Goal: Transaction & Acquisition: Book appointment/travel/reservation

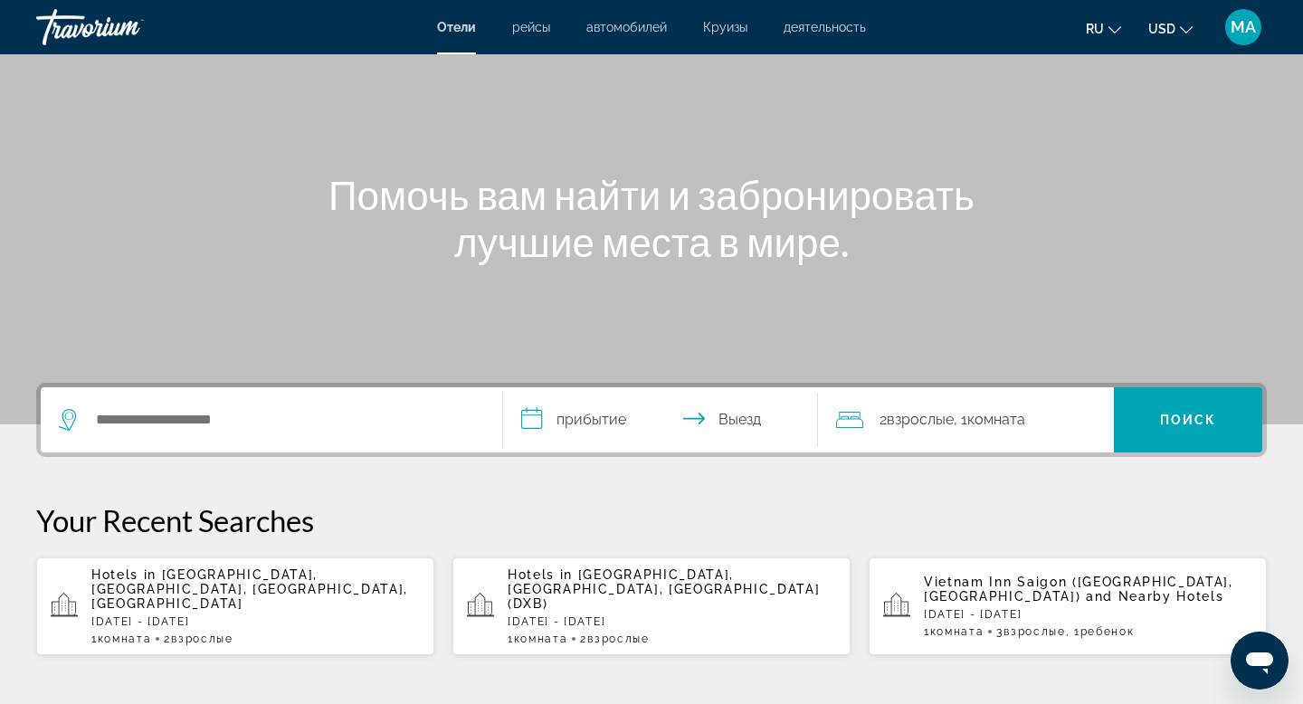
scroll to position [125, 0]
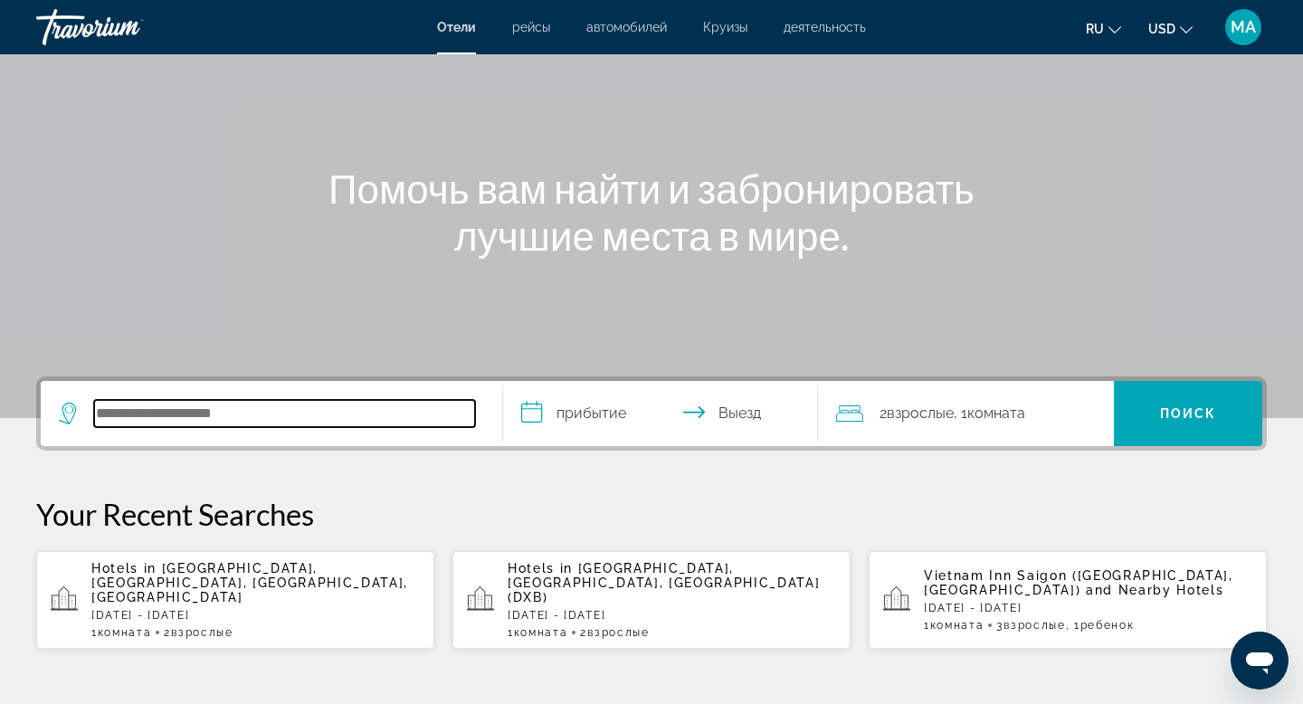
click at [220, 416] on input "Search hotel destination" at bounding box center [284, 413] width 381 height 27
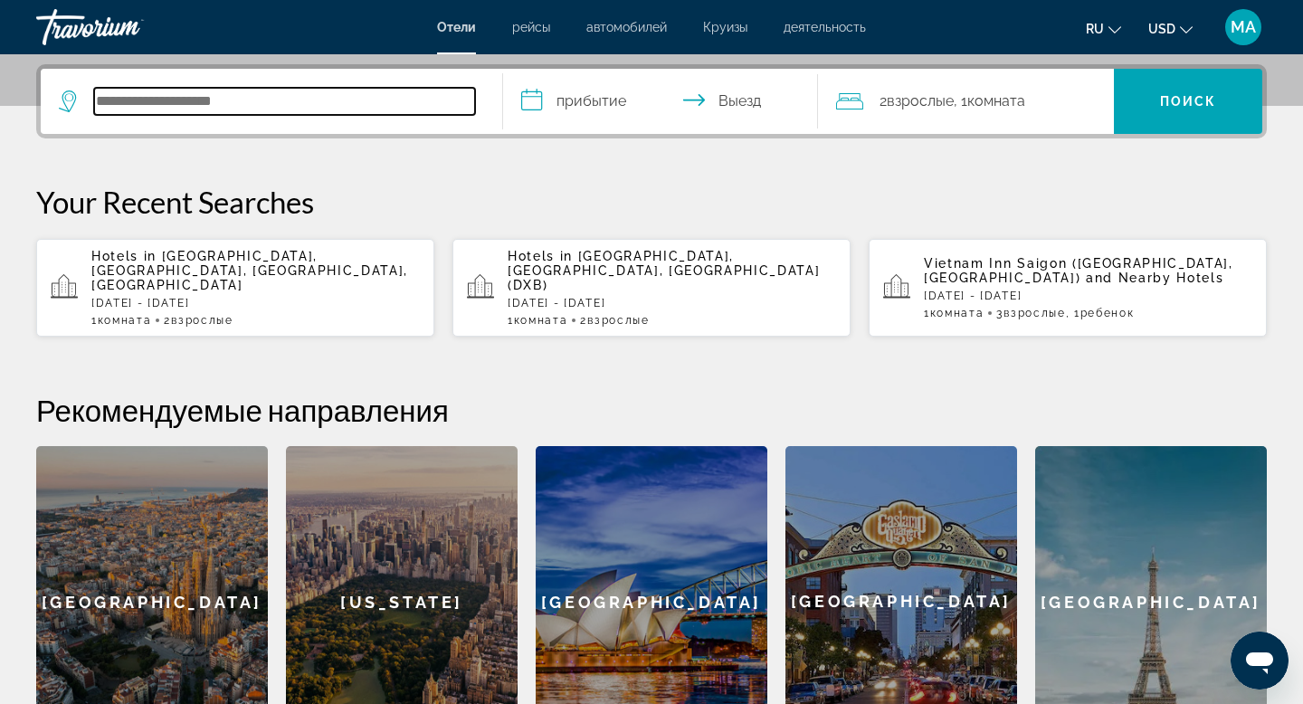
scroll to position [442, 0]
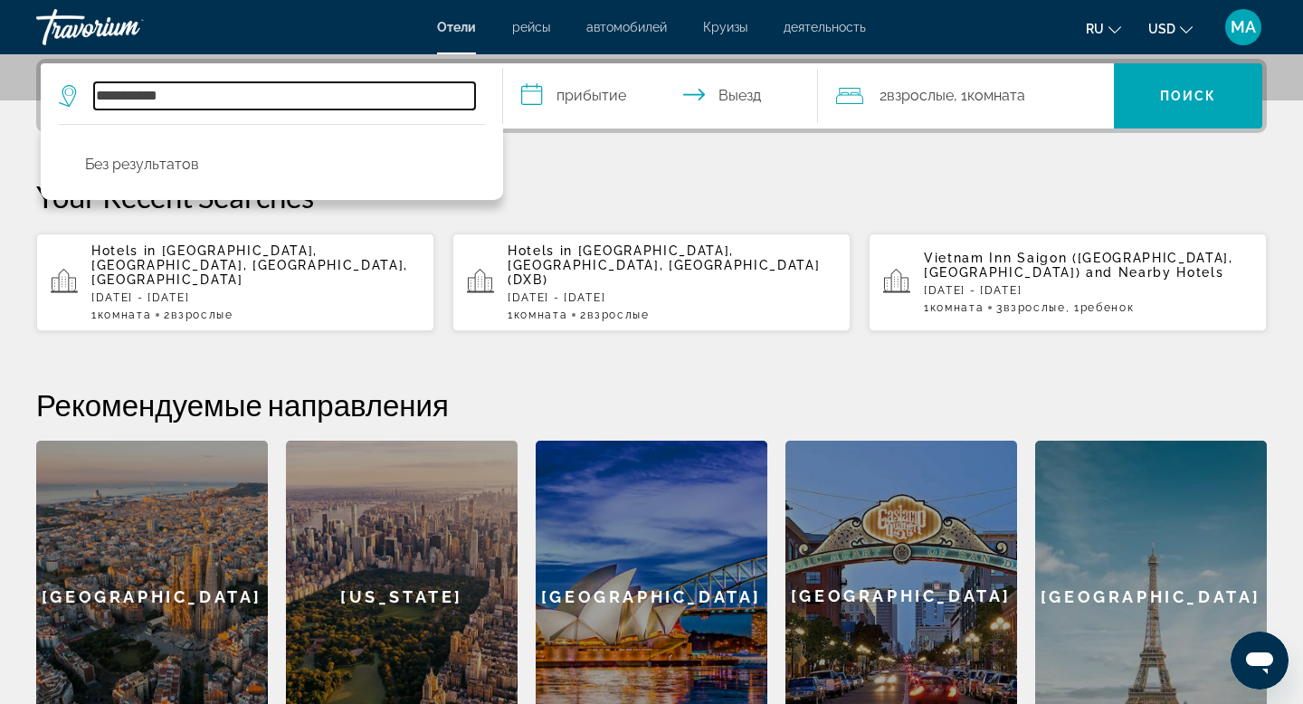
type input "**********"
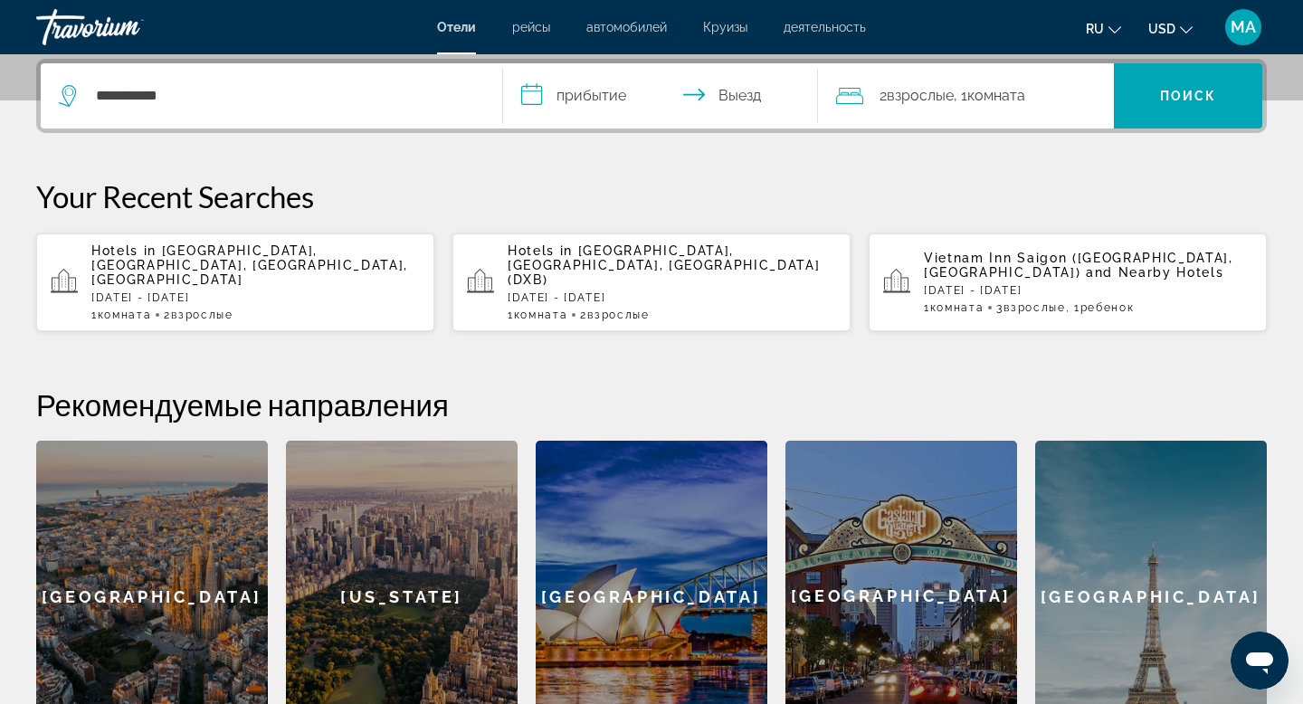
click at [231, 270] on span "[GEOGRAPHIC_DATA], [GEOGRAPHIC_DATA], [GEOGRAPHIC_DATA], [GEOGRAPHIC_DATA]" at bounding box center [249, 264] width 317 height 43
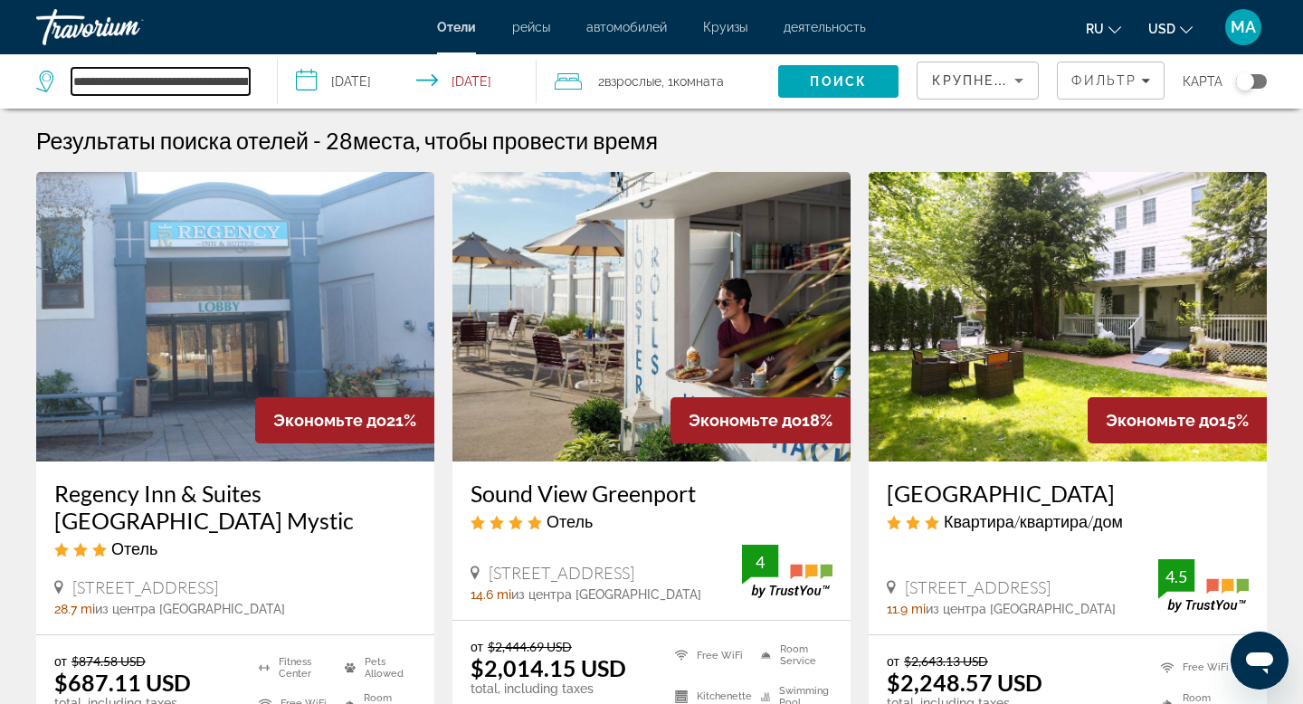
click at [174, 89] on input "**********" at bounding box center [160, 81] width 178 height 27
click at [183, 85] on input "**********" at bounding box center [160, 81] width 178 height 27
click at [243, 81] on input "**********" at bounding box center [160, 81] width 178 height 27
type input "**********"
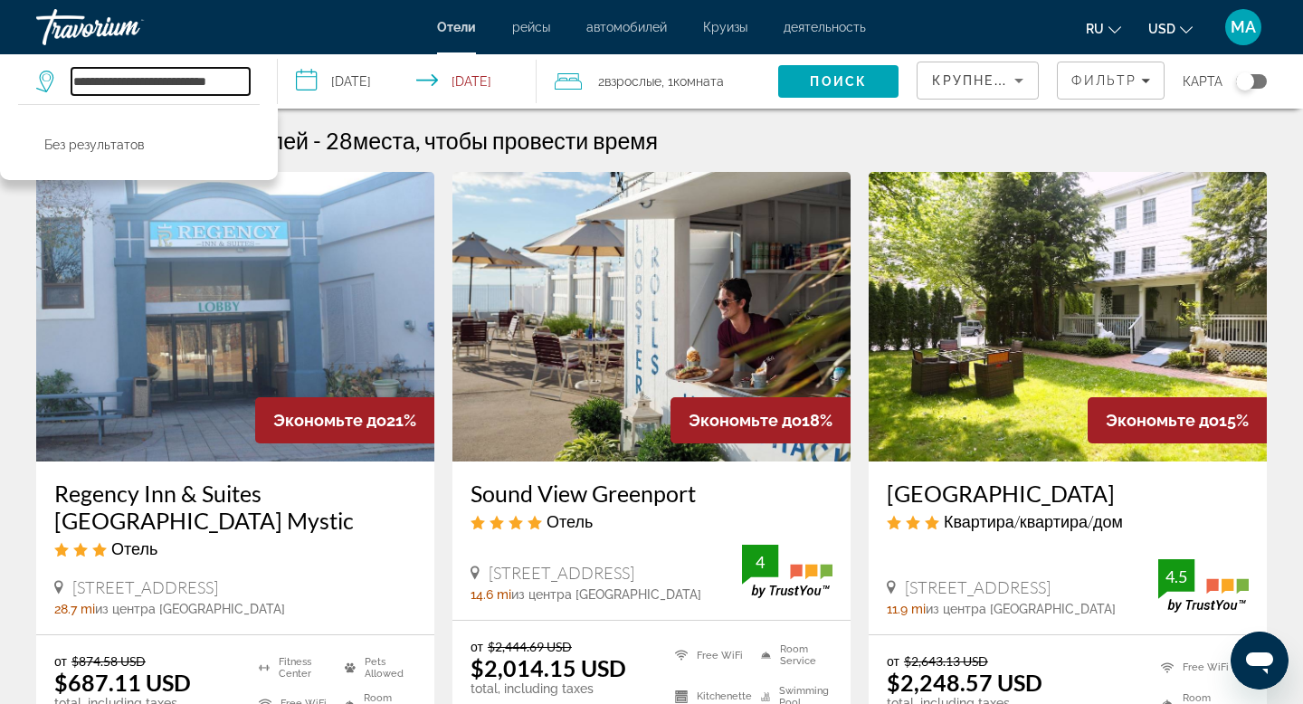
drag, startPoint x: 242, startPoint y: 83, endPoint x: 42, endPoint y: 71, distance: 201.2
click at [42, 71] on div "**********" at bounding box center [142, 81] width 213 height 27
click at [112, 82] on input "Search hotel destination" at bounding box center [160, 81] width 178 height 27
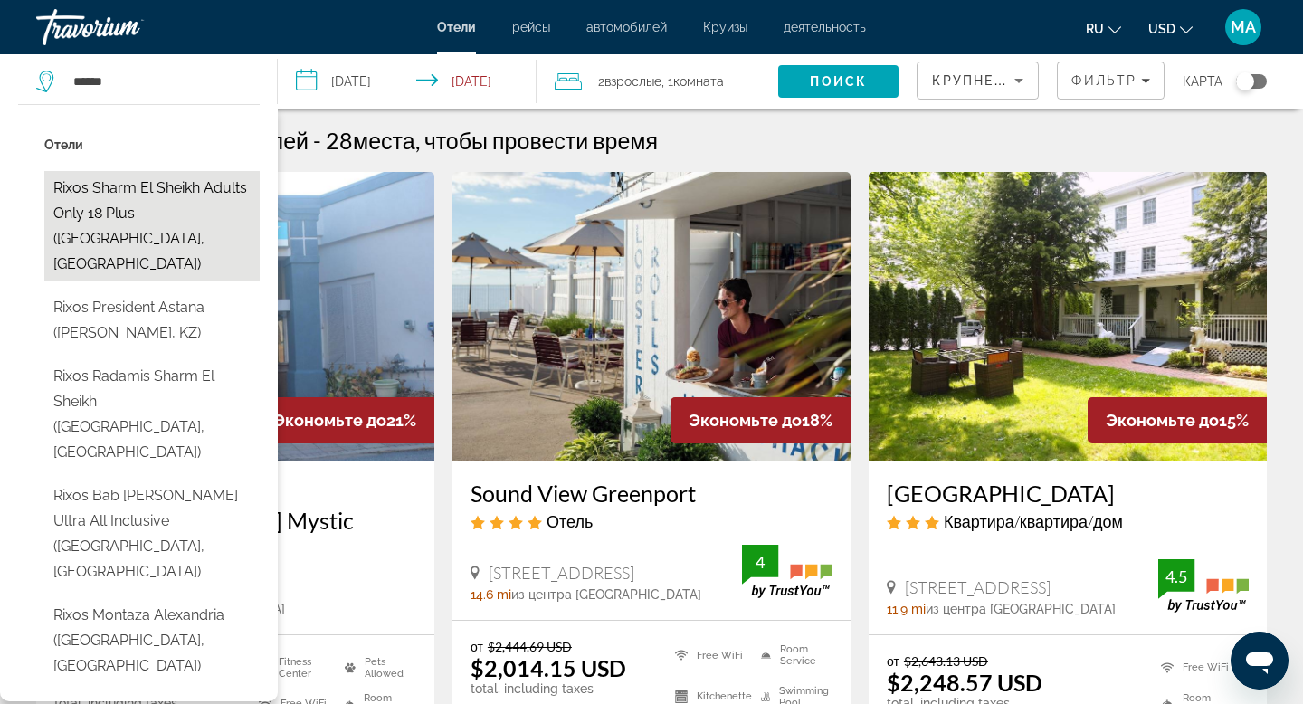
click at [175, 204] on button "Rixos Sharm El Sheikh Adults Only 18 Plus ([GEOGRAPHIC_DATA], [GEOGRAPHIC_DATA])" at bounding box center [151, 226] width 215 height 110
type input "**********"
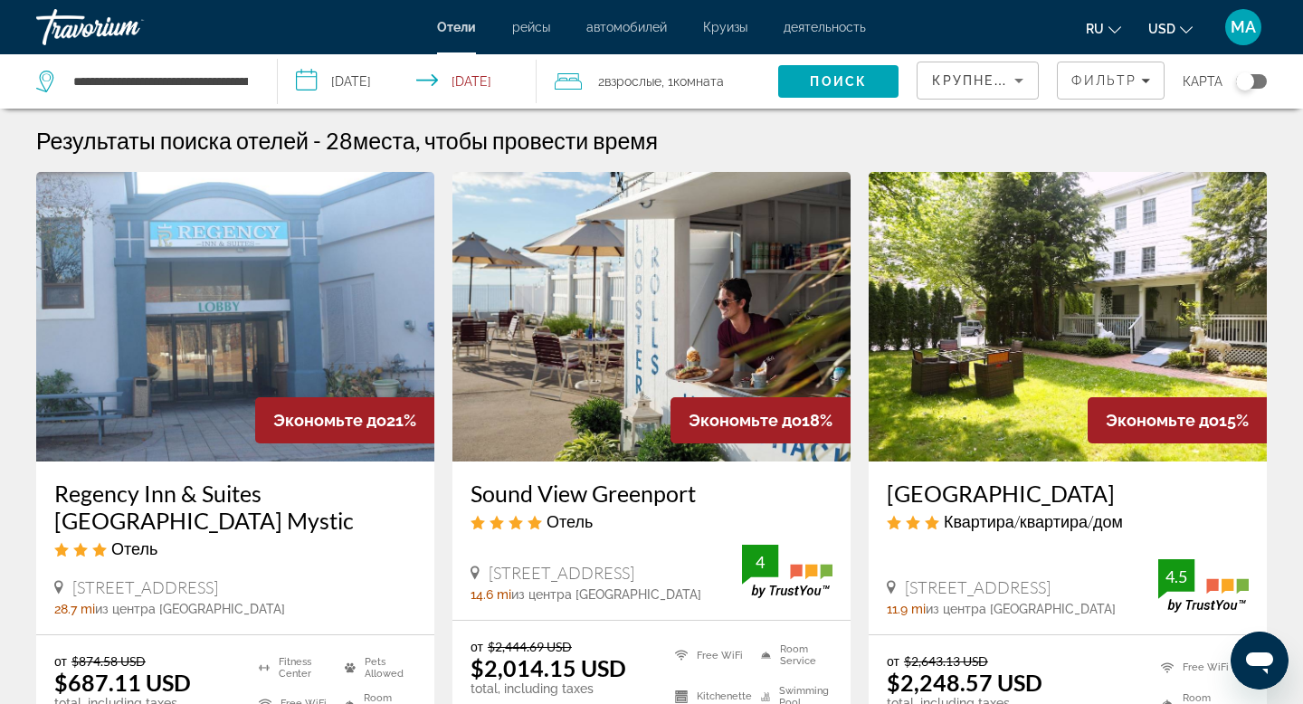
click at [374, 80] on input "**********" at bounding box center [411, 84] width 267 height 60
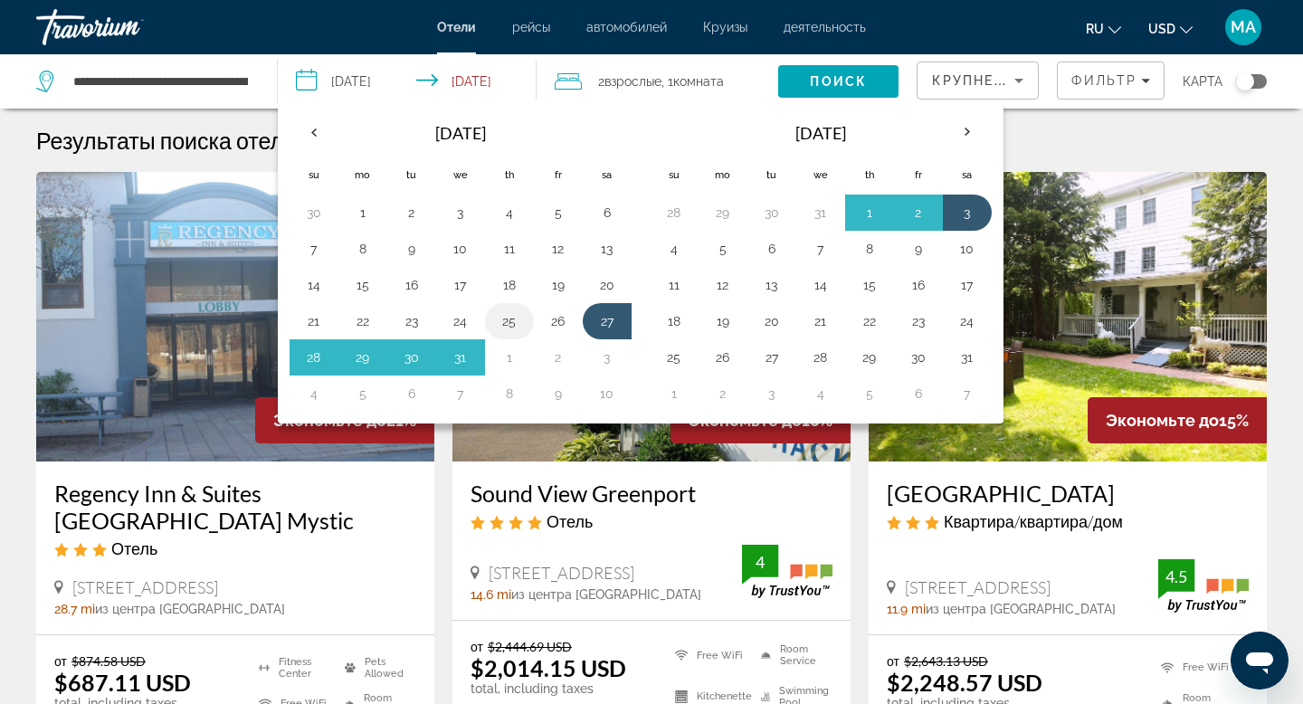
click at [509, 327] on button "25" at bounding box center [509, 320] width 29 height 25
click at [605, 361] on button "3" at bounding box center [606, 357] width 29 height 25
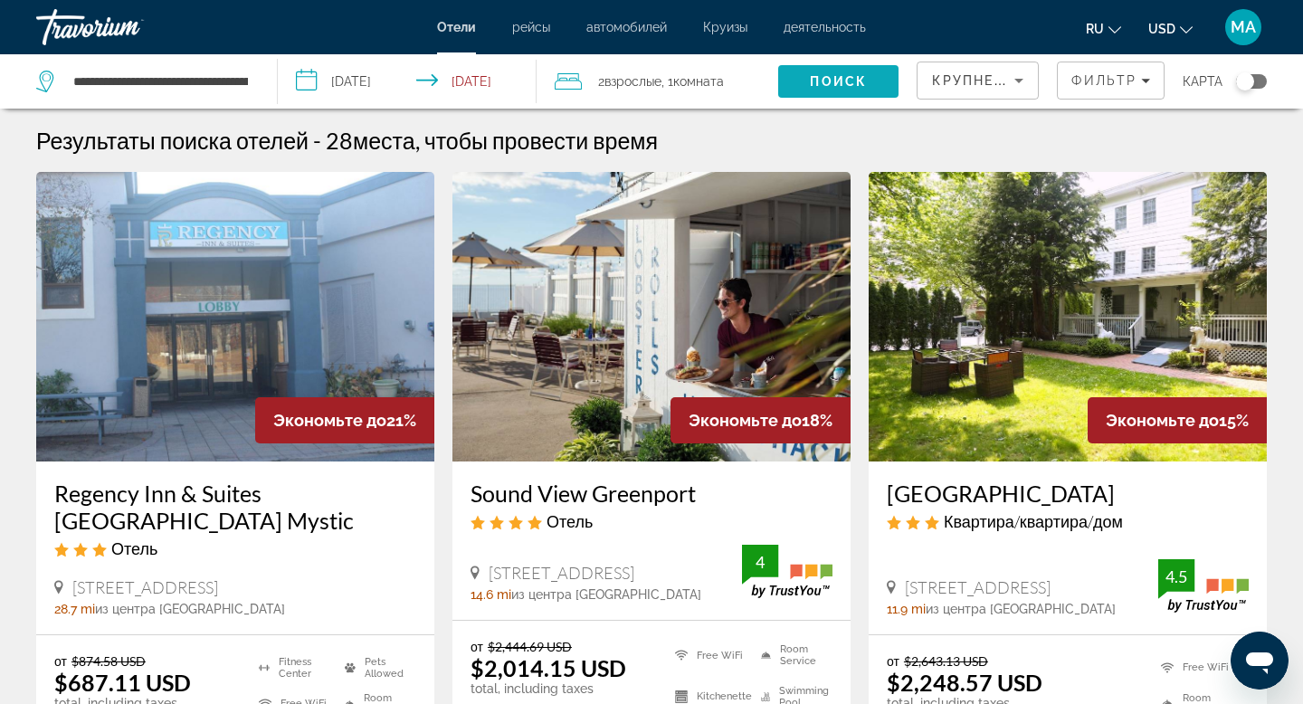
click at [834, 85] on span "Поиск" at bounding box center [838, 81] width 57 height 14
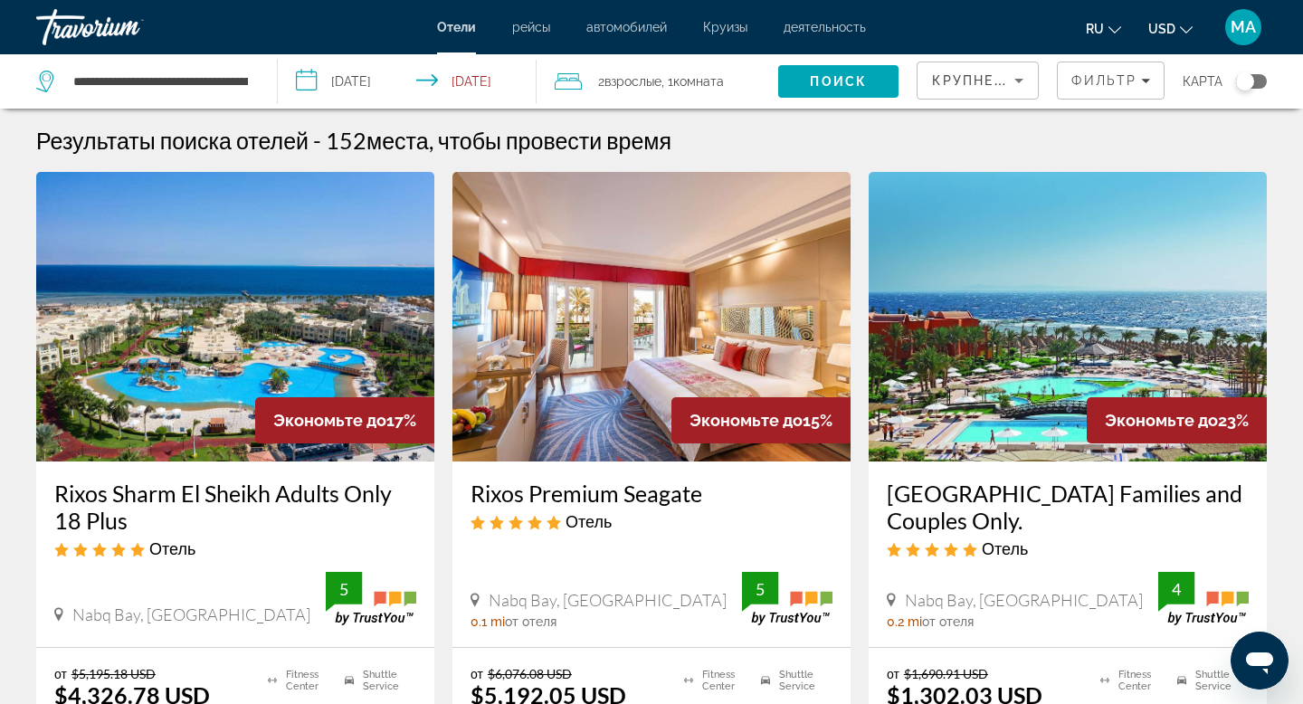
click at [356, 80] on input "**********" at bounding box center [411, 84] width 267 height 60
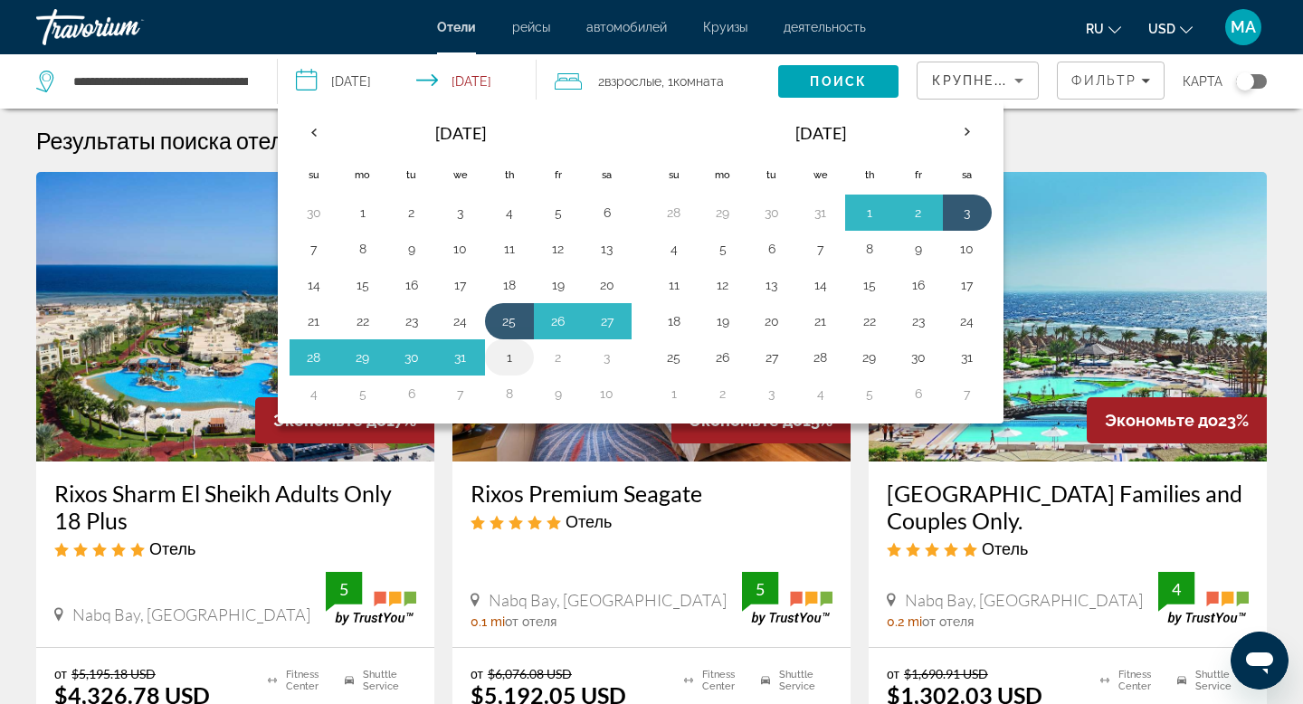
click at [510, 359] on button "1" at bounding box center [509, 357] width 29 height 25
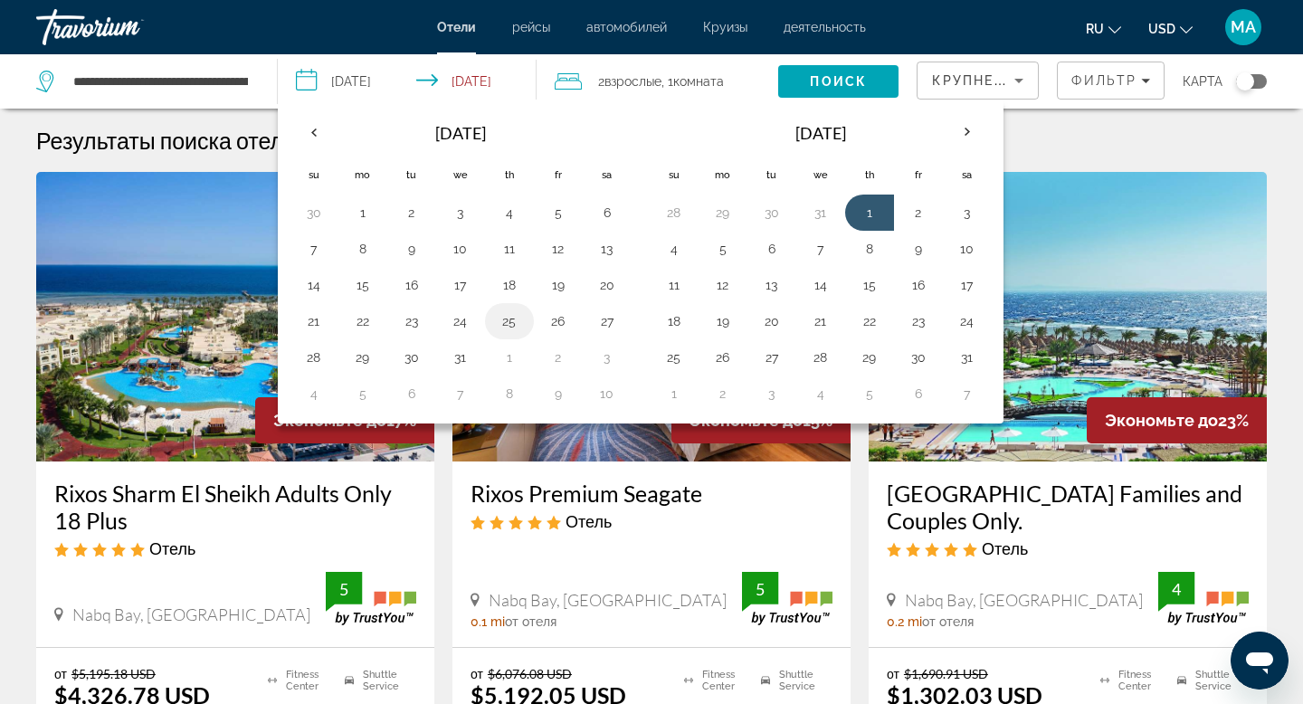
click at [515, 322] on button "25" at bounding box center [509, 320] width 29 height 25
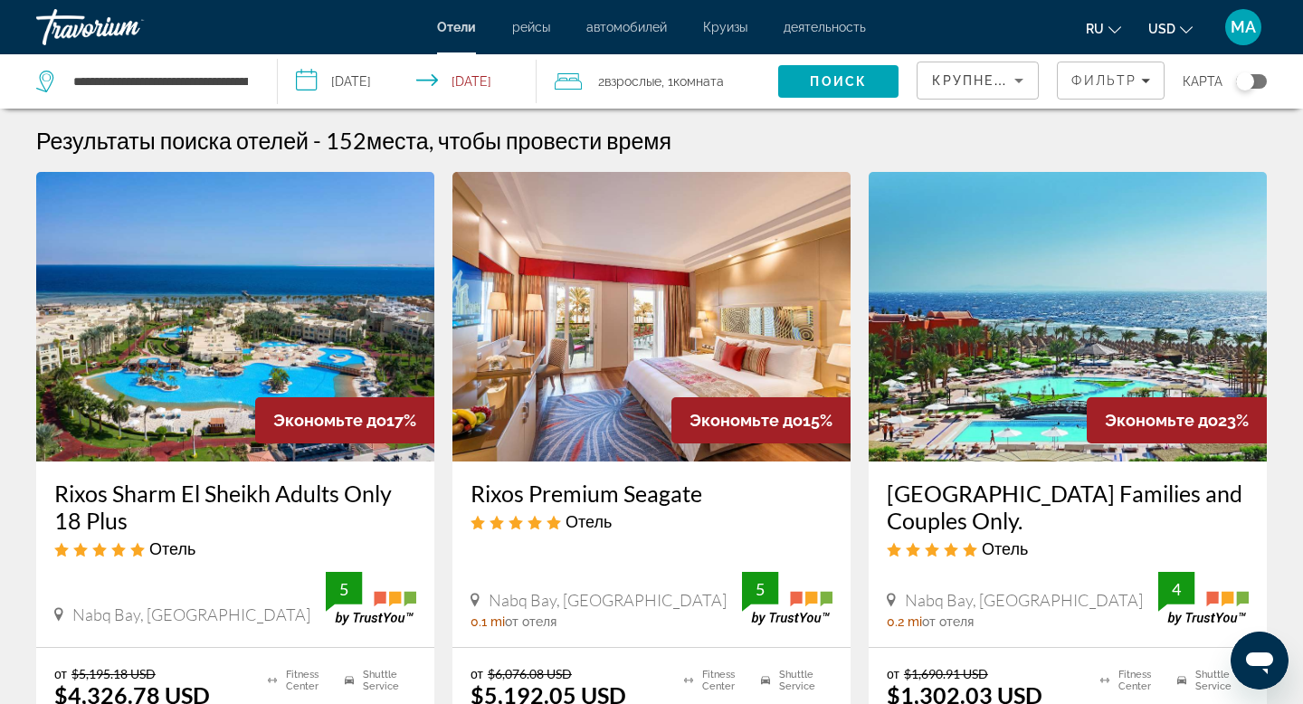
click at [381, 79] on input "**********" at bounding box center [411, 84] width 267 height 60
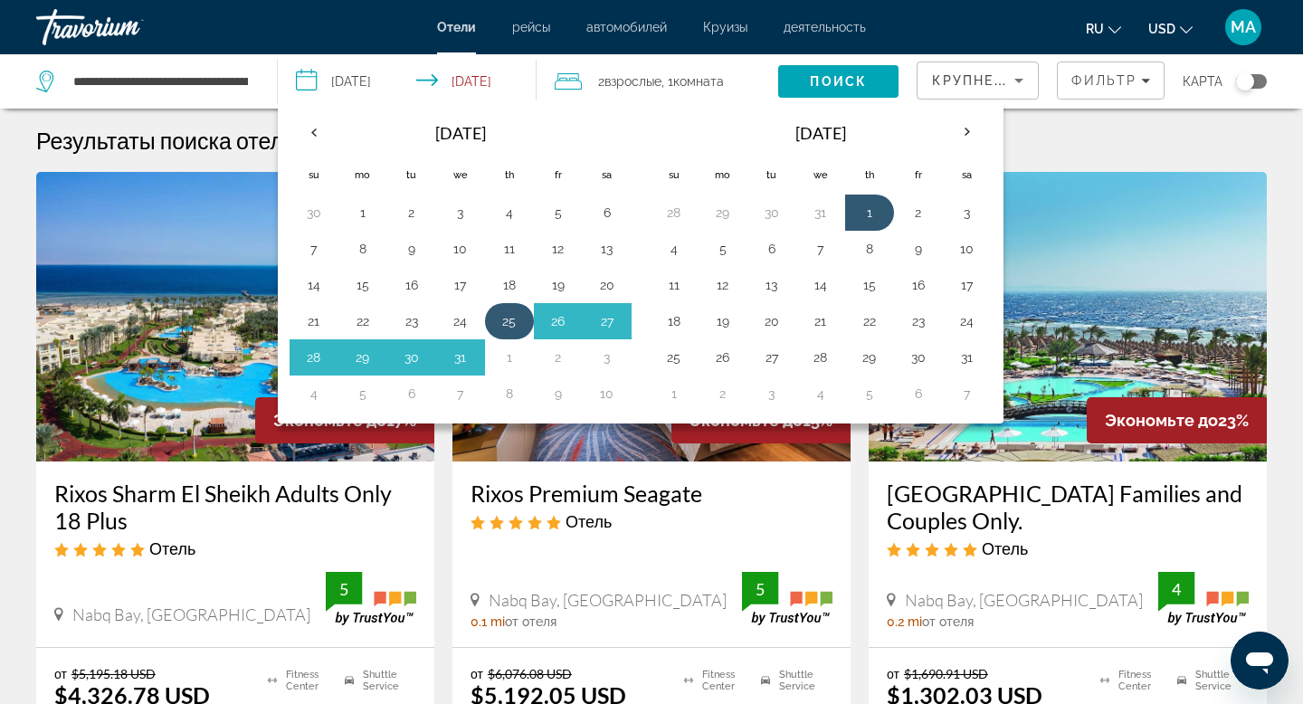
click at [508, 322] on button "25" at bounding box center [509, 320] width 29 height 25
click at [505, 358] on button "1" at bounding box center [509, 357] width 29 height 25
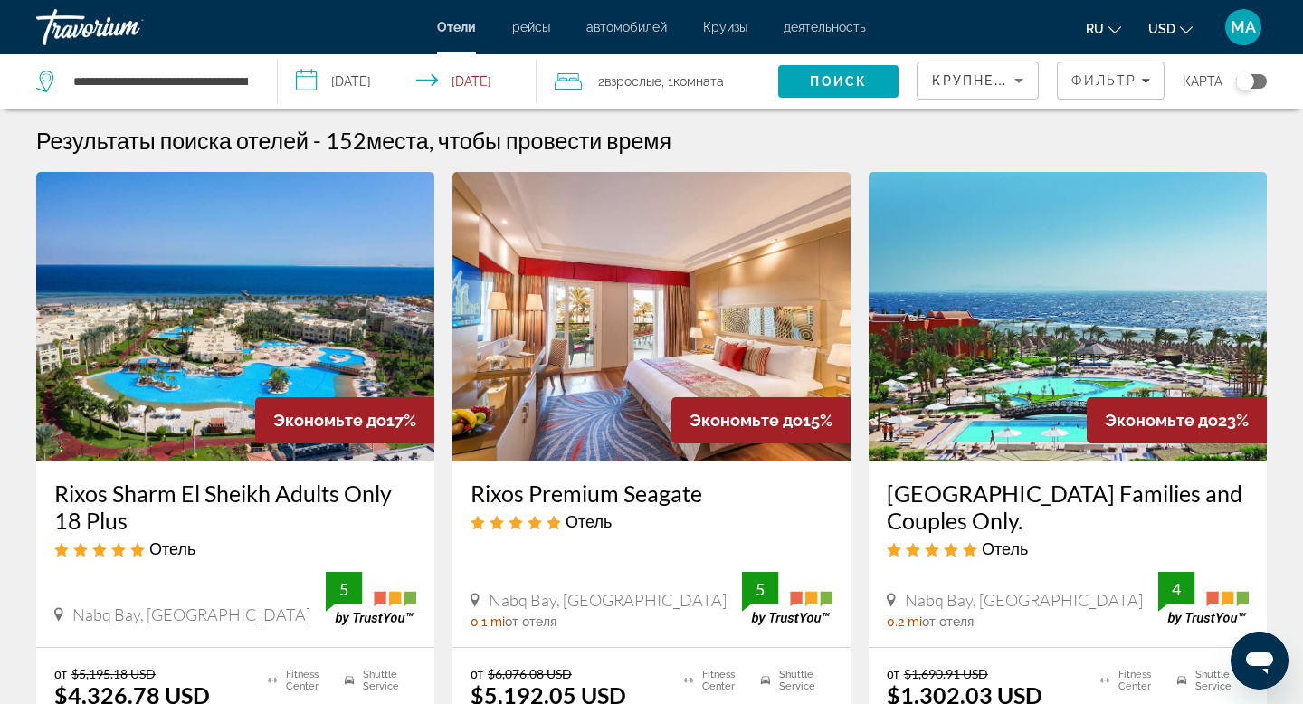
click at [350, 86] on input "**********" at bounding box center [411, 84] width 267 height 60
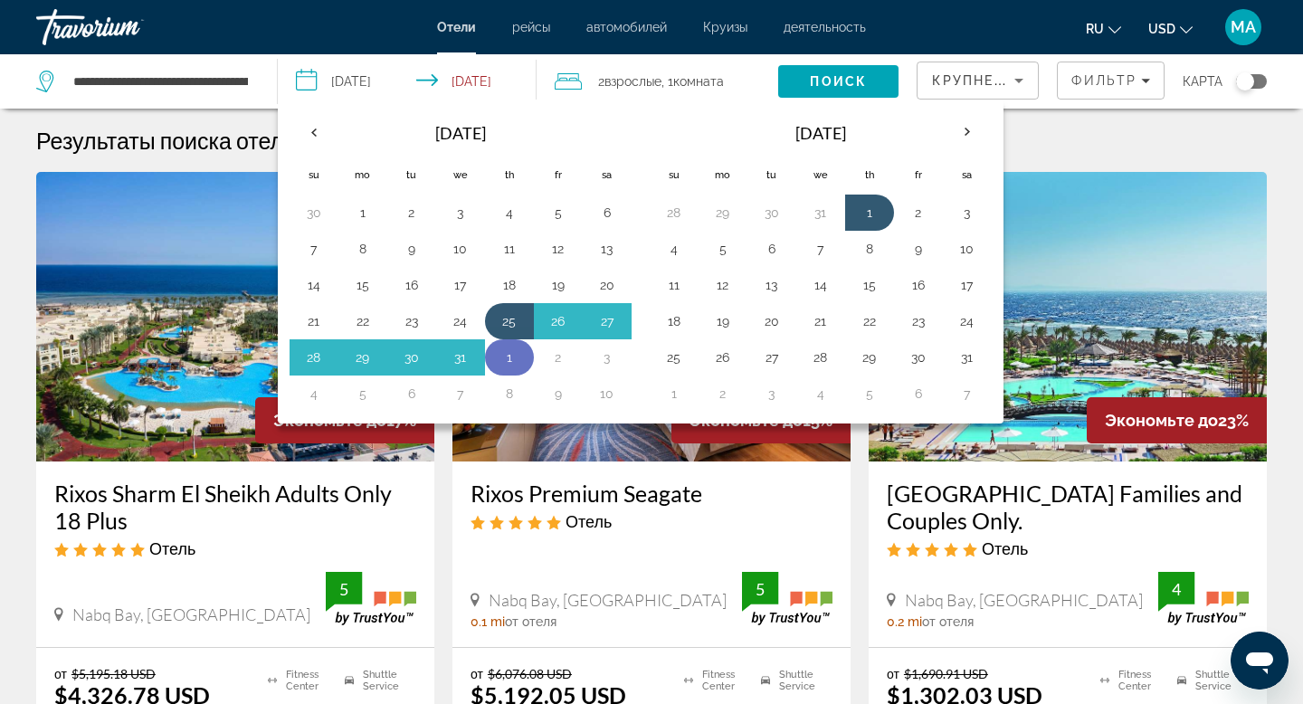
click at [508, 355] on button "1" at bounding box center [509, 357] width 29 height 25
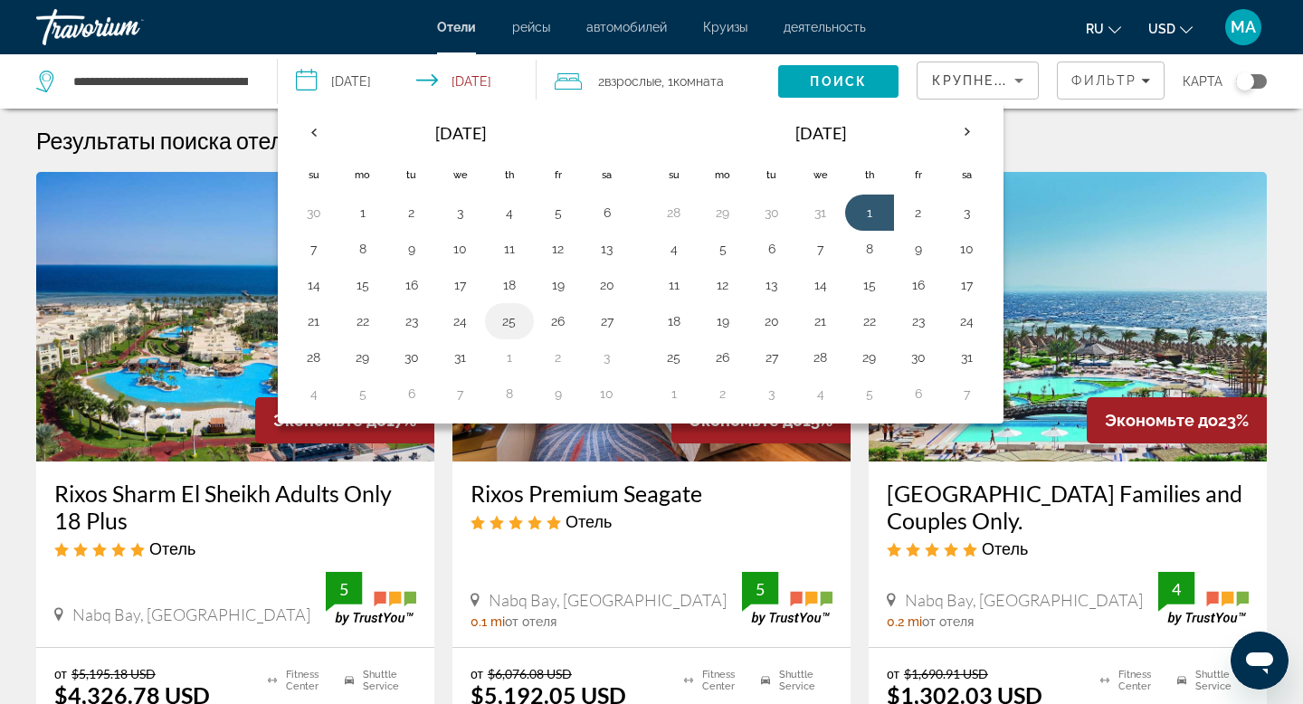
click at [510, 321] on button "25" at bounding box center [509, 320] width 29 height 25
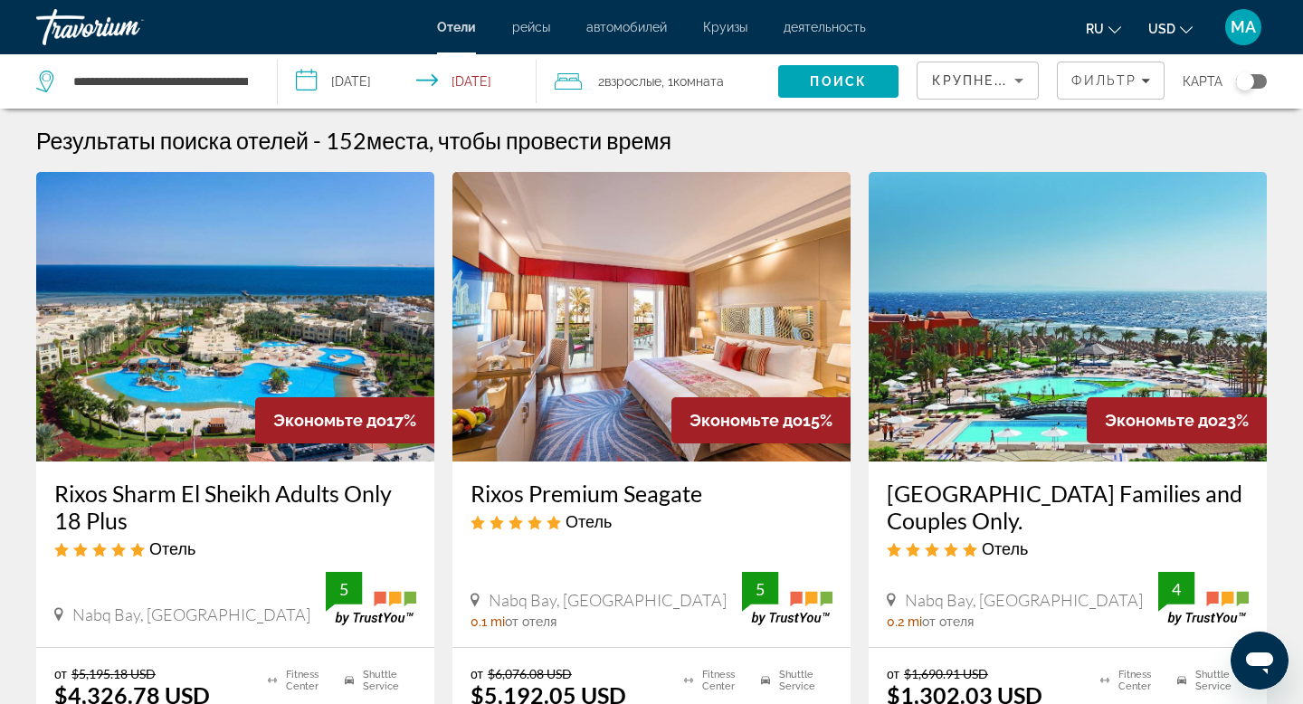
click at [364, 83] on input "**********" at bounding box center [411, 84] width 267 height 60
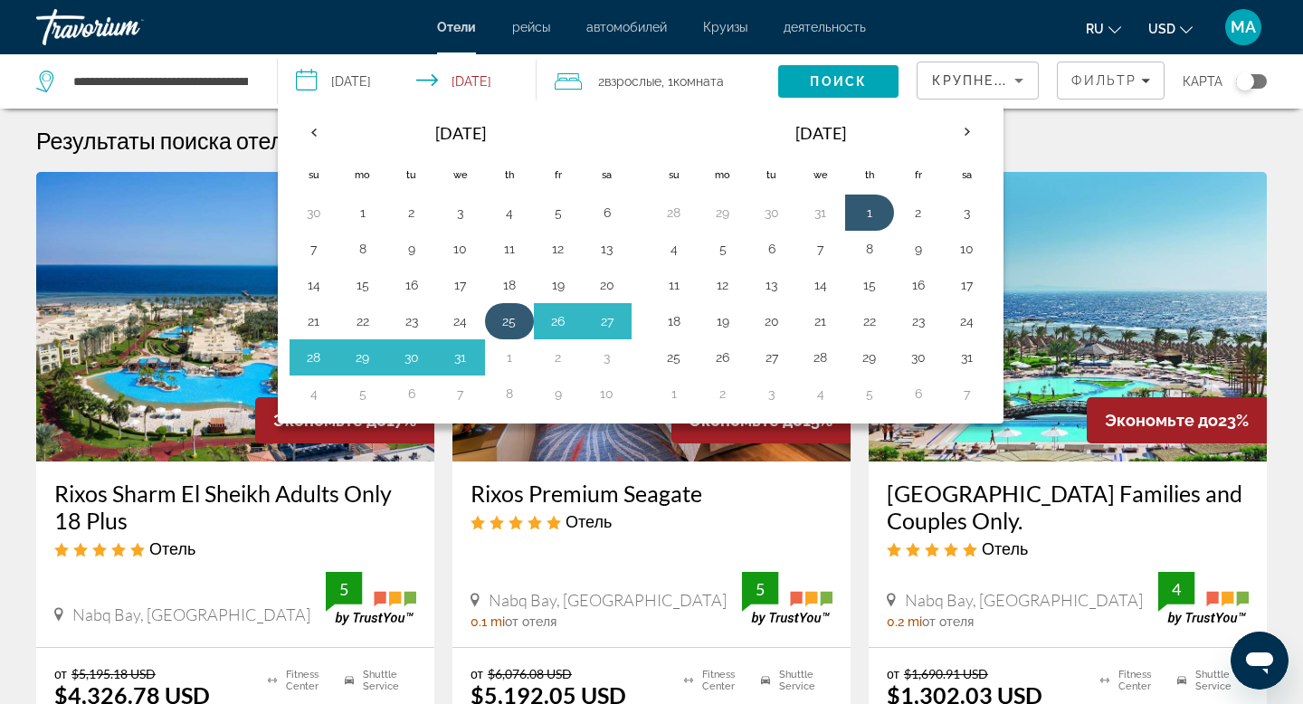
click at [502, 318] on button "25" at bounding box center [509, 320] width 29 height 25
click at [564, 355] on button "2" at bounding box center [558, 357] width 29 height 25
type input "**********"
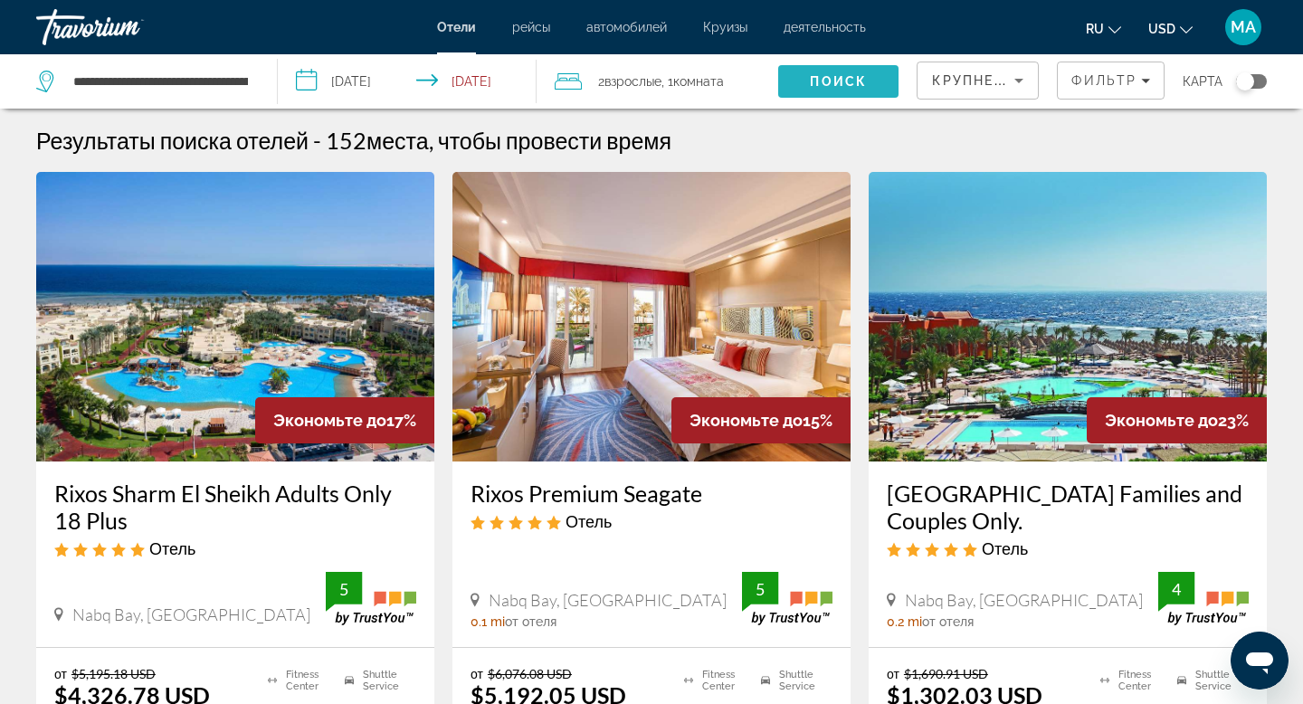
click at [841, 78] on span "Поиск" at bounding box center [838, 81] width 57 height 14
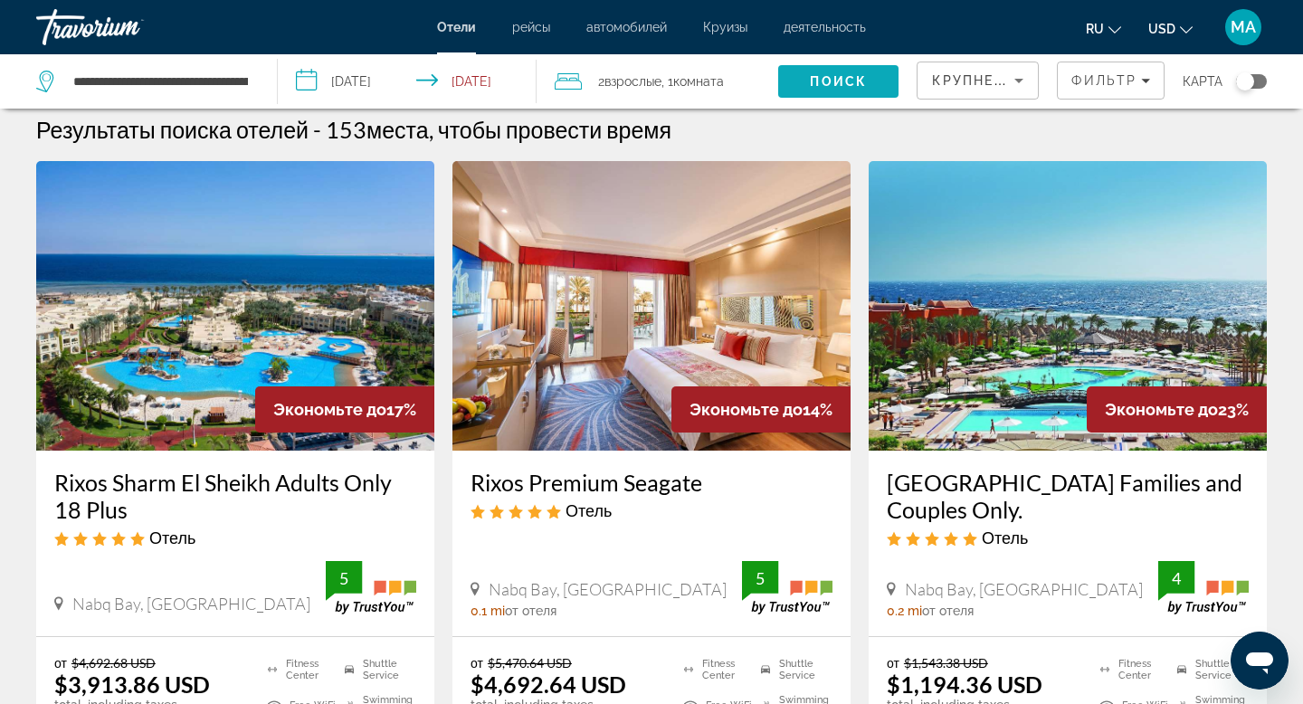
scroll to position [9, 0]
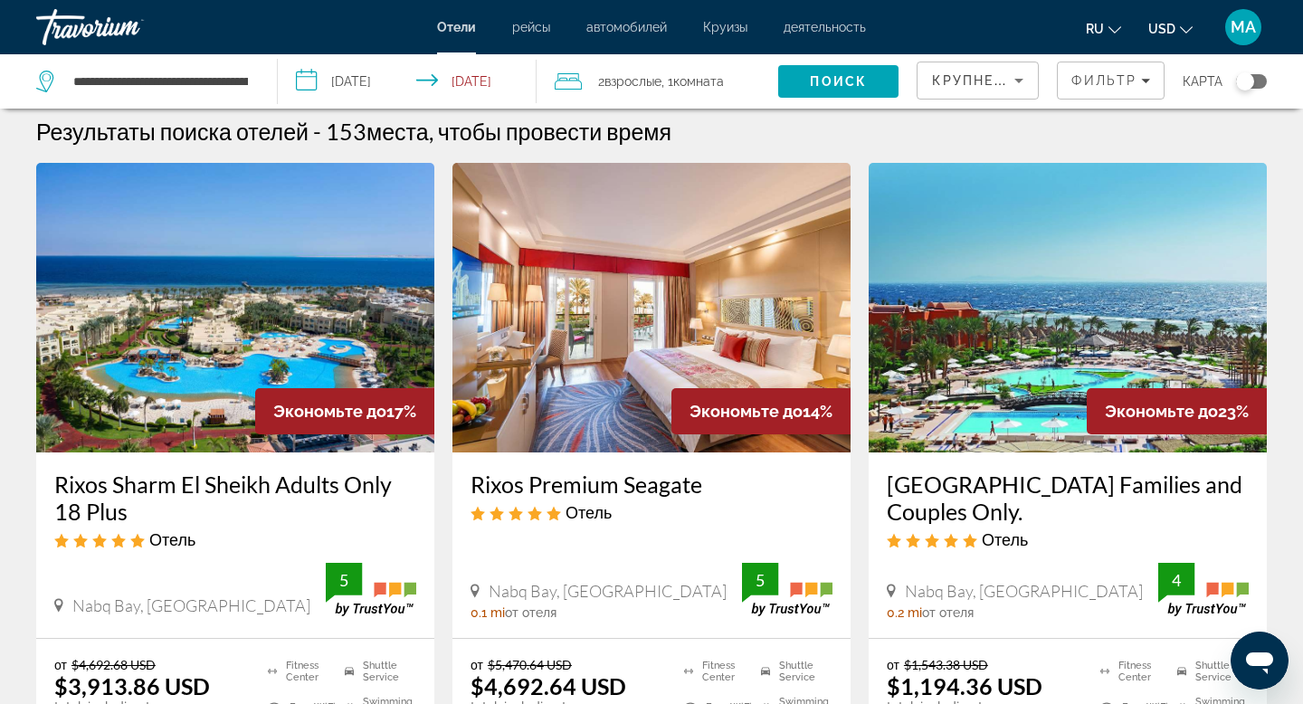
click at [686, 81] on span "Комната" at bounding box center [698, 81] width 51 height 14
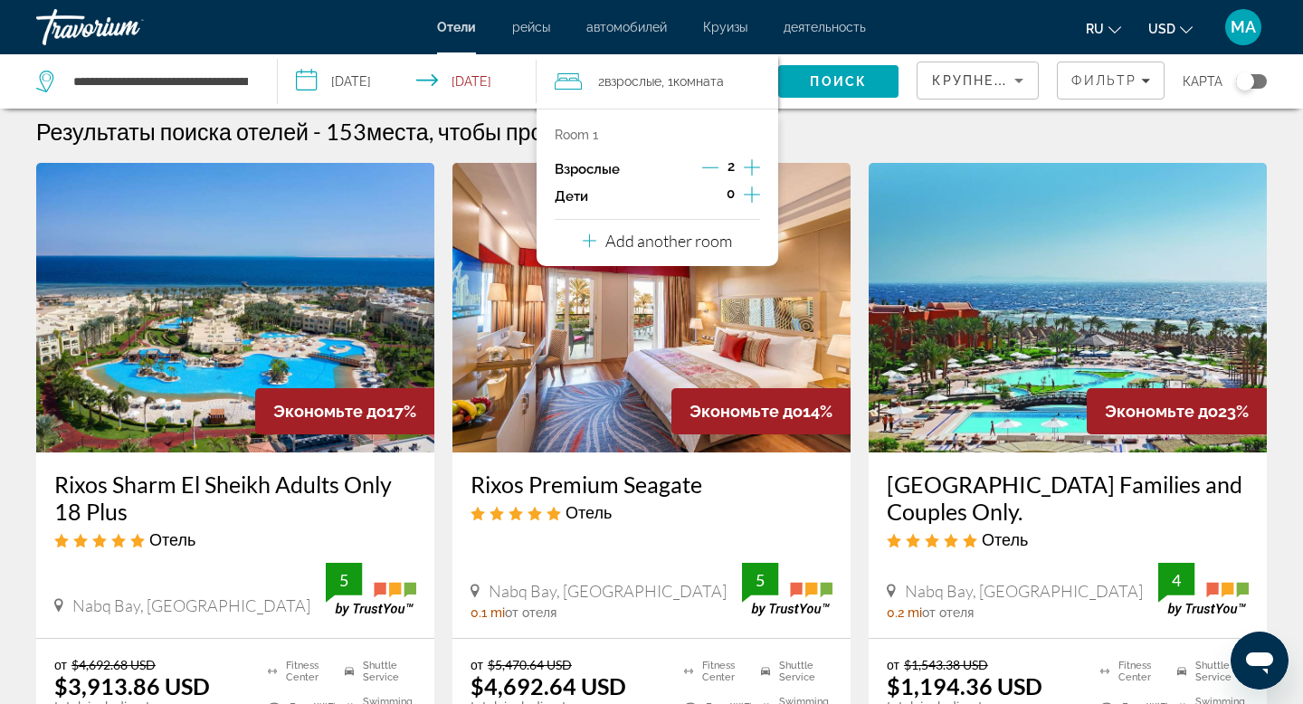
click at [750, 168] on icon "Increment adults" at bounding box center [752, 167] width 16 height 22
click at [713, 164] on icon "Decrement adults" at bounding box center [709, 167] width 16 height 16
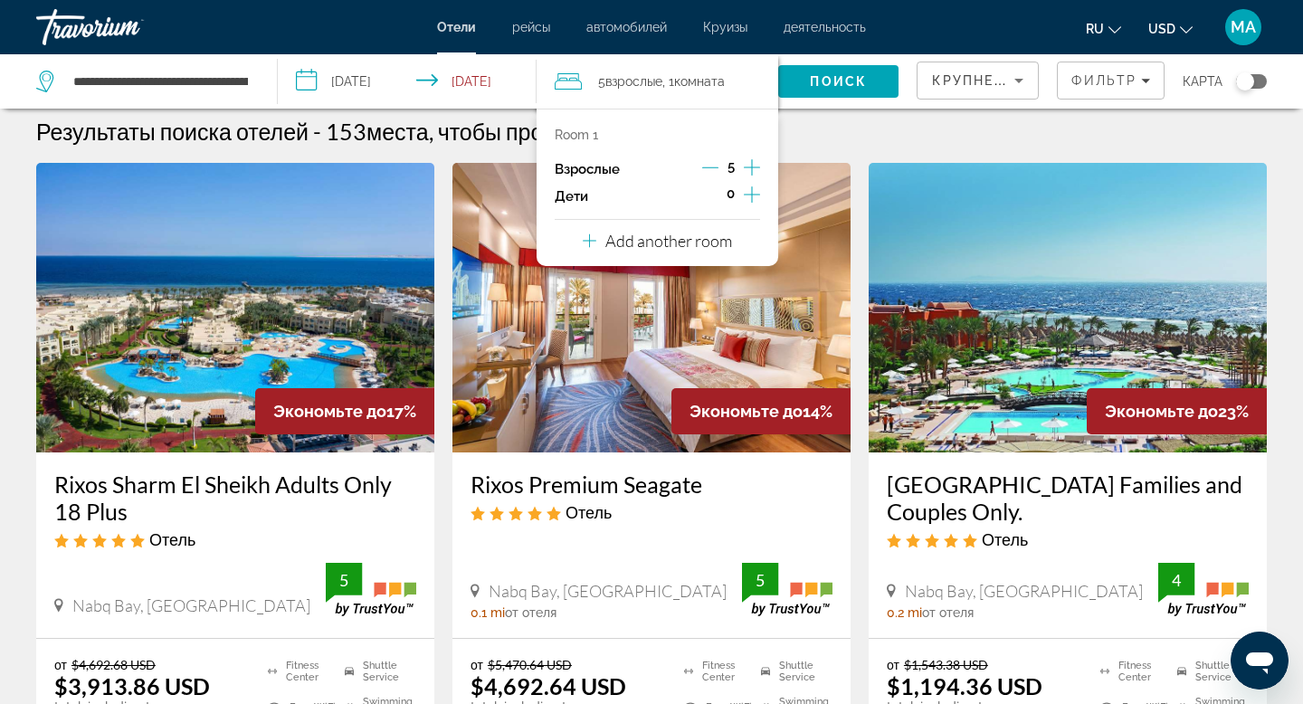
click at [713, 164] on icon "Decrement adults" at bounding box center [710, 167] width 16 height 16
click at [697, 247] on p "Add another room" at bounding box center [668, 241] width 127 height 20
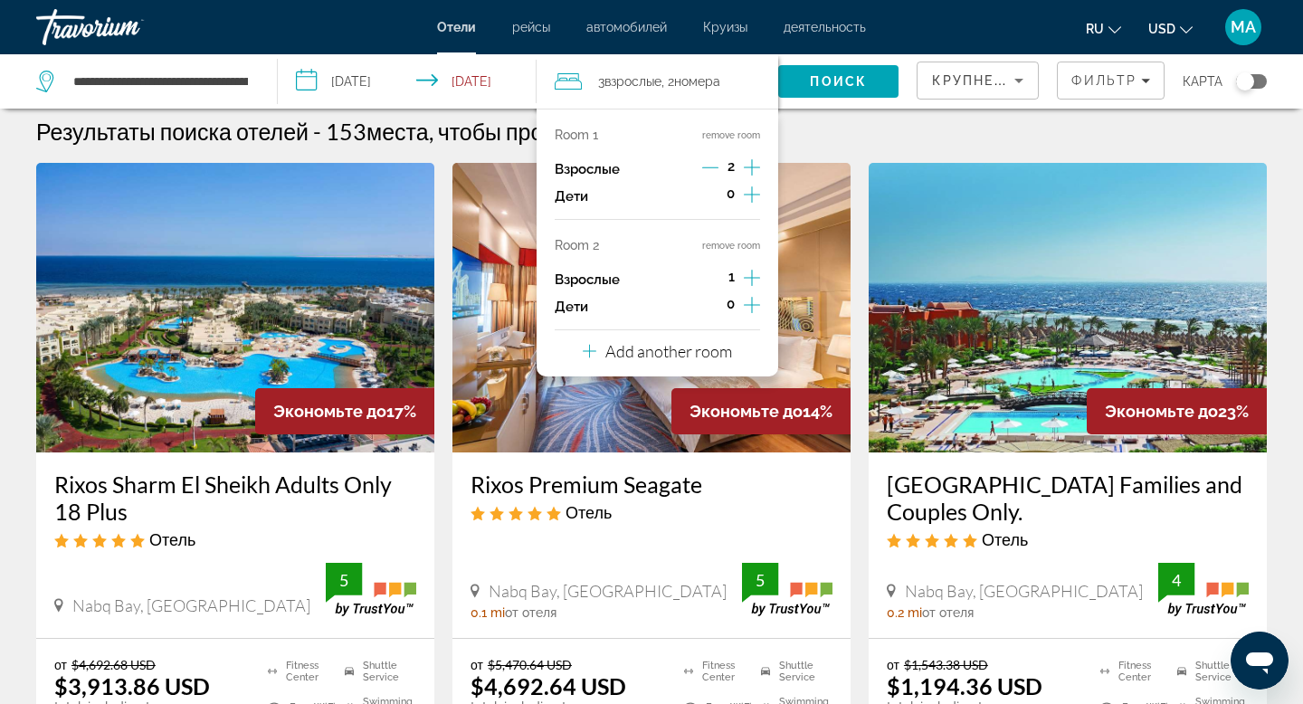
click at [751, 280] on icon "Increment adults" at bounding box center [752, 278] width 16 height 22
click at [747, 193] on icon "Increment children" at bounding box center [752, 195] width 16 height 22
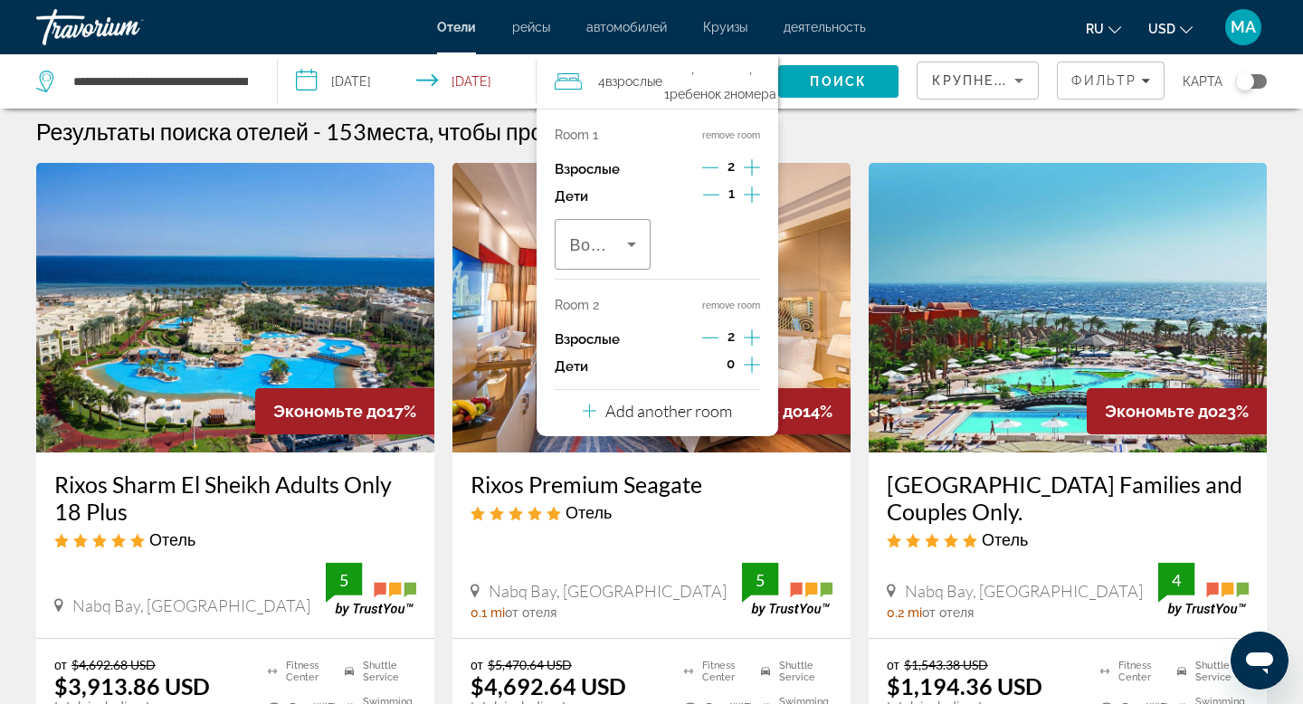
click at [751, 194] on icon "Increment children" at bounding box center [752, 195] width 16 height 22
click at [752, 365] on icon "Increment children" at bounding box center [752, 364] width 16 height 16
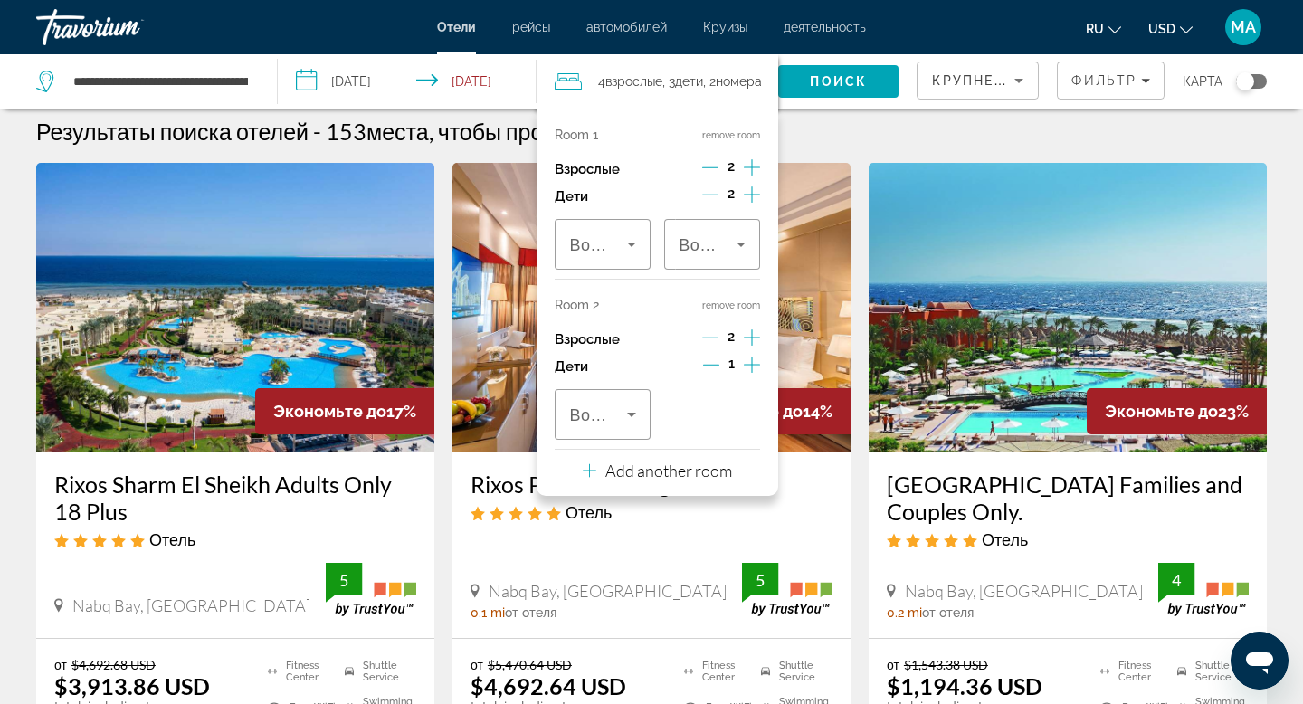
click at [752, 365] on icon "Increment children" at bounding box center [752, 364] width 16 height 16
click at [712, 468] on p "Add another room" at bounding box center [668, 470] width 127 height 20
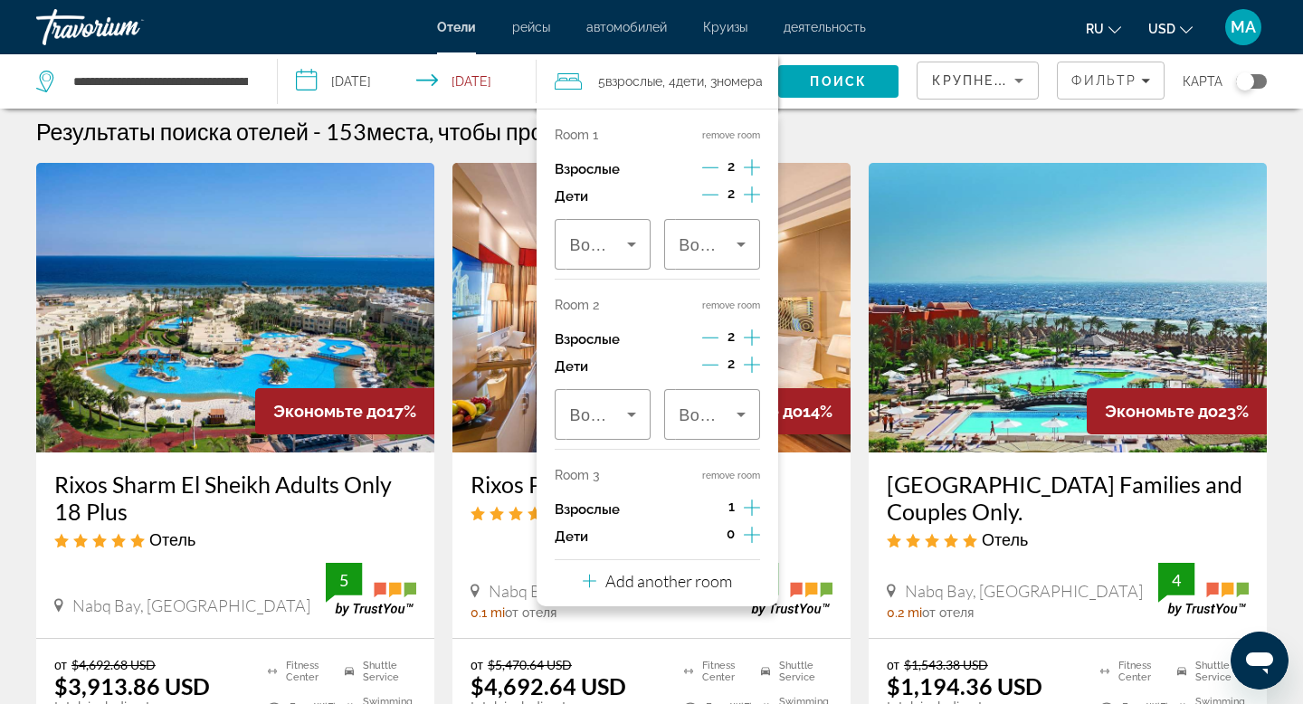
click at [751, 511] on icon "Increment adults" at bounding box center [752, 508] width 16 height 22
click at [750, 540] on icon "Increment children" at bounding box center [752, 535] width 16 height 22
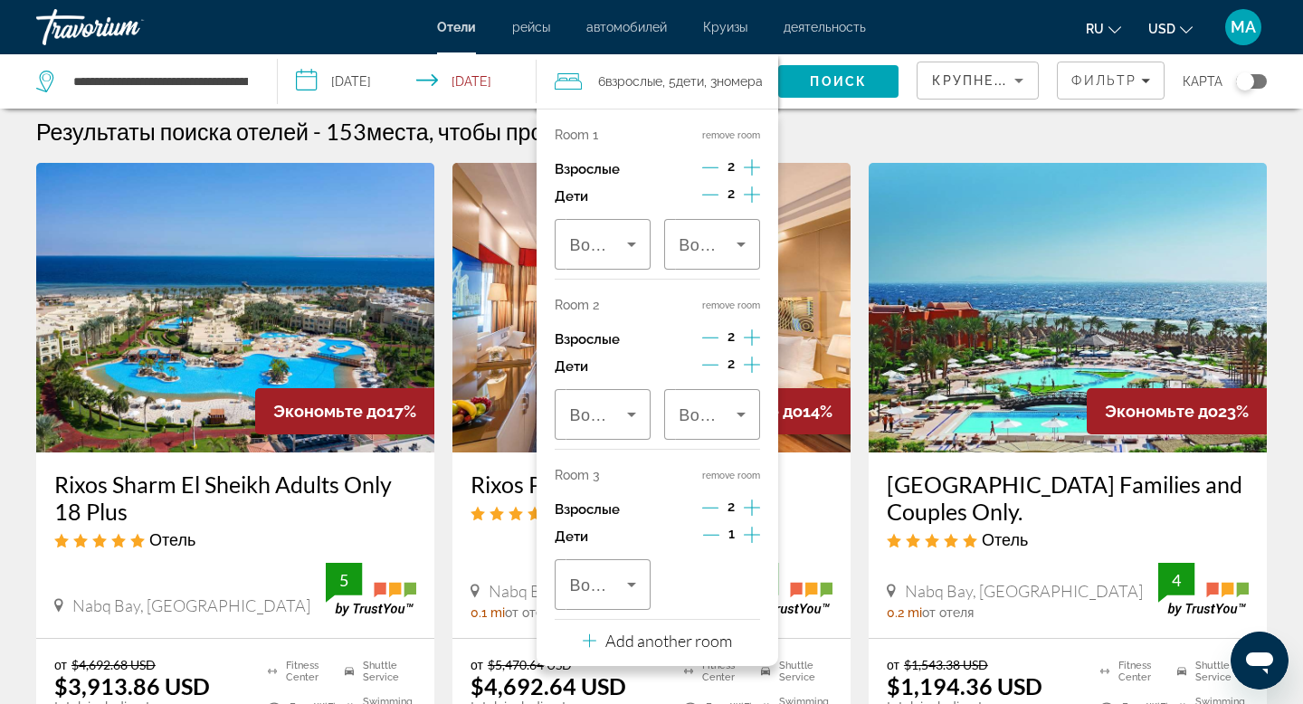
click at [750, 540] on icon "Increment children" at bounding box center [752, 535] width 16 height 22
click at [688, 647] on p "Add another room" at bounding box center [668, 640] width 127 height 20
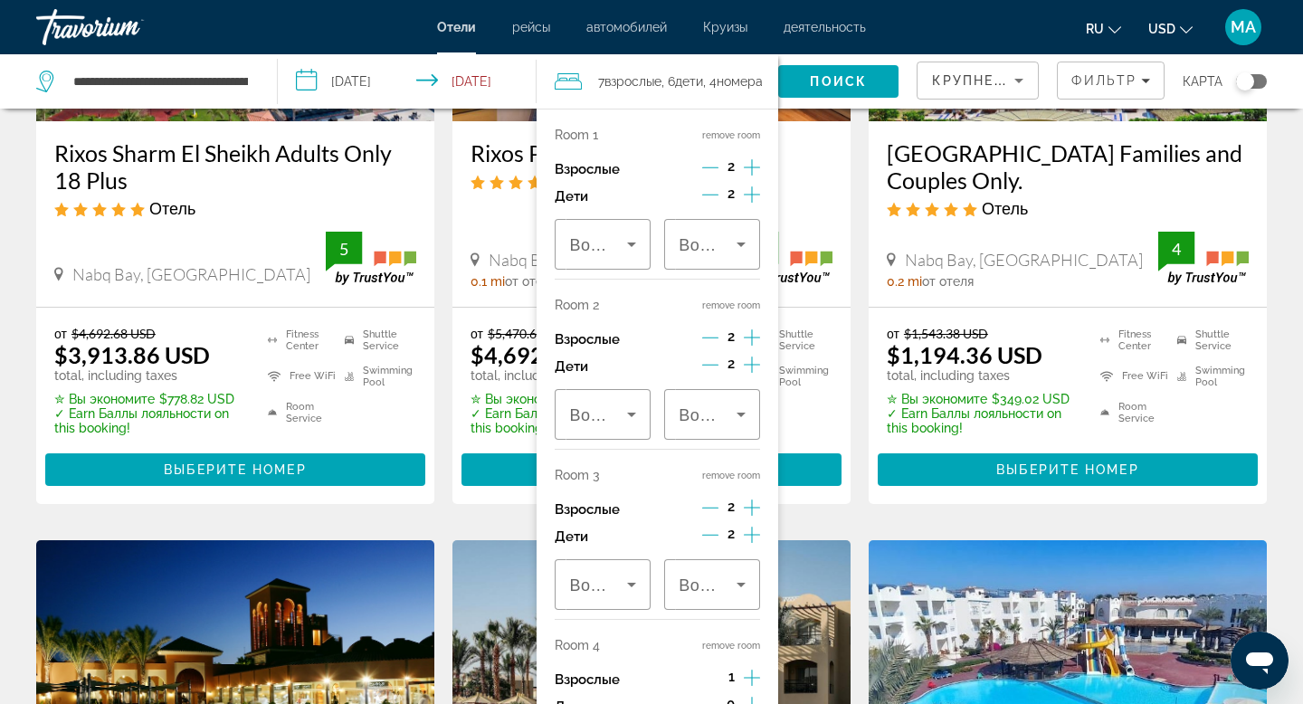
scroll to position [343, 0]
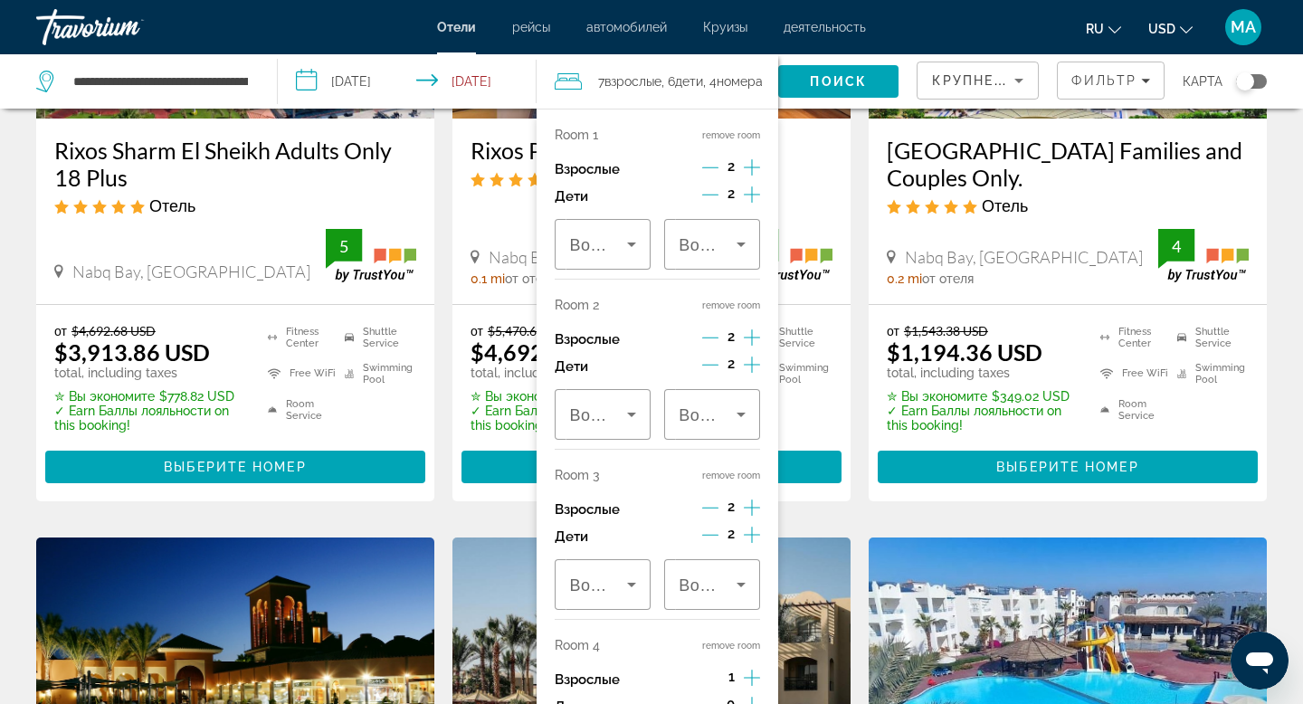
click at [750, 677] on icon "Increment adults" at bounding box center [752, 678] width 16 height 22
click at [750, 698] on icon "Increment children" at bounding box center [752, 705] width 16 height 22
click at [837, 80] on span "Поиск" at bounding box center [838, 81] width 57 height 14
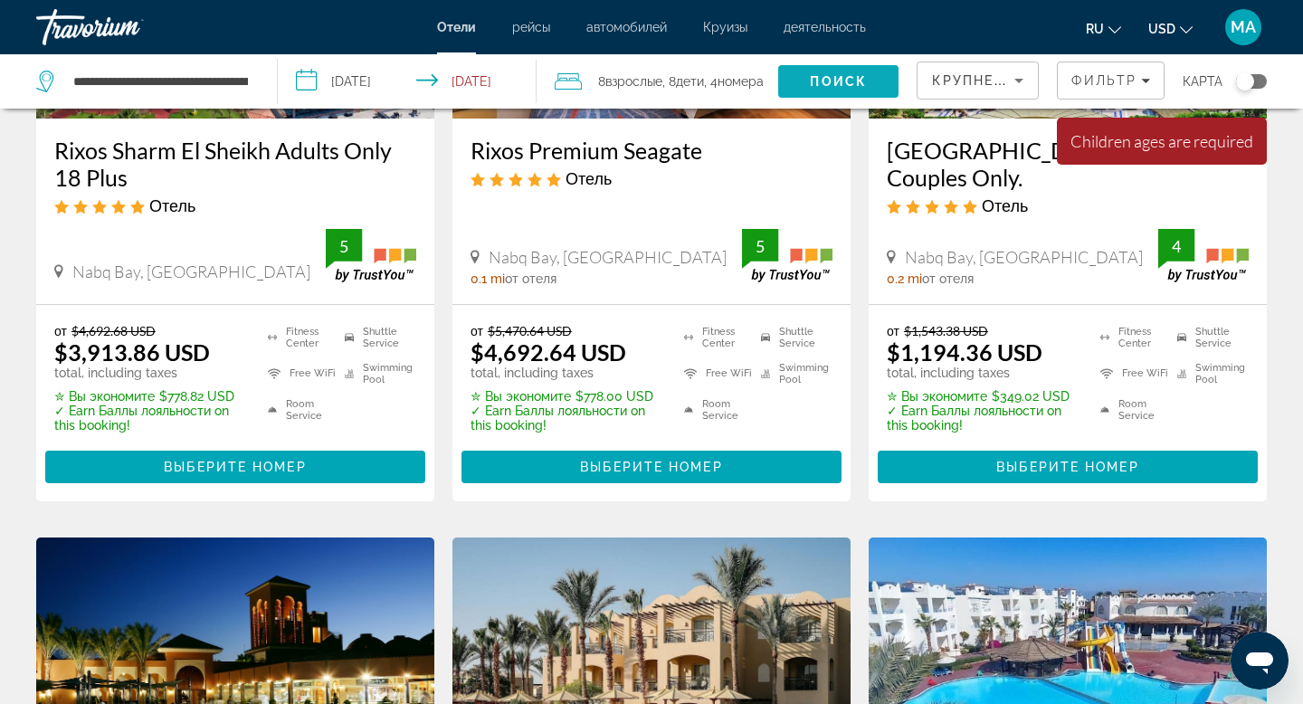
click at [837, 80] on span "Поиск" at bounding box center [838, 81] width 57 height 14
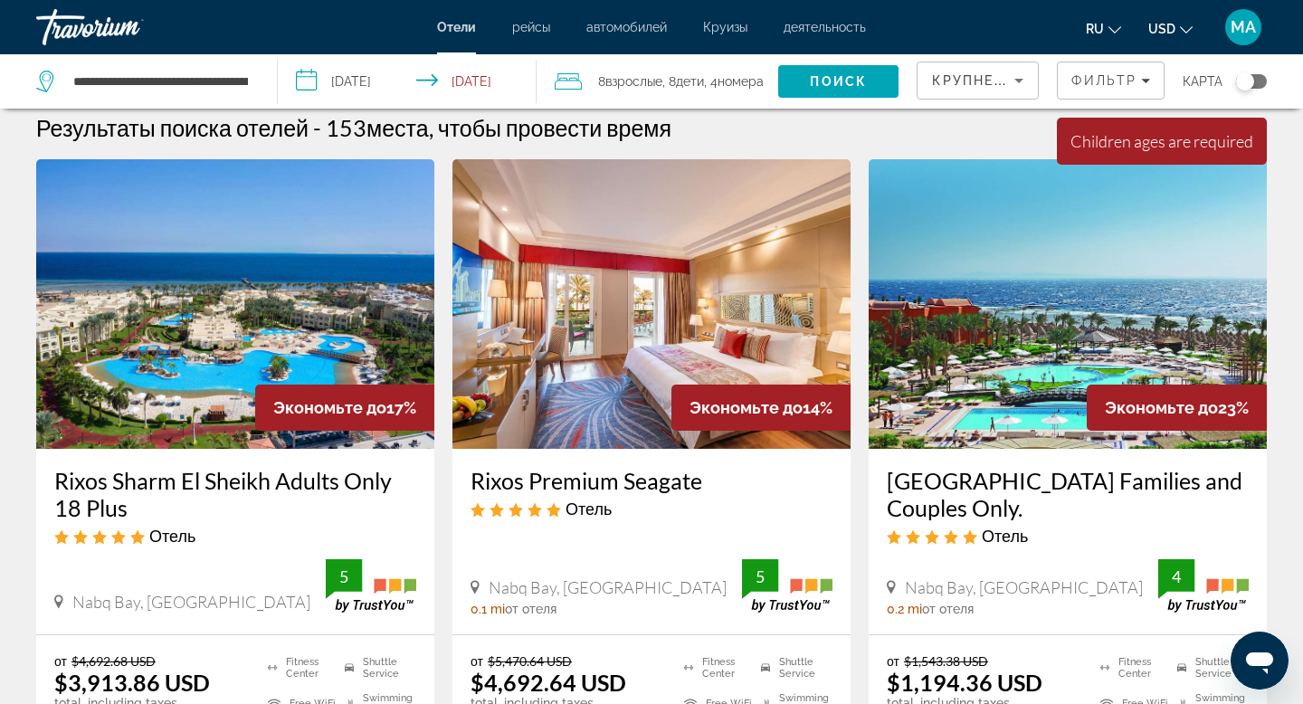
scroll to position [0, 0]
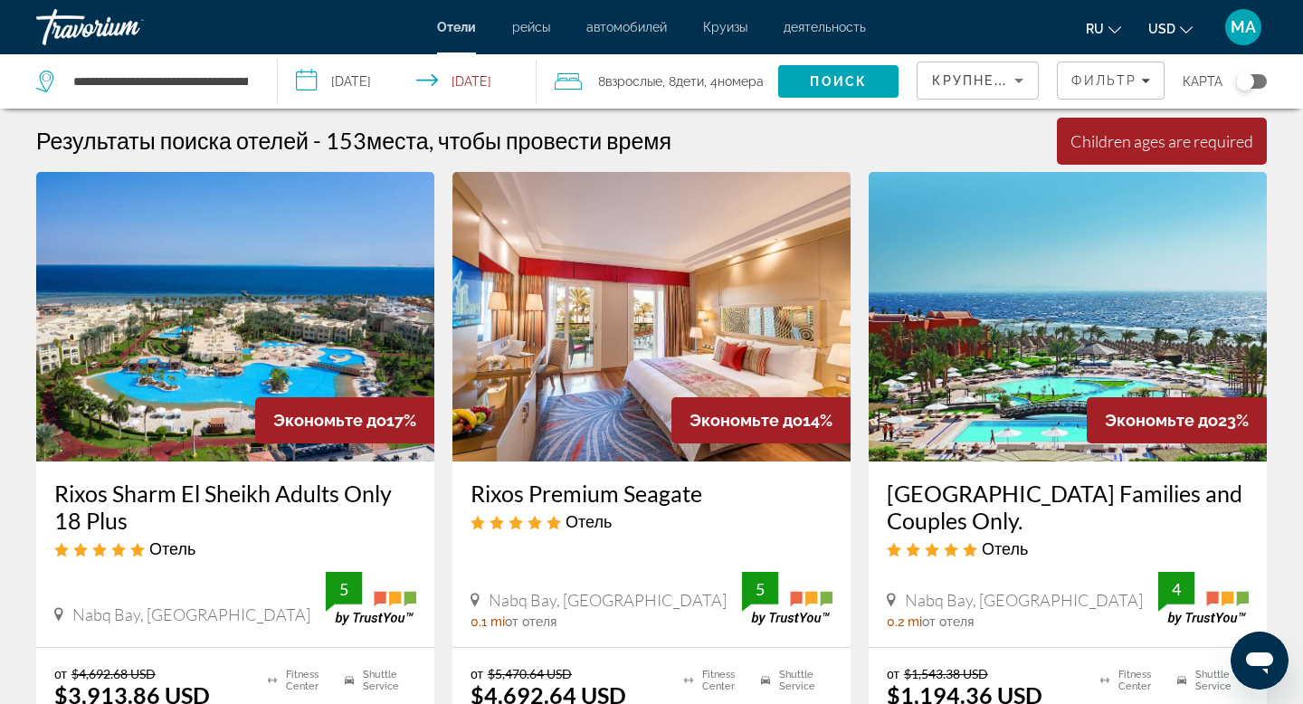
click at [681, 84] on span ", 8 Ребенок Дети" at bounding box center [683, 81] width 42 height 25
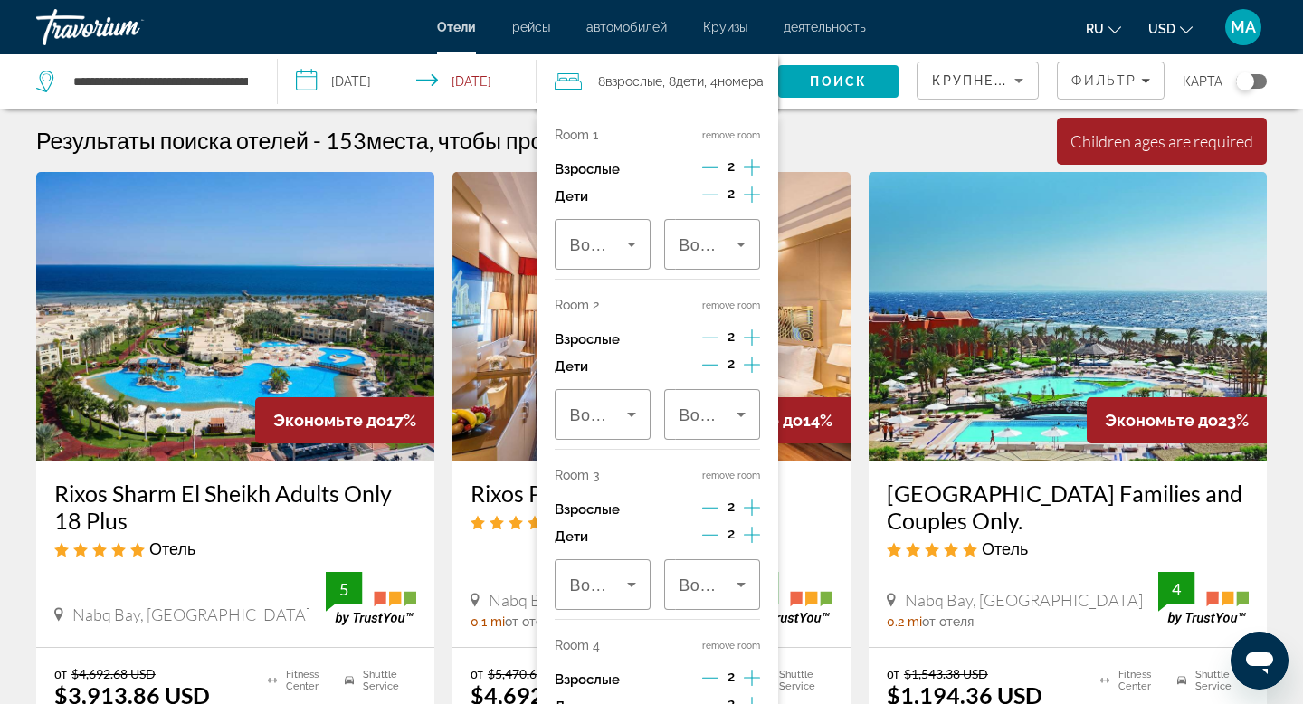
click at [681, 84] on span ", 8 Ребенок Дети" at bounding box center [683, 81] width 42 height 25
click at [710, 680] on icon "Decrement adults" at bounding box center [710, 677] width 16 height 16
click at [740, 583] on icon "Travelers: 7 adults, 8 children" at bounding box center [740, 585] width 9 height 5
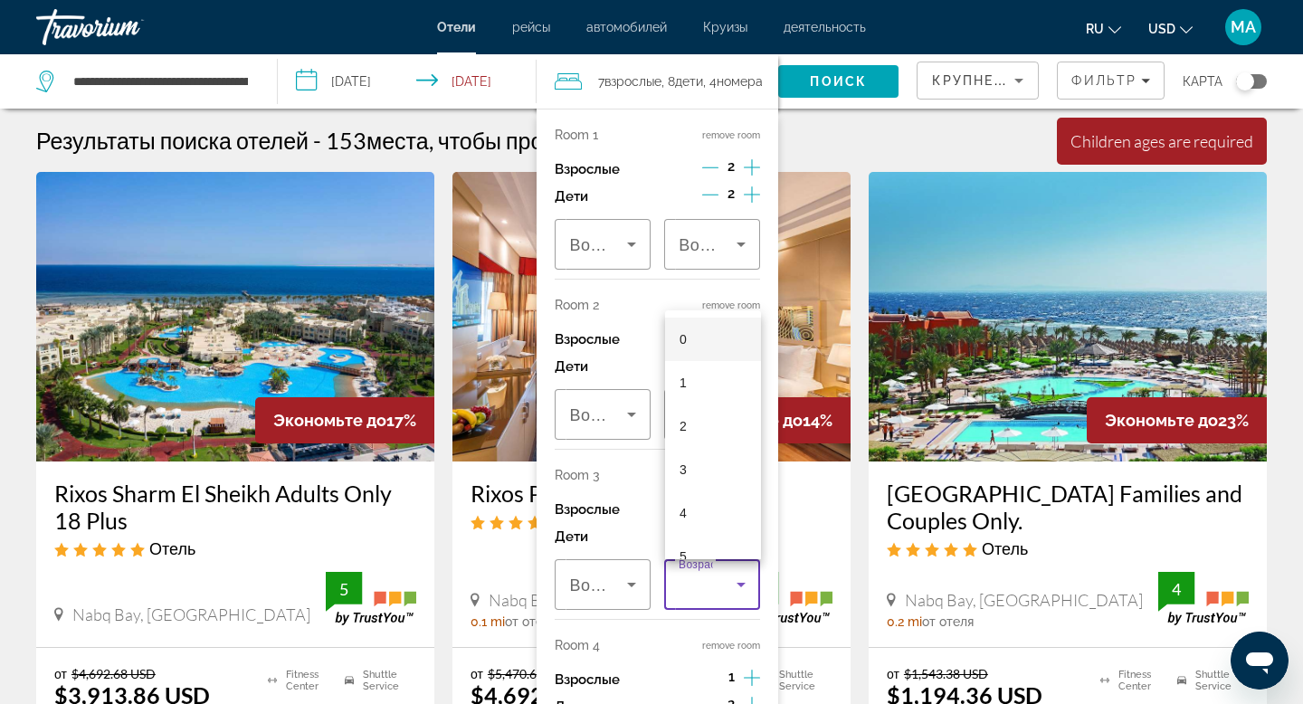
click at [740, 583] on div at bounding box center [651, 352] width 1303 height 704
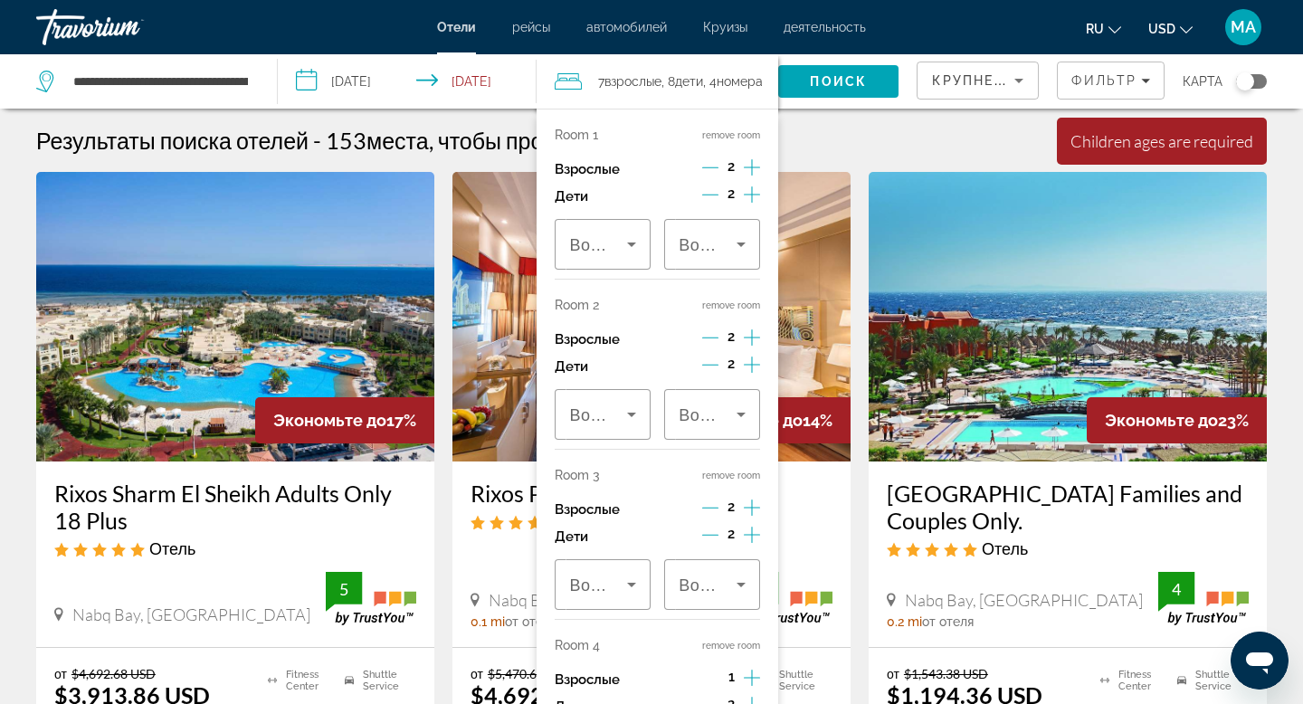
click at [652, 84] on span "Взрослые" at bounding box center [632, 81] width 57 height 14
click at [734, 308] on button "remove room" at bounding box center [731, 305] width 58 height 12
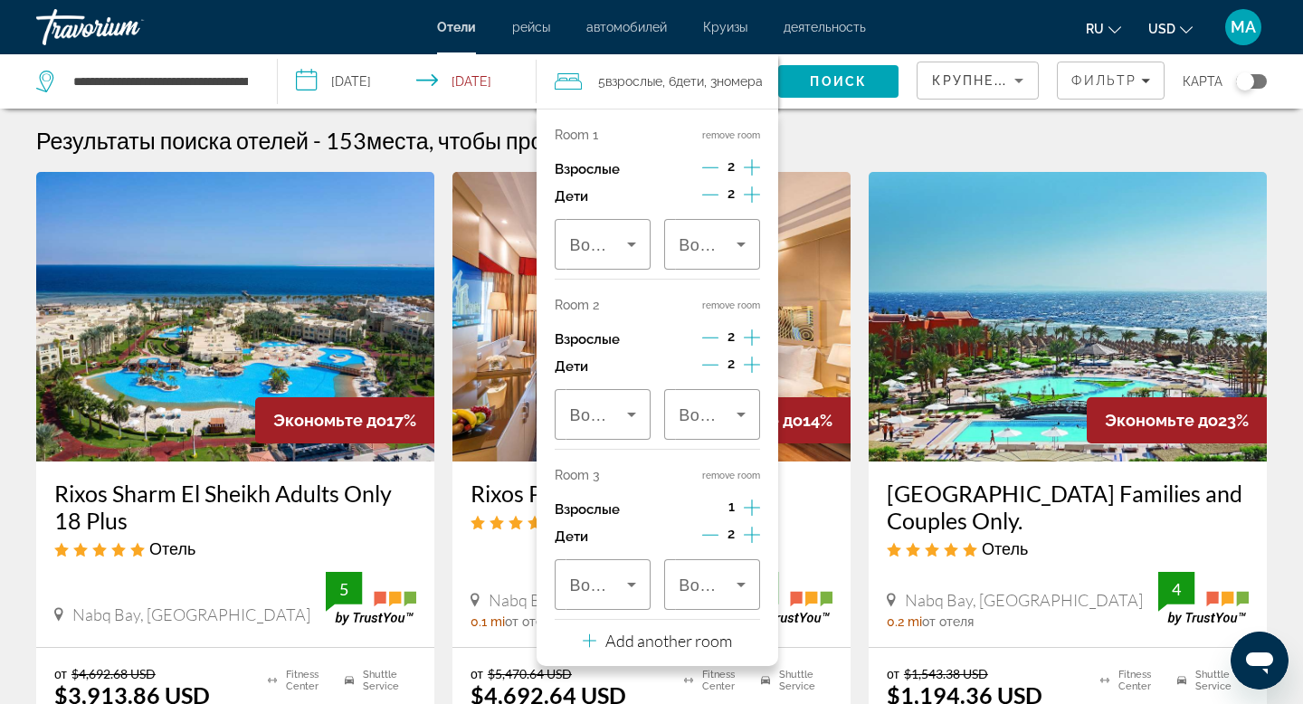
click at [734, 308] on button "remove room" at bounding box center [731, 305] width 58 height 12
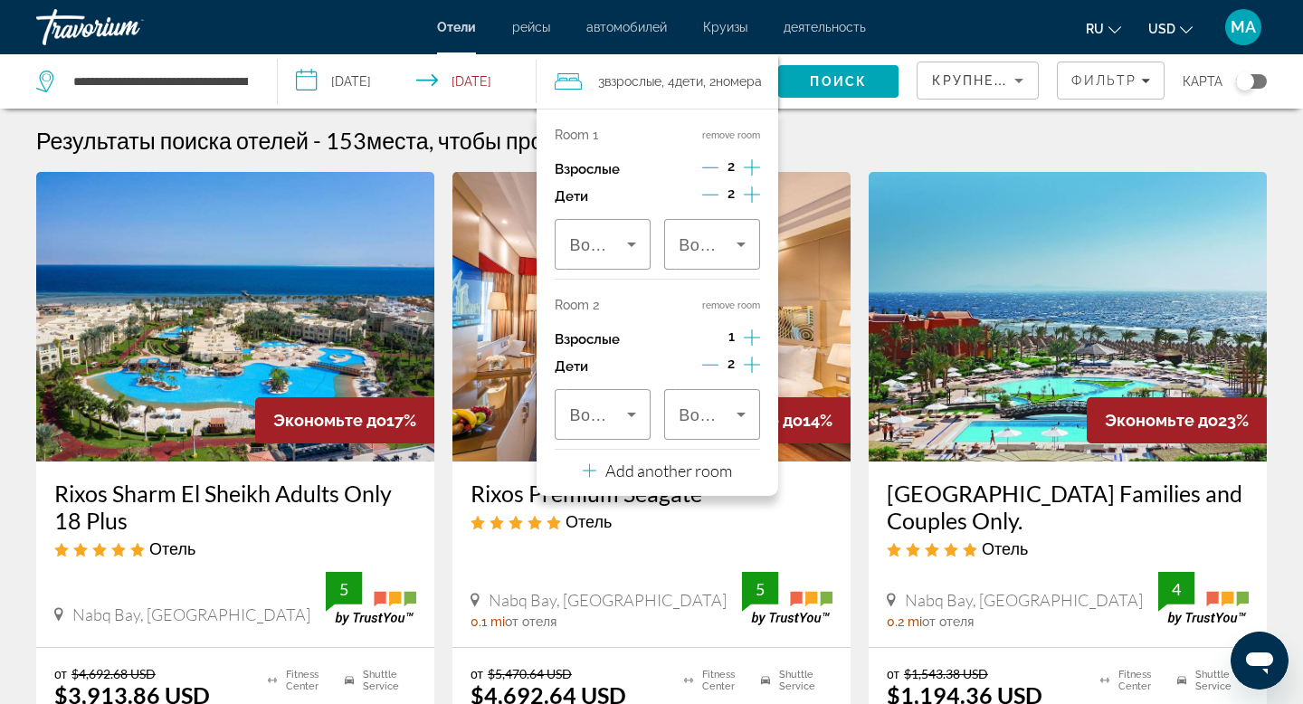
click at [734, 308] on button "remove room" at bounding box center [731, 305] width 58 height 12
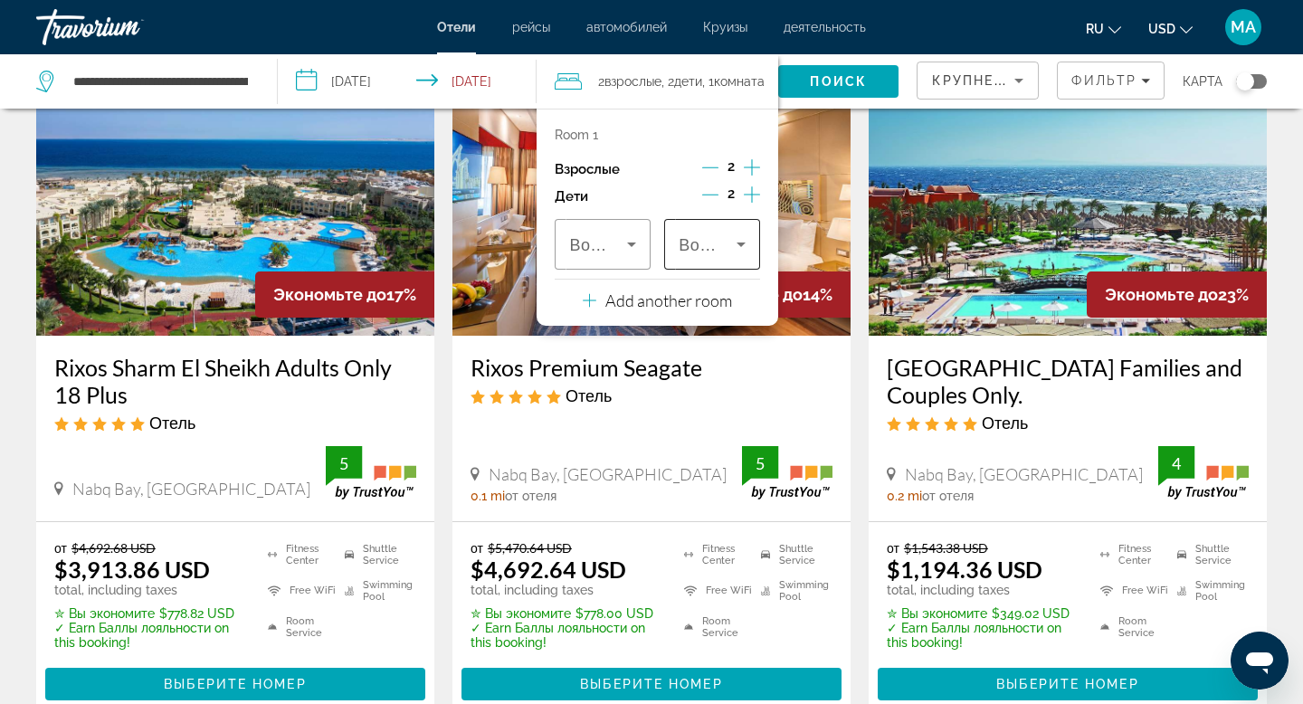
scroll to position [131, 0]
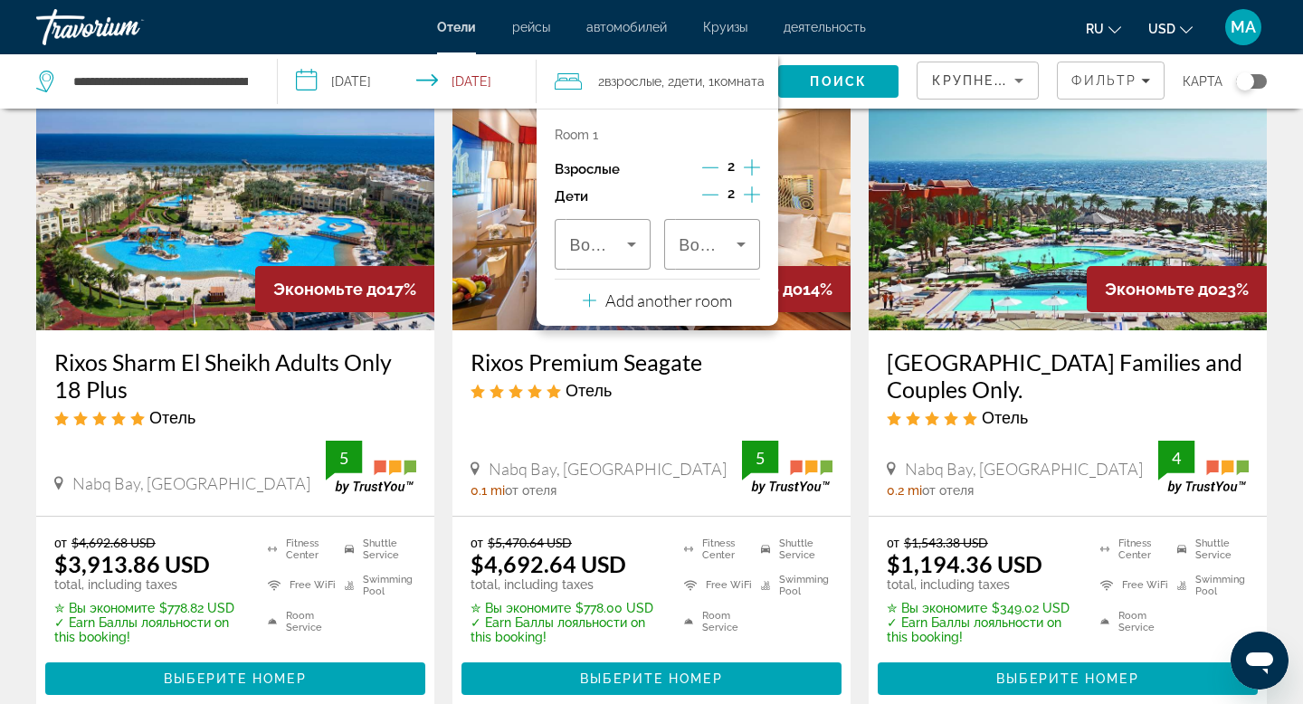
click at [632, 71] on span "2 Взрослый Взрослые" at bounding box center [629, 81] width 63 height 25
click at [573, 83] on icon "Travelers: 2 adults, 2 children" at bounding box center [567, 82] width 27 height 22
click at [712, 192] on icon "Decrement children" at bounding box center [710, 194] width 16 height 16
click at [712, 192] on icon "Decrement children" at bounding box center [711, 194] width 16 height 16
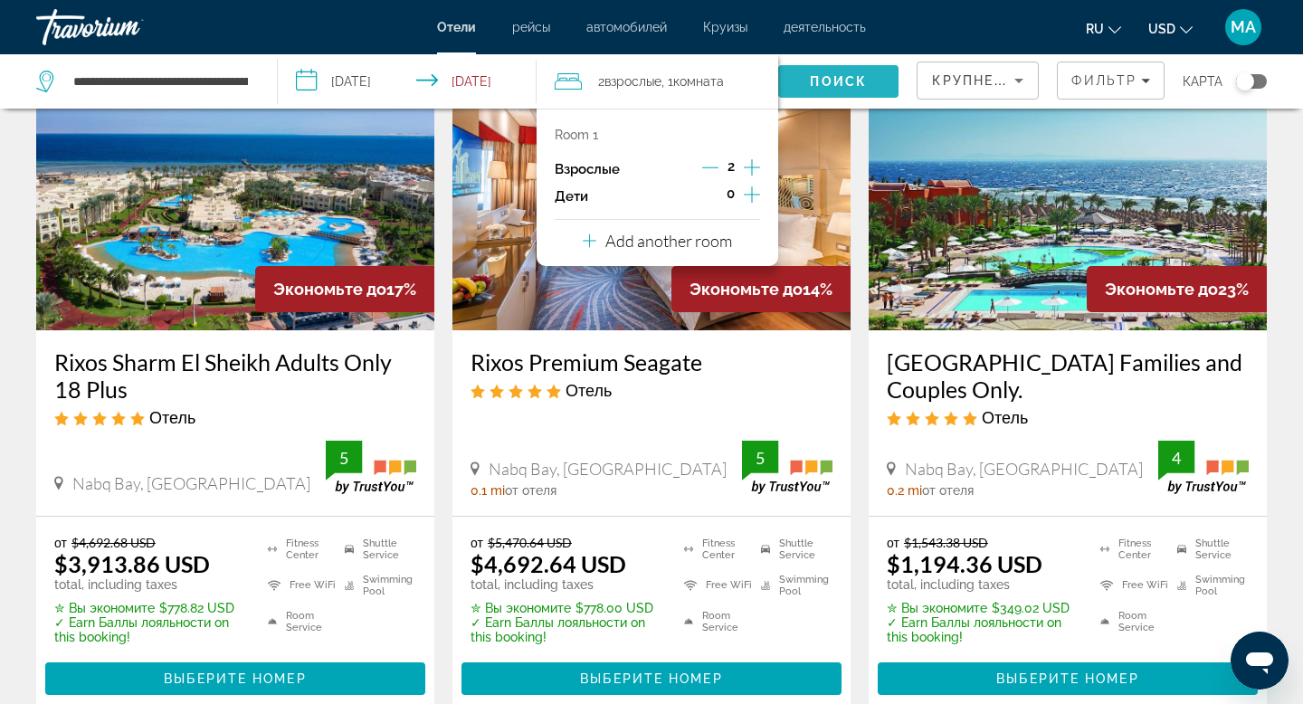
click at [851, 77] on span "Поиск" at bounding box center [838, 81] width 57 height 14
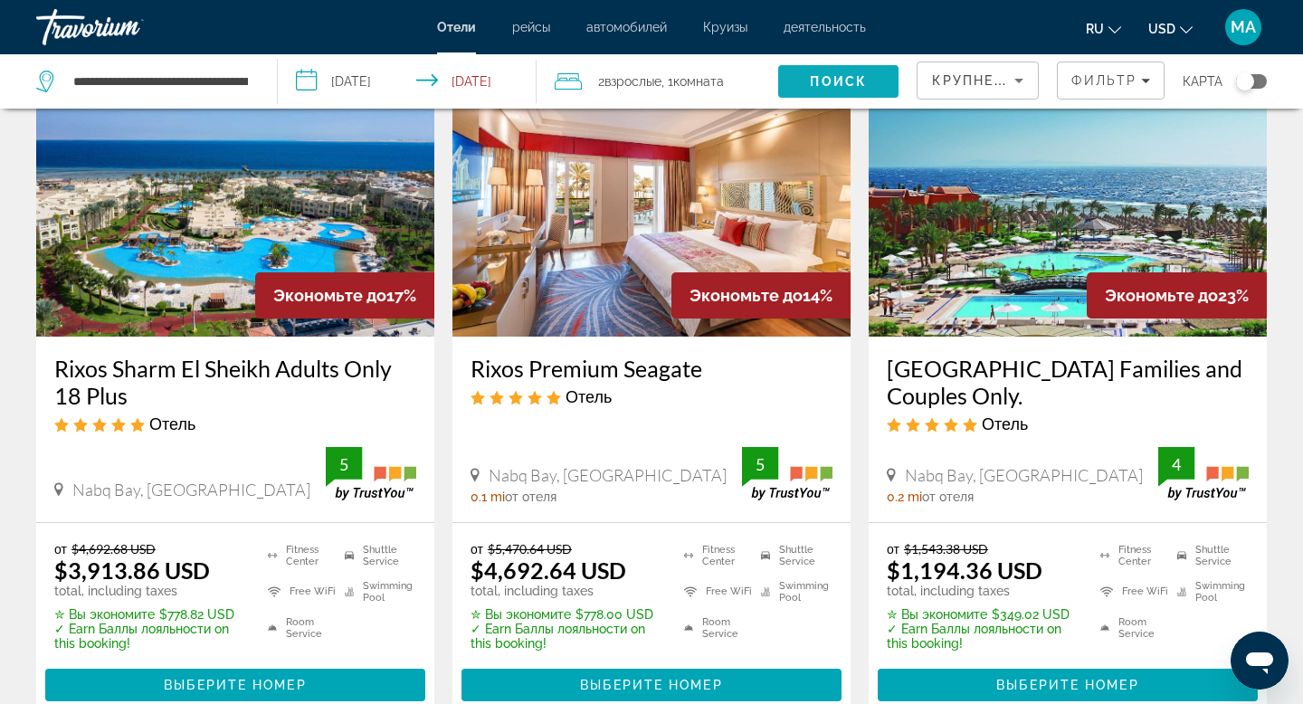
scroll to position [122, 0]
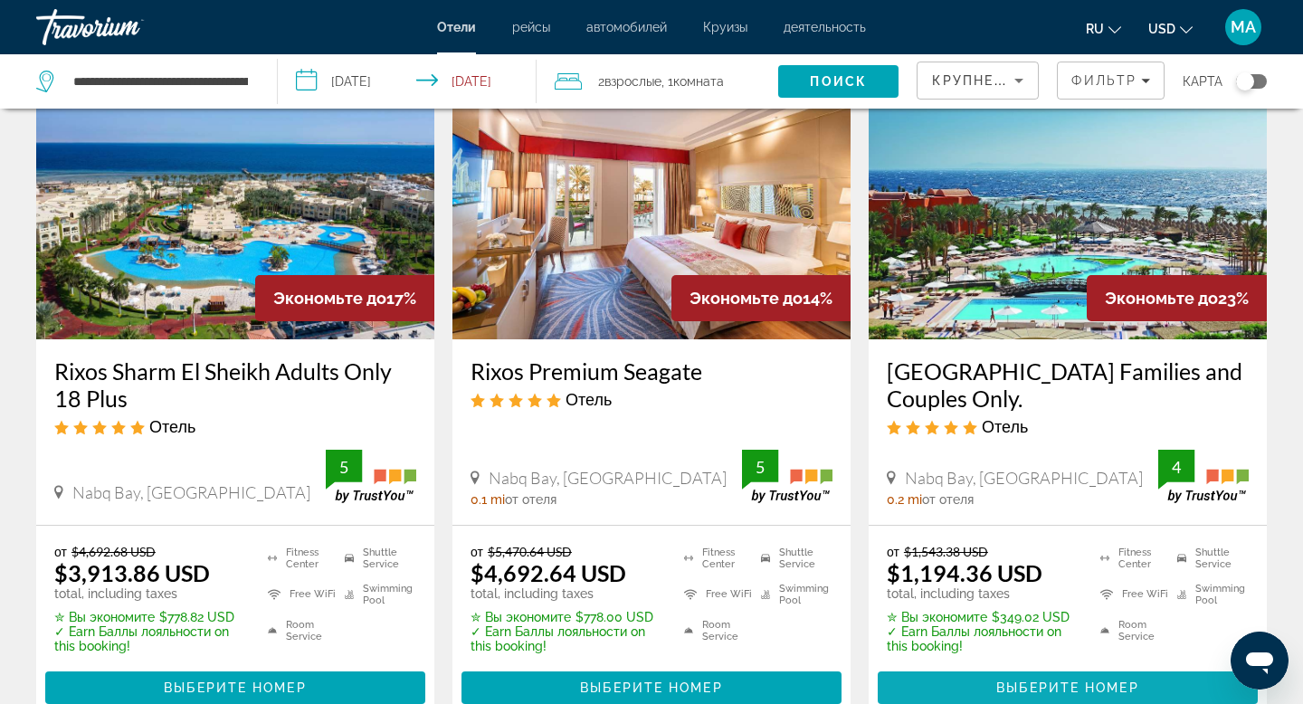
click at [981, 694] on span "Main content" at bounding box center [1067, 687] width 380 height 43
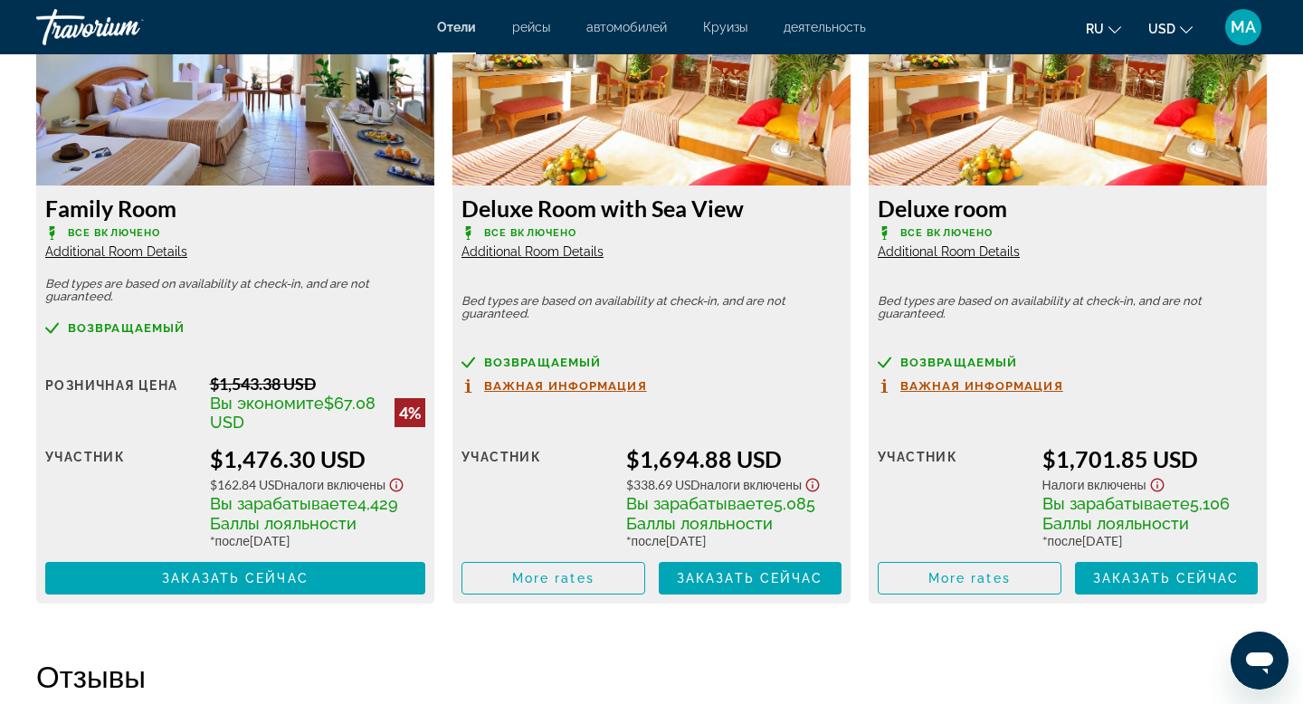
scroll to position [3284, 0]
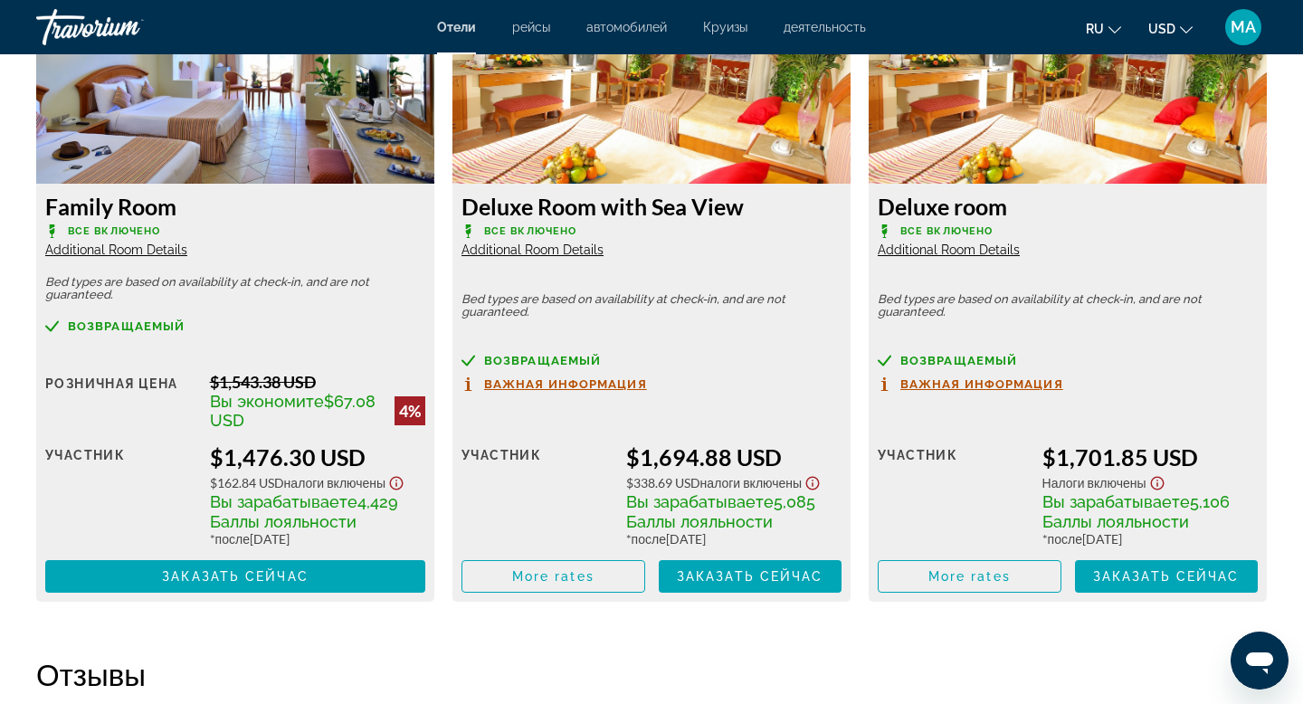
click at [971, 378] on span "Важная информация" at bounding box center [981, 384] width 163 height 12
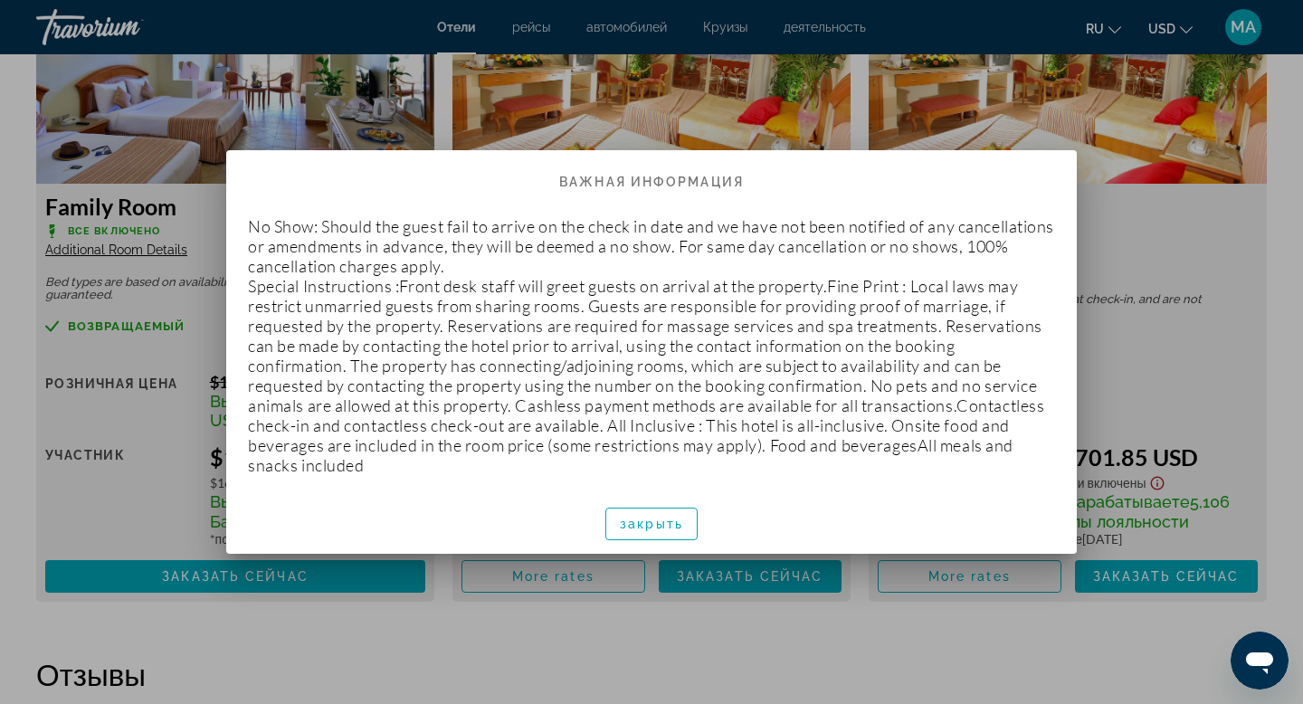
scroll to position [0, 0]
click at [671, 525] on span "закрыть" at bounding box center [651, 523] width 63 height 14
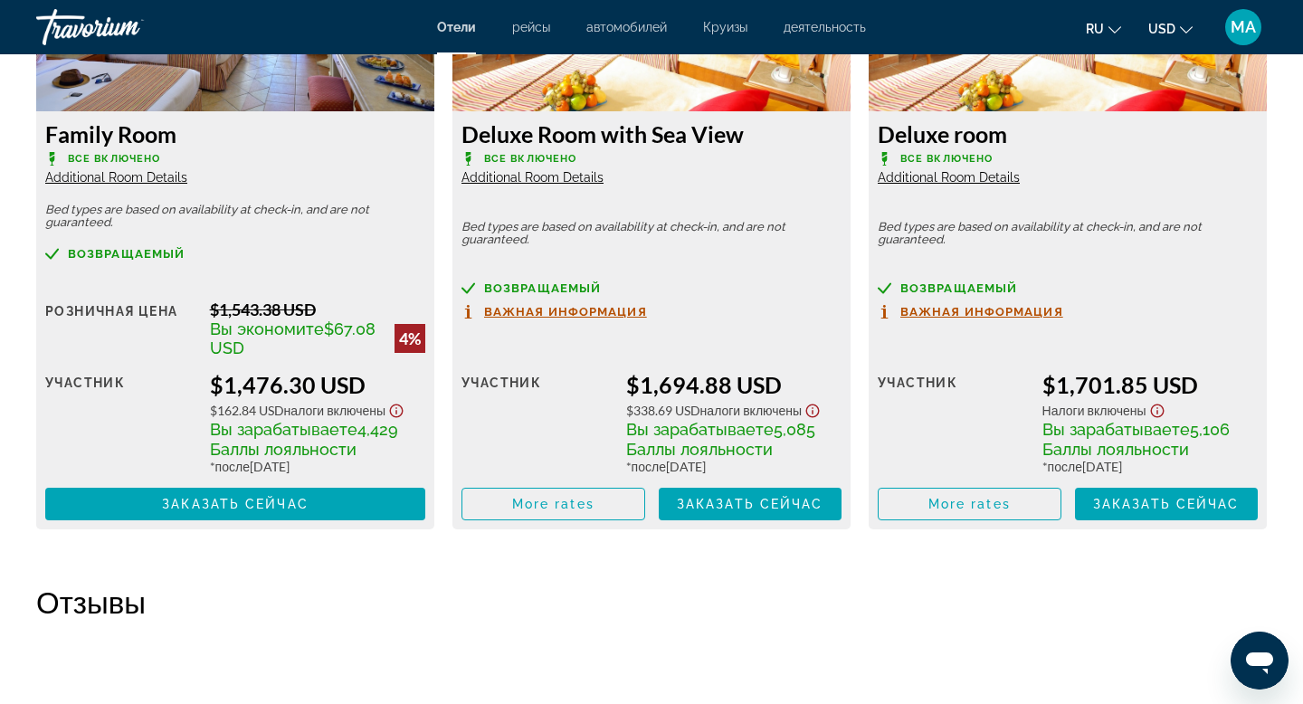
scroll to position [3363, 0]
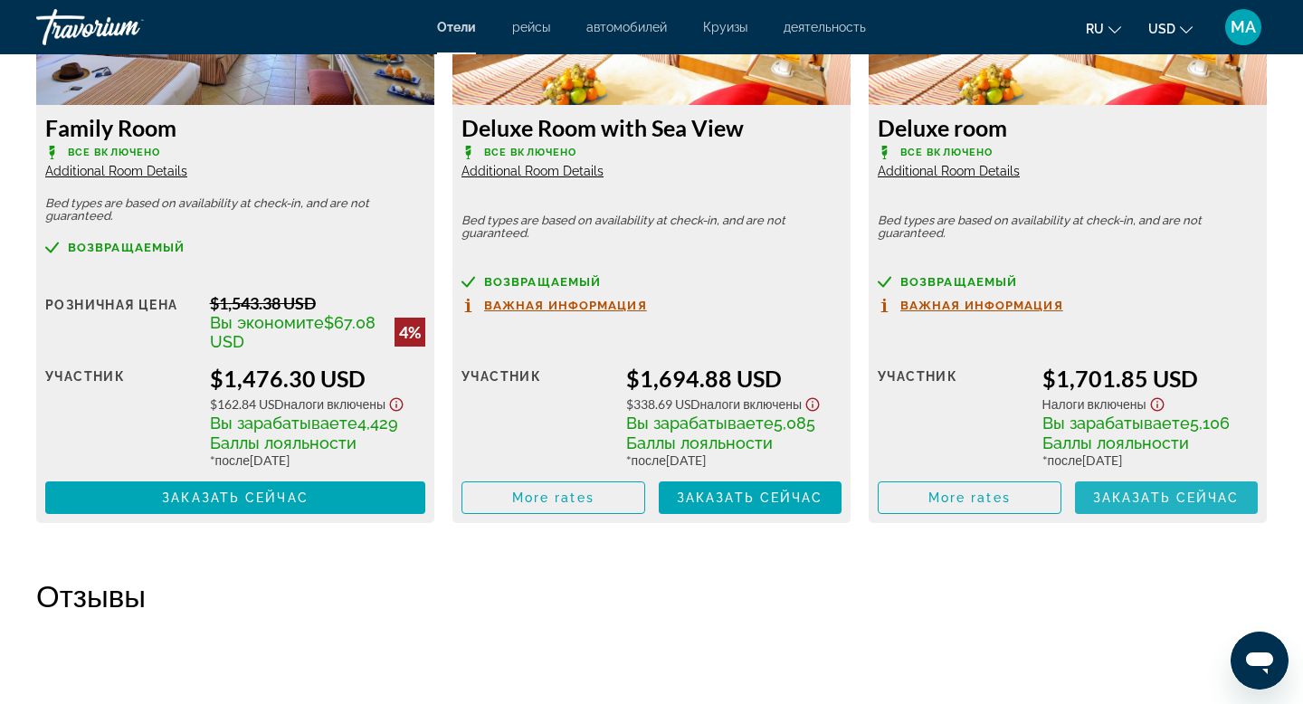
click at [1133, 490] on span "Заказать сейчас" at bounding box center [1166, 497] width 147 height 14
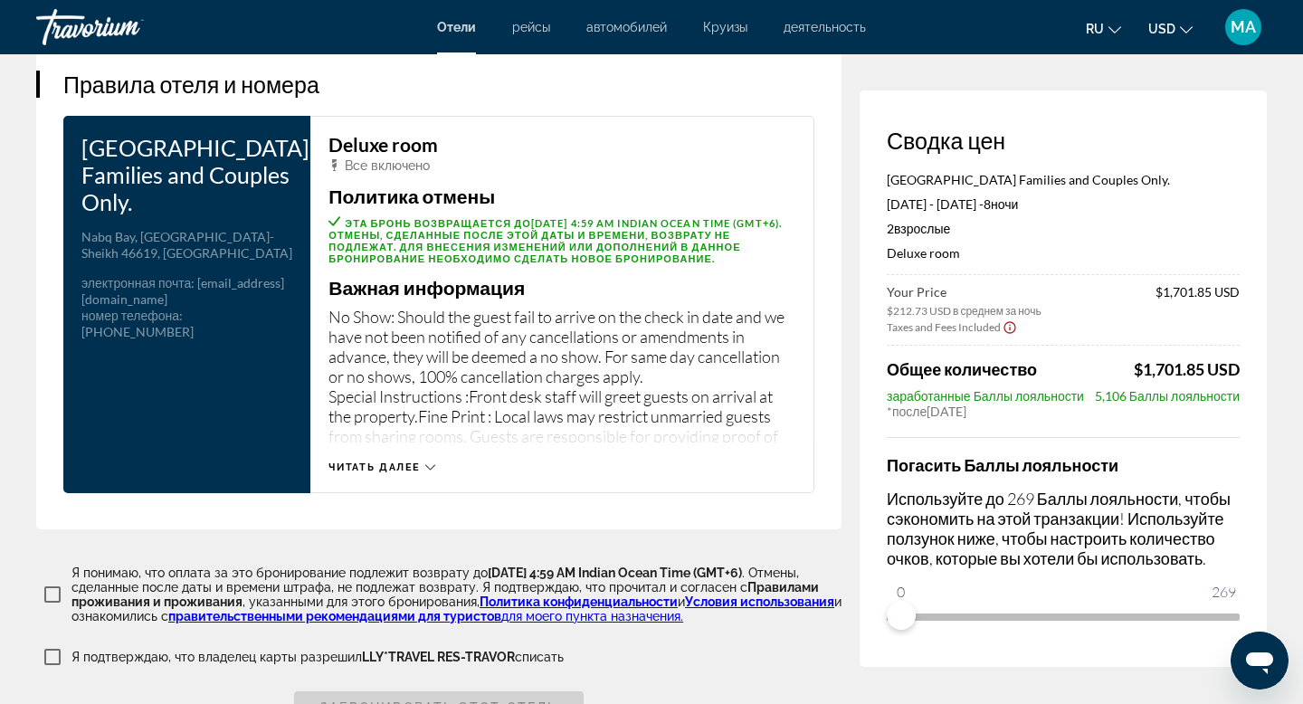
scroll to position [2316, 0]
click at [430, 471] on icon "Main content" at bounding box center [430, 466] width 10 height 10
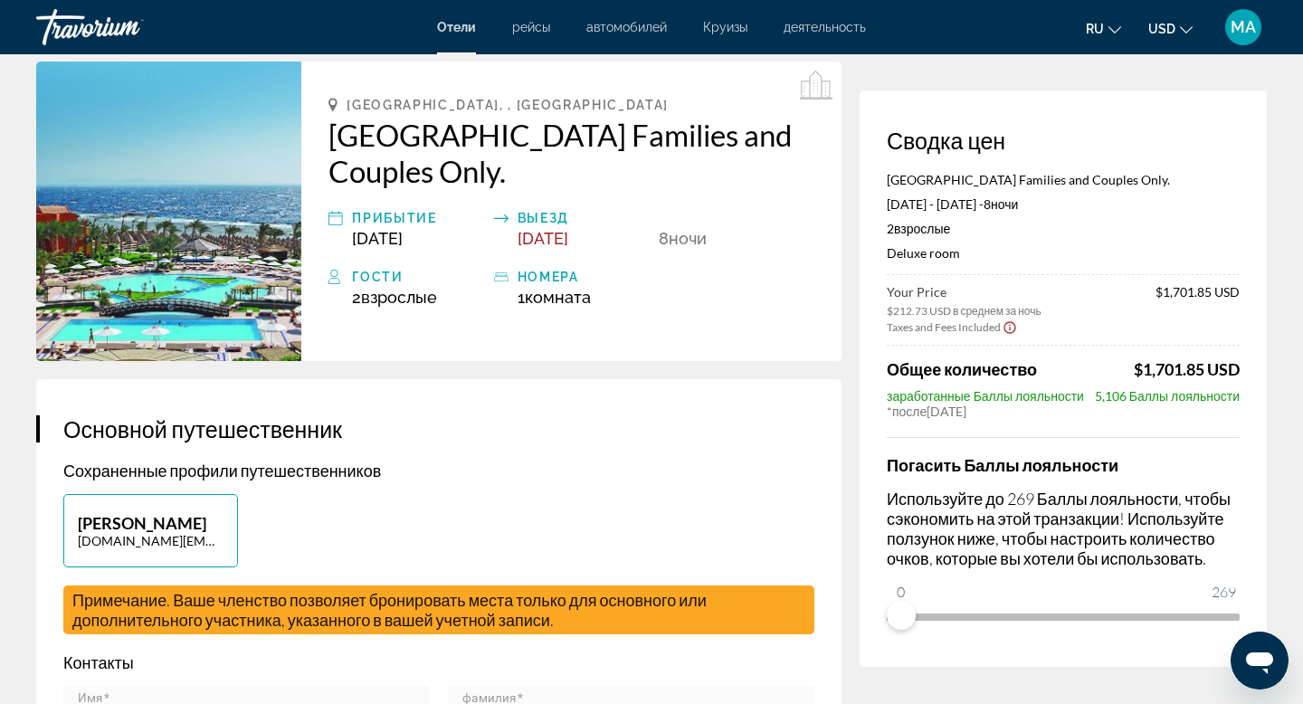
scroll to position [0, 0]
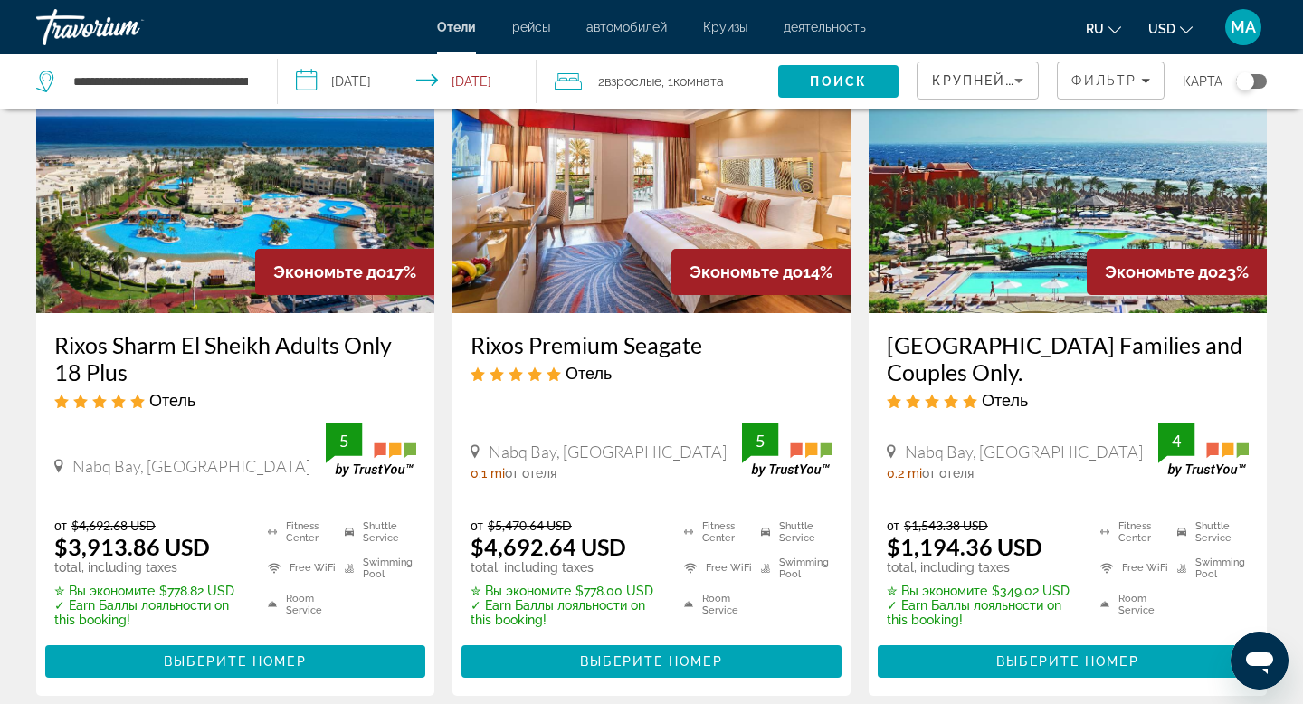
scroll to position [145, 0]
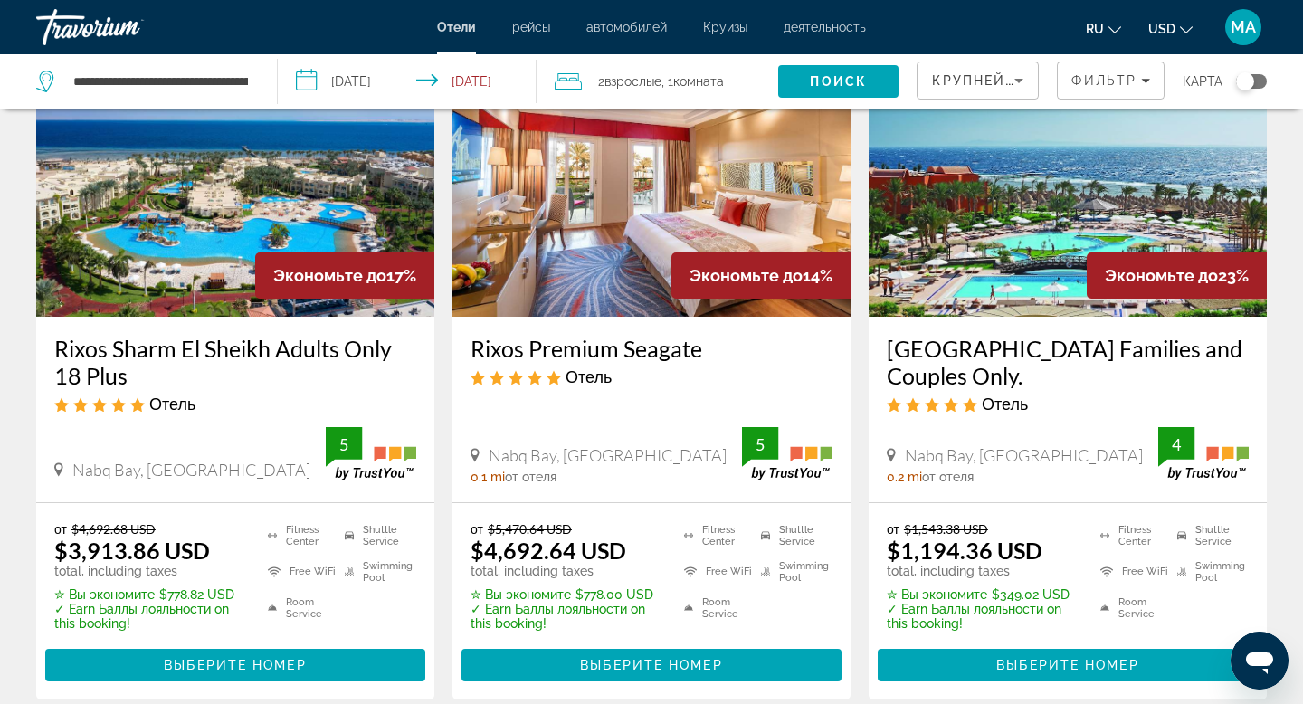
click at [630, 85] on span "Взрослые" at bounding box center [632, 81] width 57 height 14
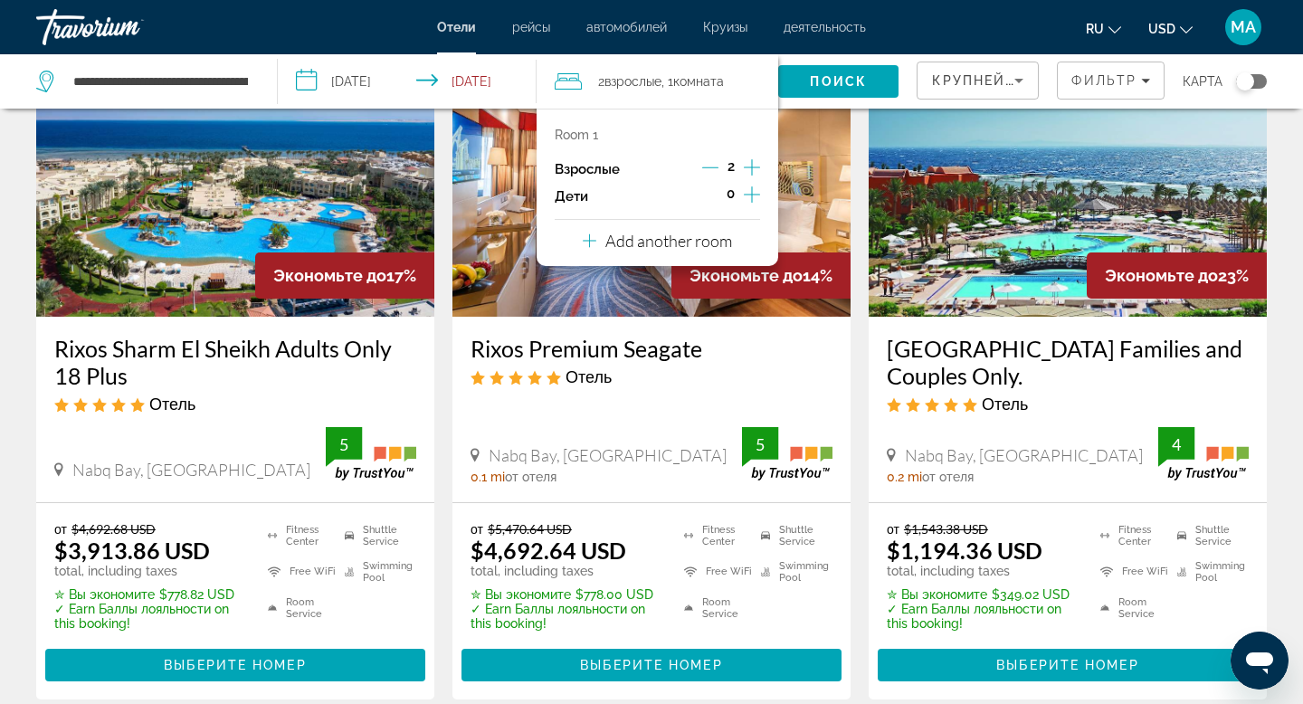
click at [745, 194] on icon "Increment children" at bounding box center [752, 195] width 16 height 22
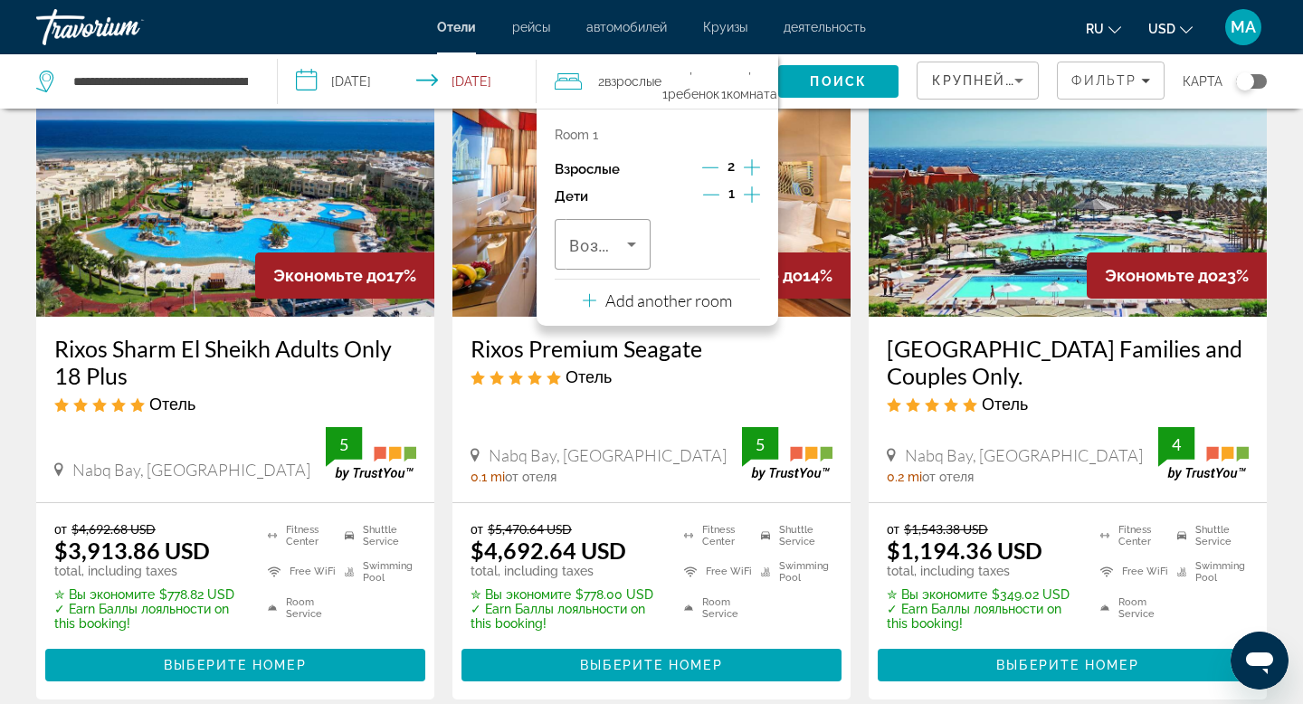
click at [745, 194] on icon "Increment children" at bounding box center [752, 195] width 16 height 22
click at [717, 191] on icon "Decrement children" at bounding box center [710, 194] width 16 height 16
click at [715, 193] on icon "Decrement children" at bounding box center [711, 194] width 16 height 16
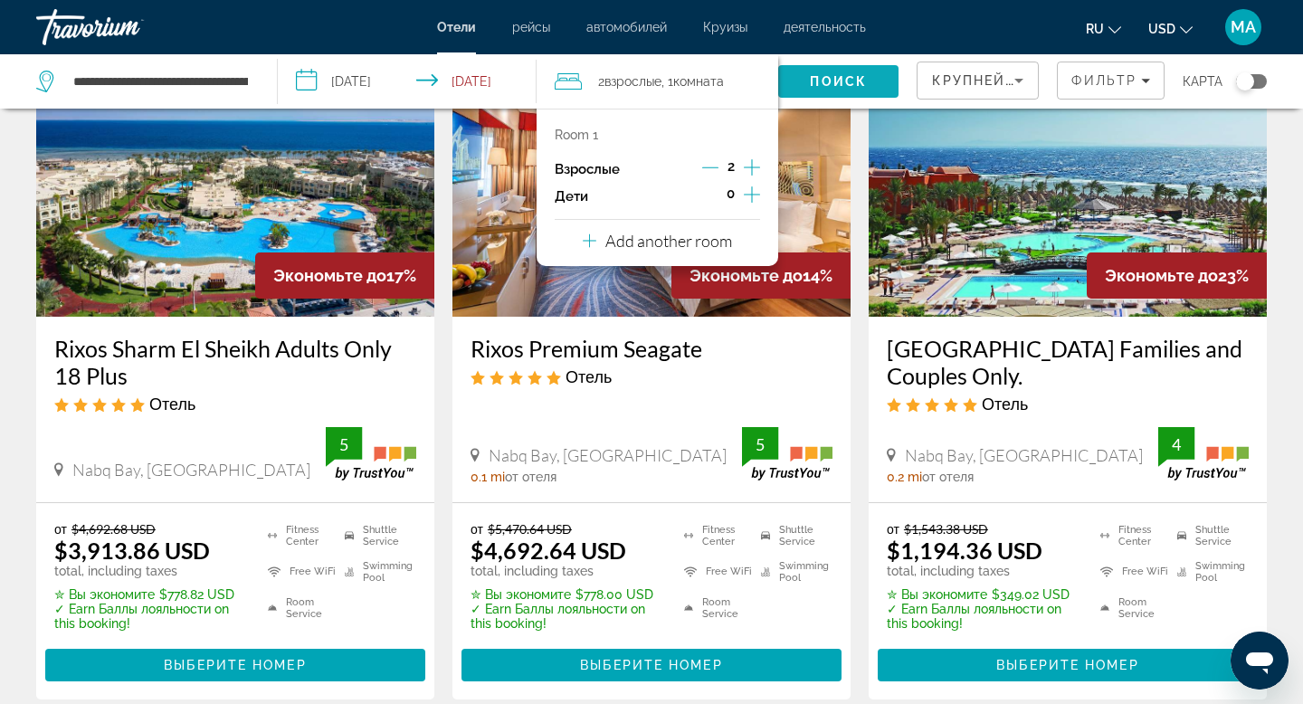
click at [841, 77] on span "Поиск" at bounding box center [838, 81] width 57 height 14
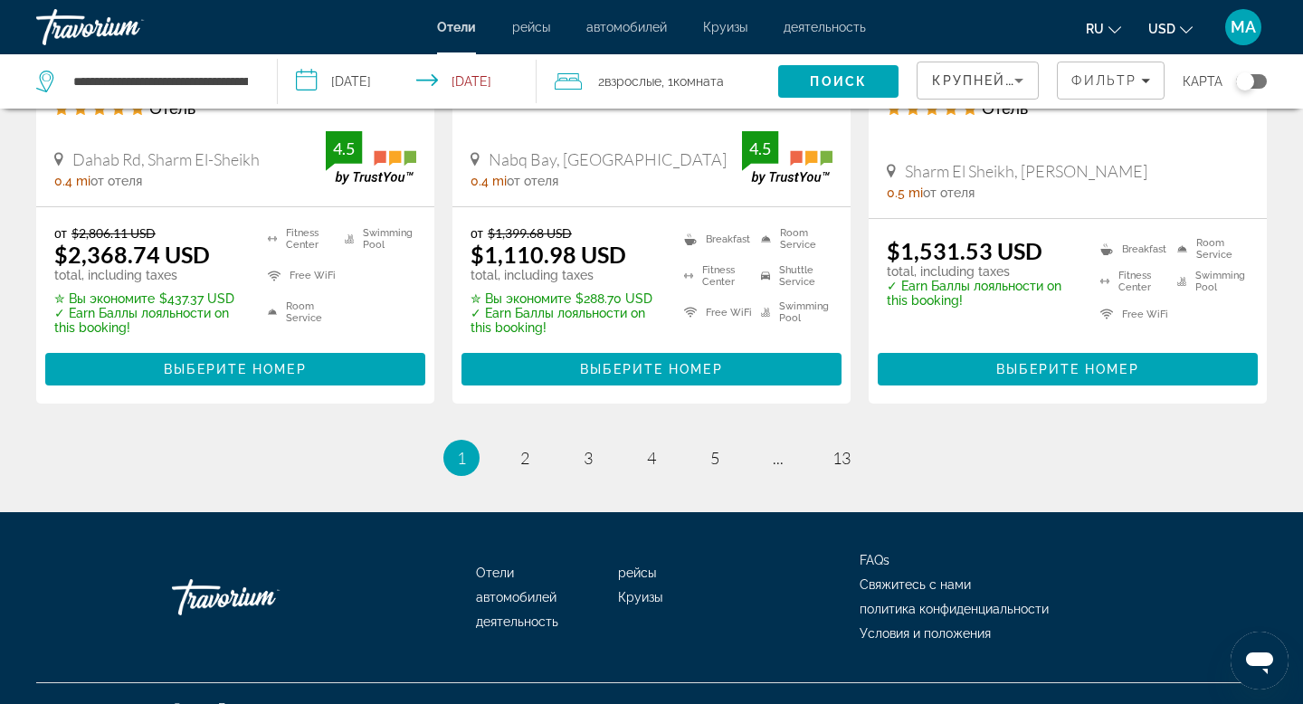
scroll to position [2567, 0]
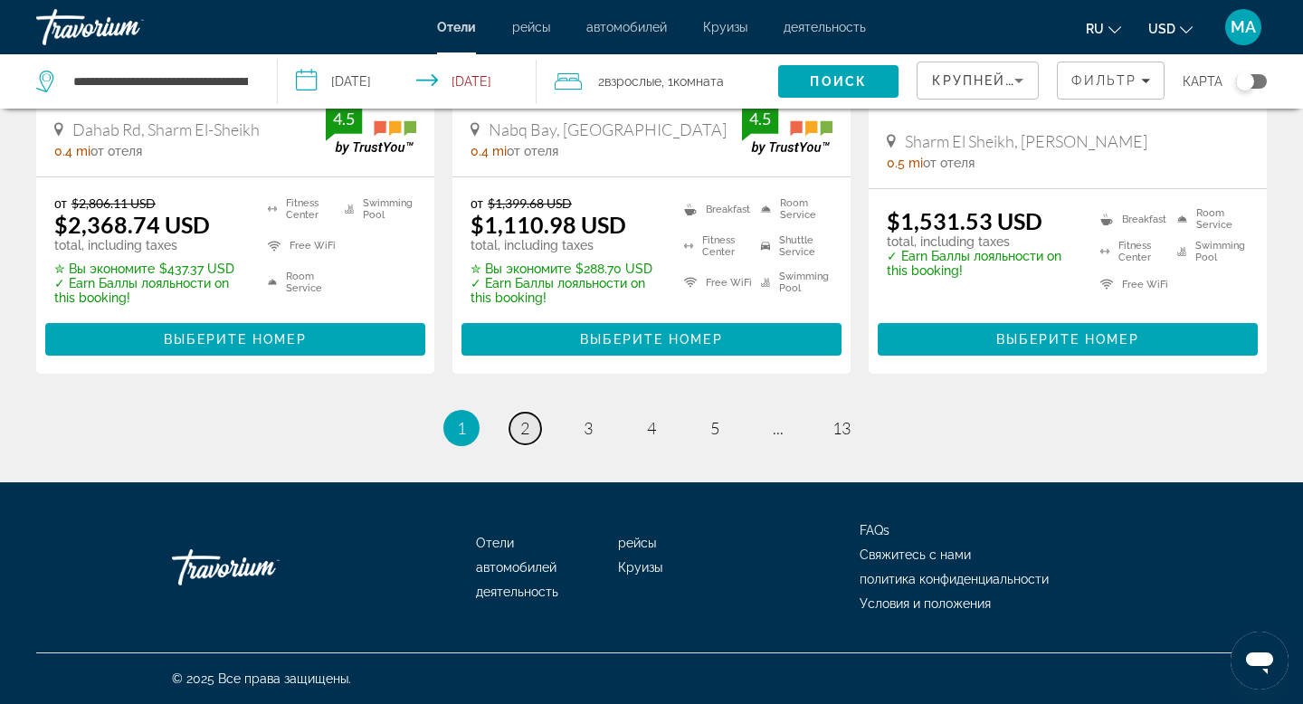
click at [526, 425] on span "2" at bounding box center [524, 428] width 9 height 20
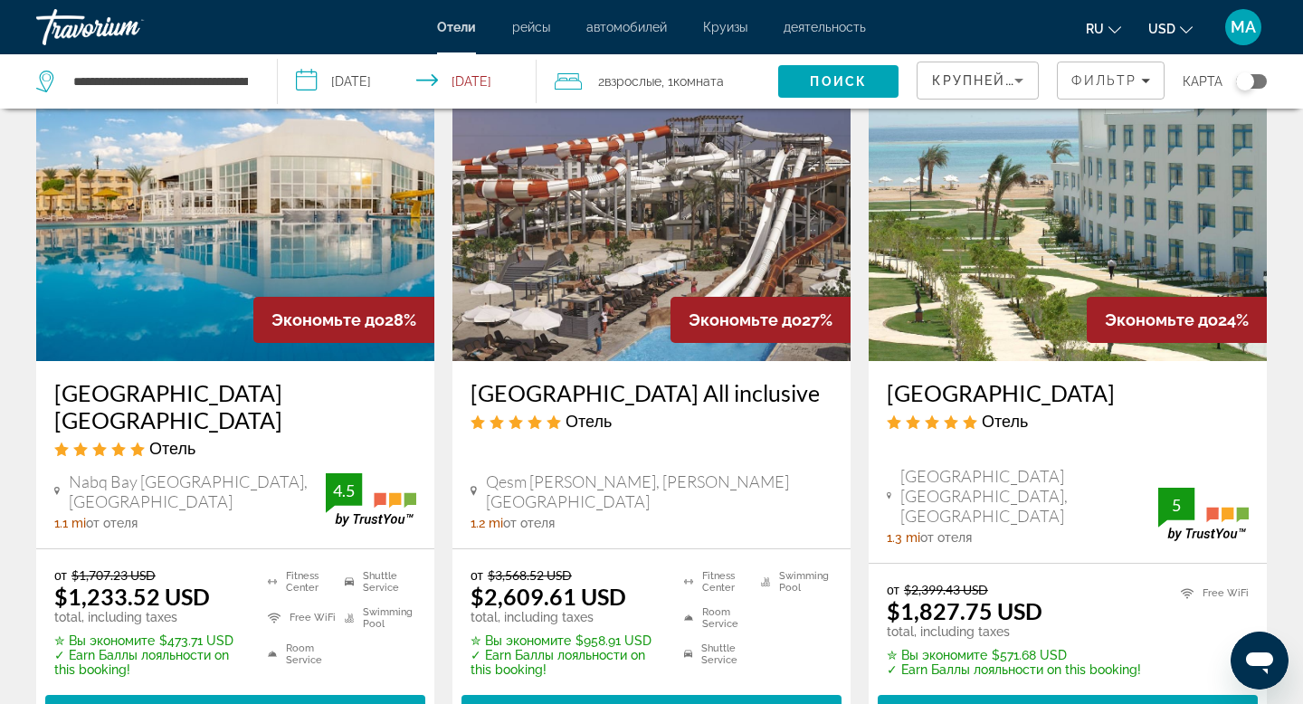
scroll to position [2345, 0]
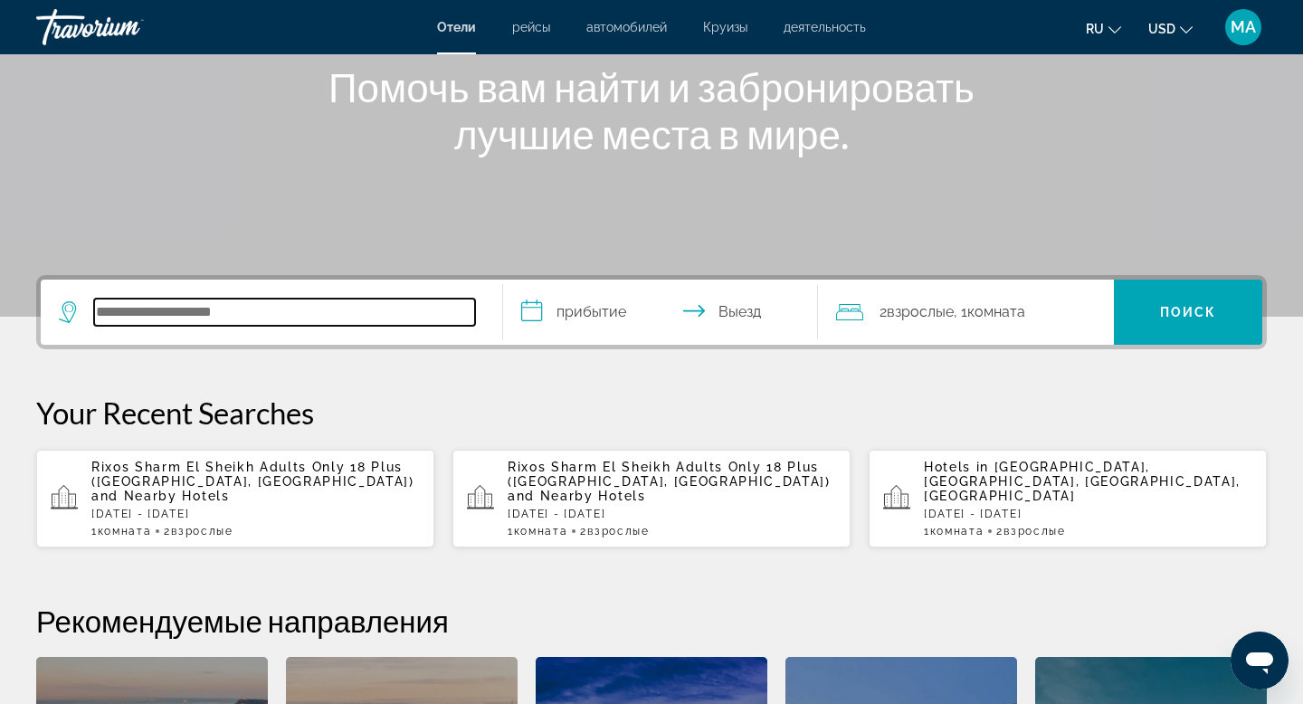
click at [213, 321] on input "Search hotel destination" at bounding box center [284, 312] width 381 height 27
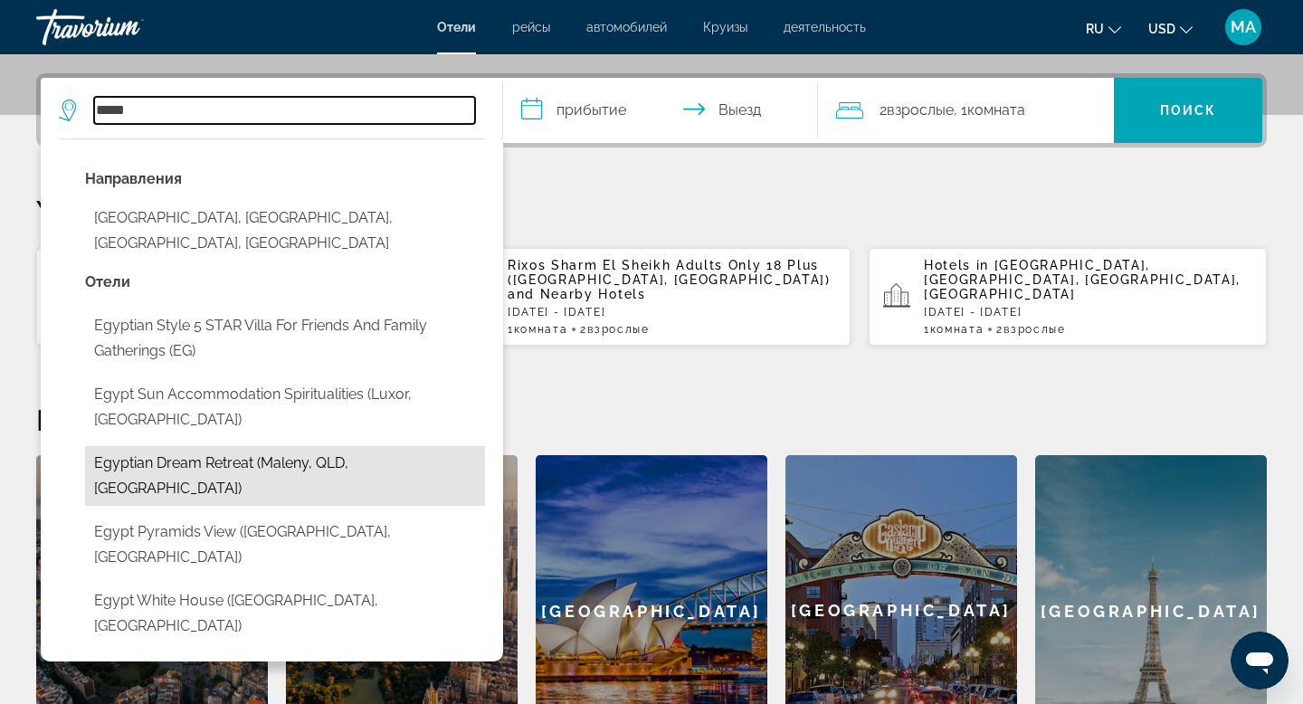
scroll to position [427, 0]
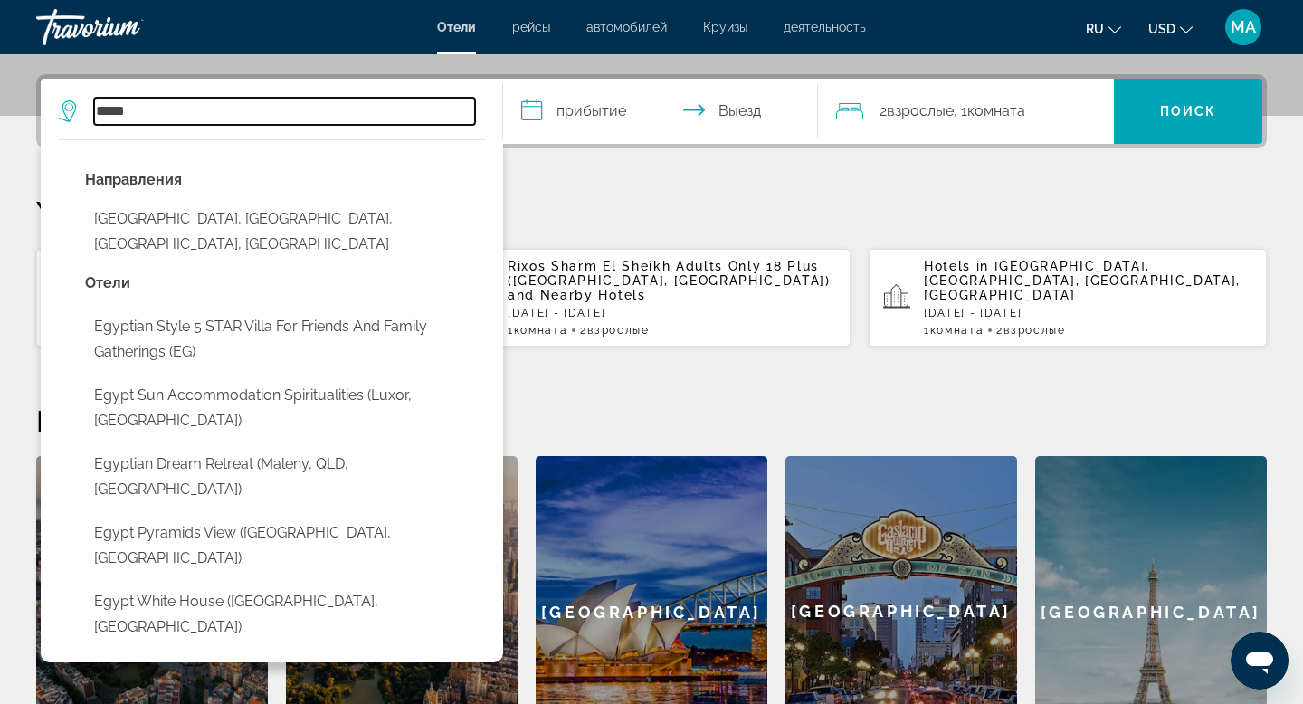
click at [247, 106] on input "*****" at bounding box center [284, 111] width 381 height 27
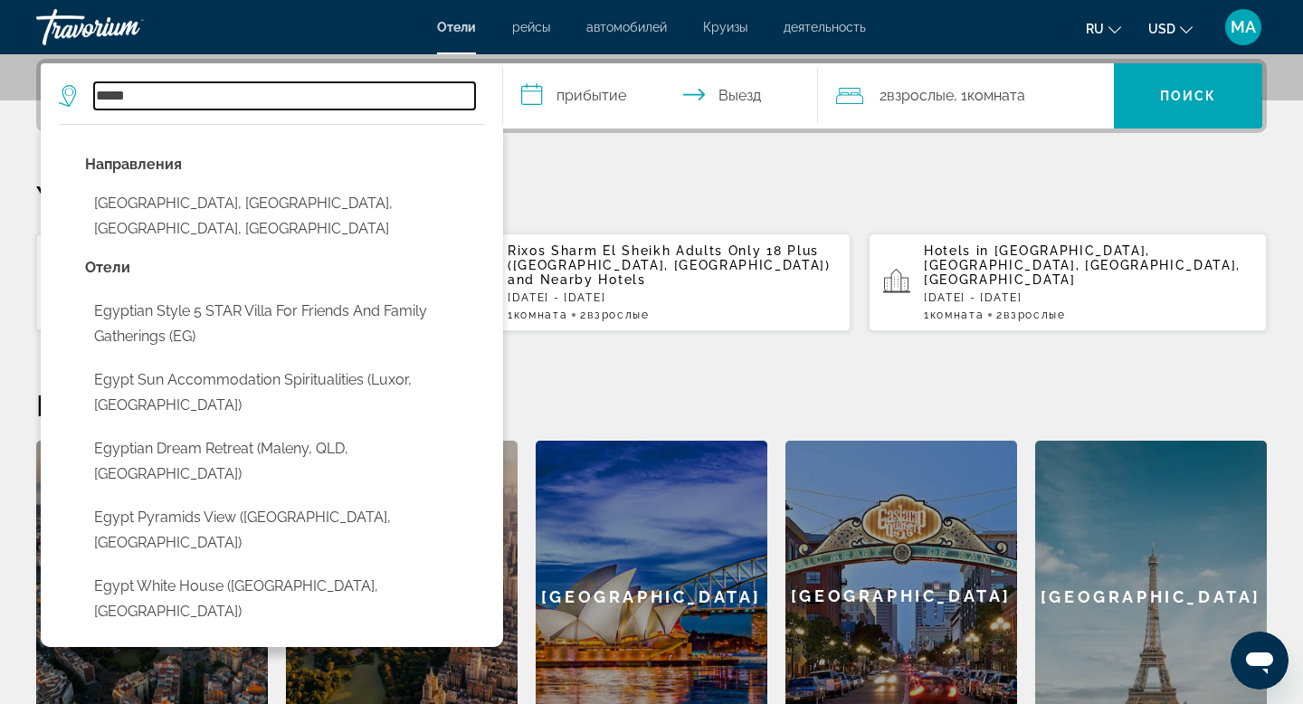
type input "*****"
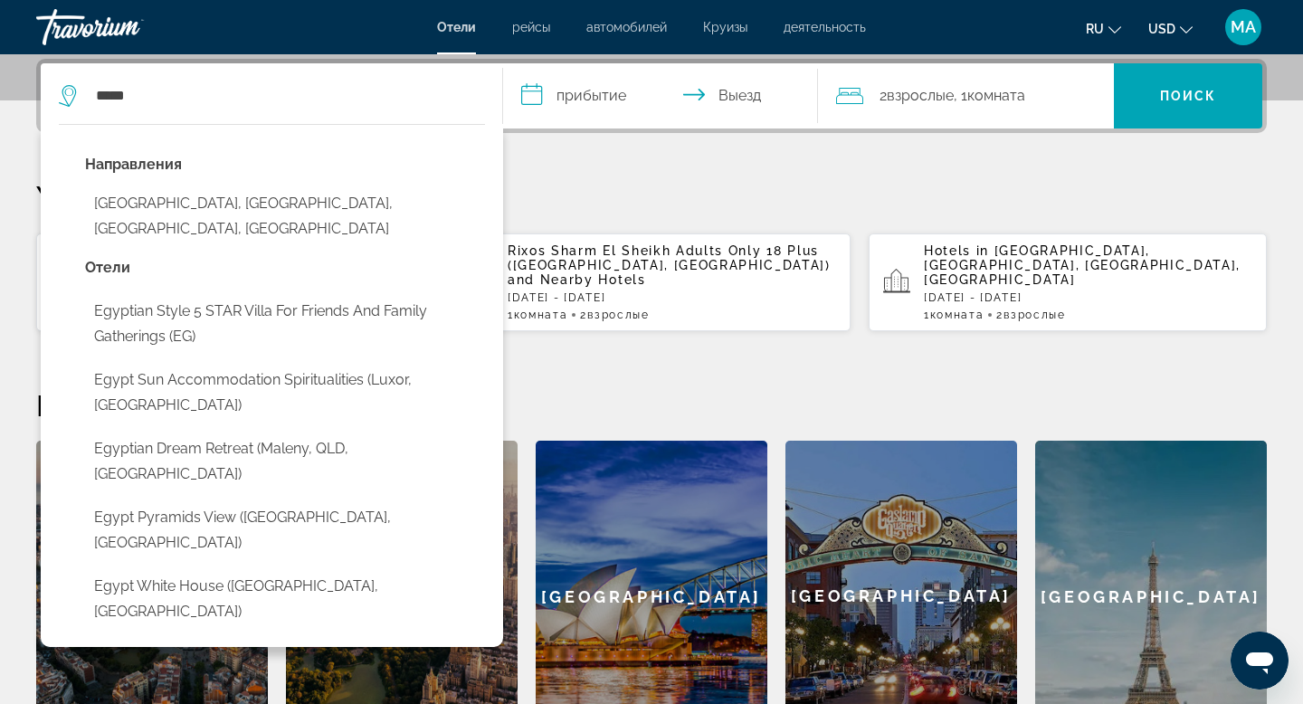
click at [610, 97] on input "**********" at bounding box center [664, 98] width 322 height 71
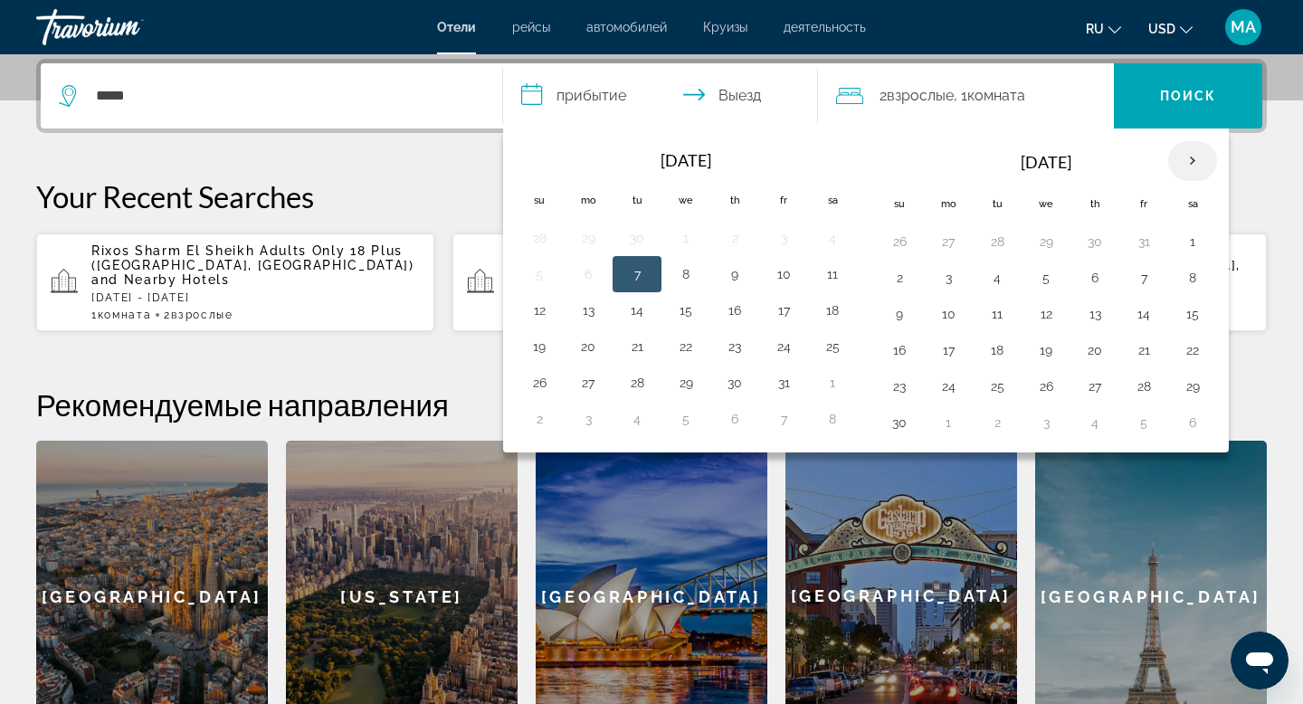
click at [1202, 161] on th "Next month" at bounding box center [1192, 161] width 49 height 40
click at [1192, 347] on button "27" at bounding box center [1192, 349] width 29 height 25
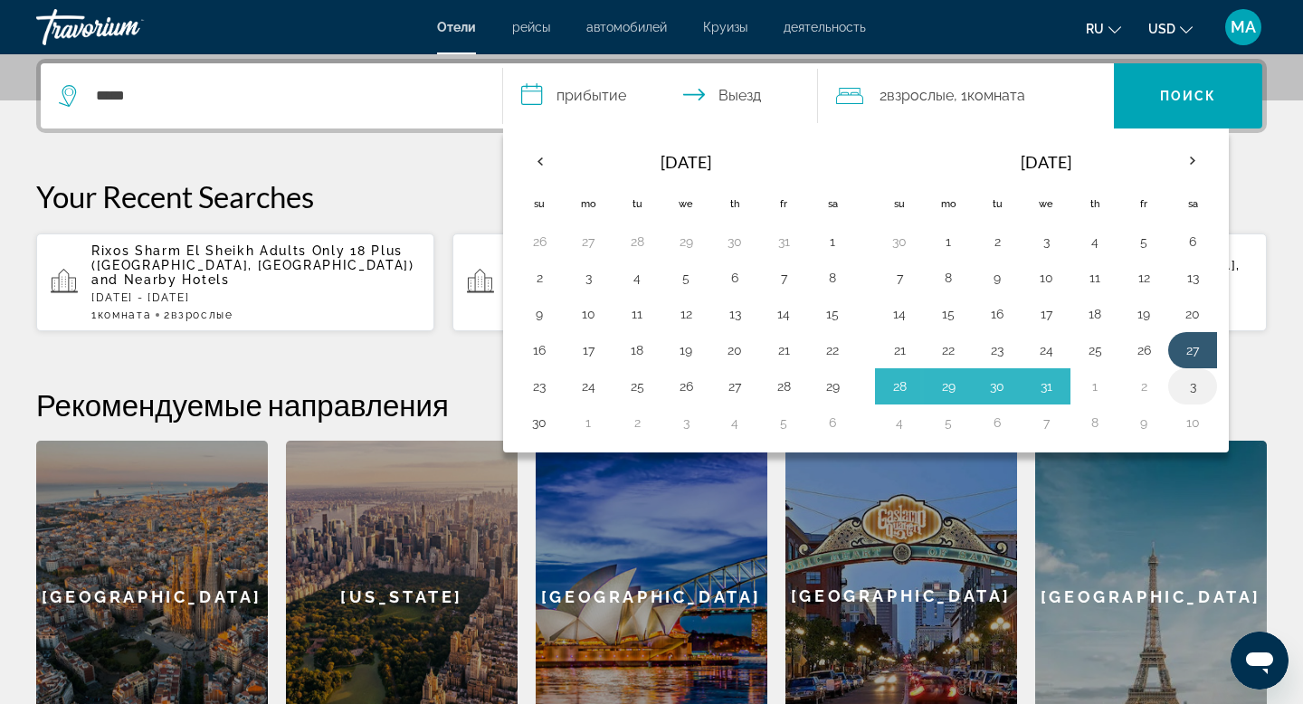
click at [1190, 383] on button "3" at bounding box center [1192, 386] width 29 height 25
type input "**********"
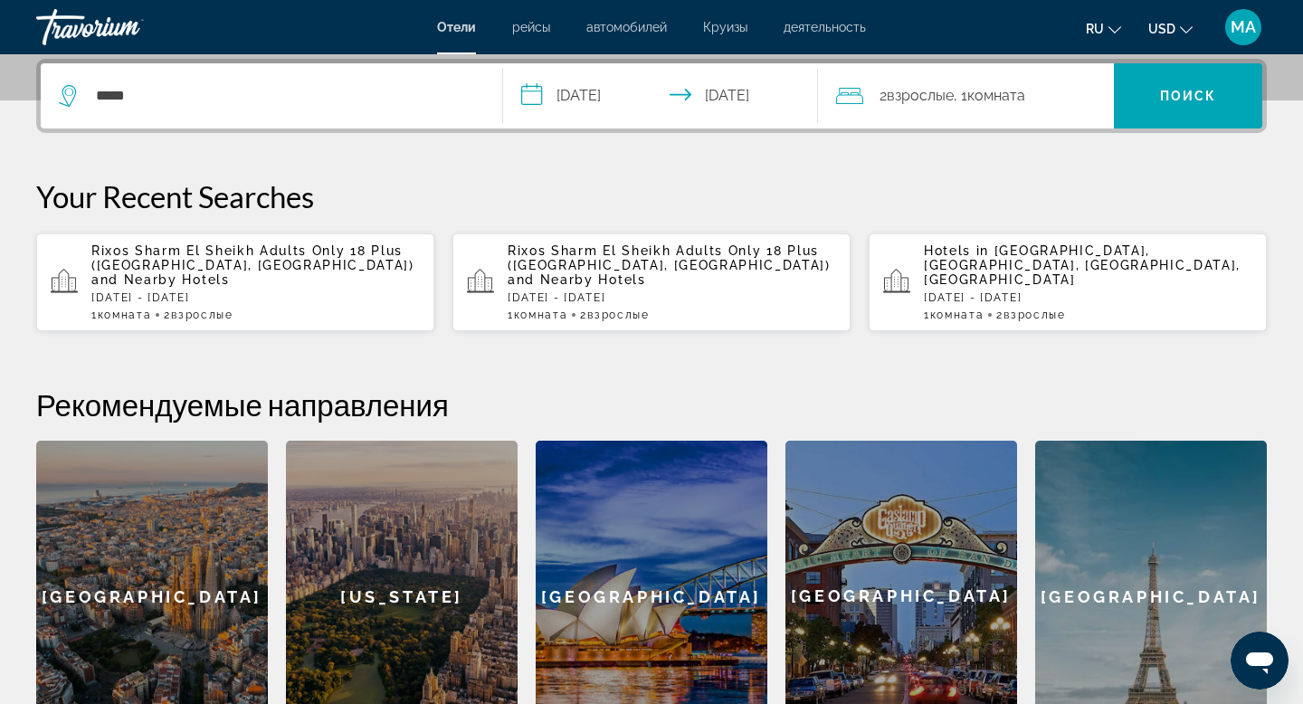
click at [994, 103] on span "Комната" at bounding box center [996, 95] width 58 height 17
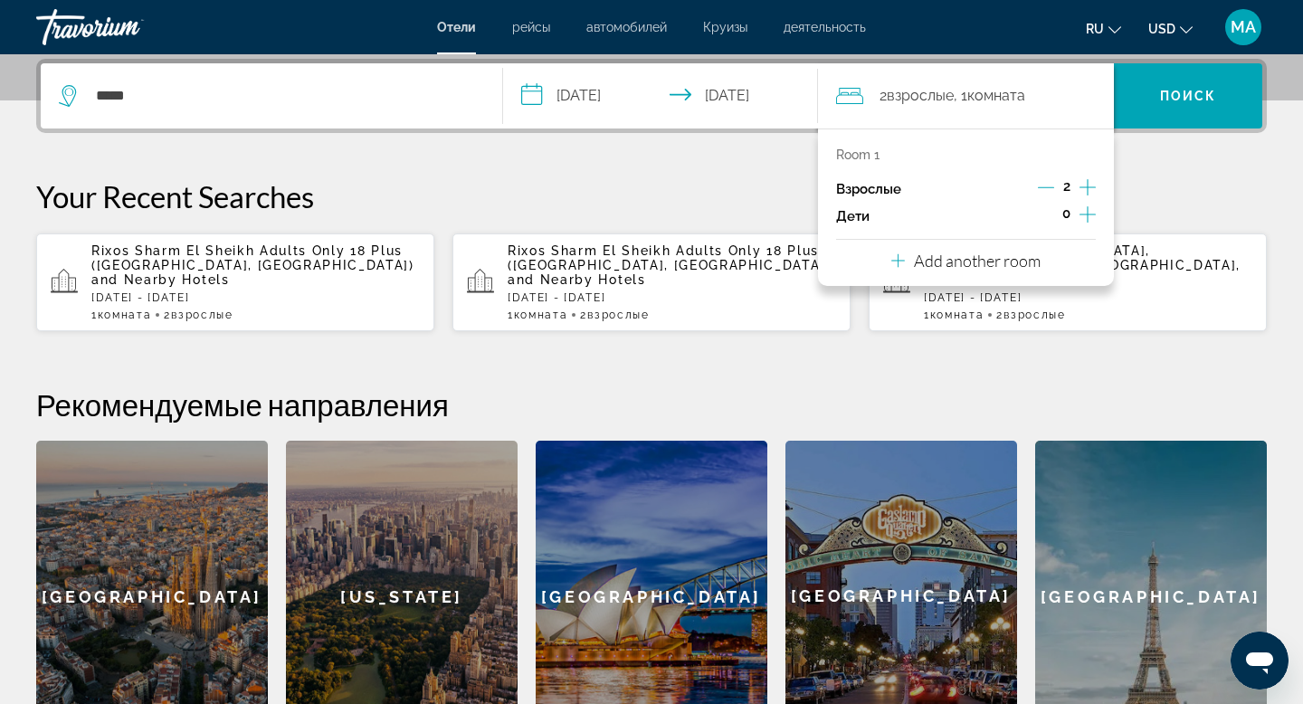
click at [1087, 188] on icon "Increment adults" at bounding box center [1087, 187] width 16 height 16
click at [1041, 188] on icon "Decrement adults" at bounding box center [1045, 187] width 16 height 16
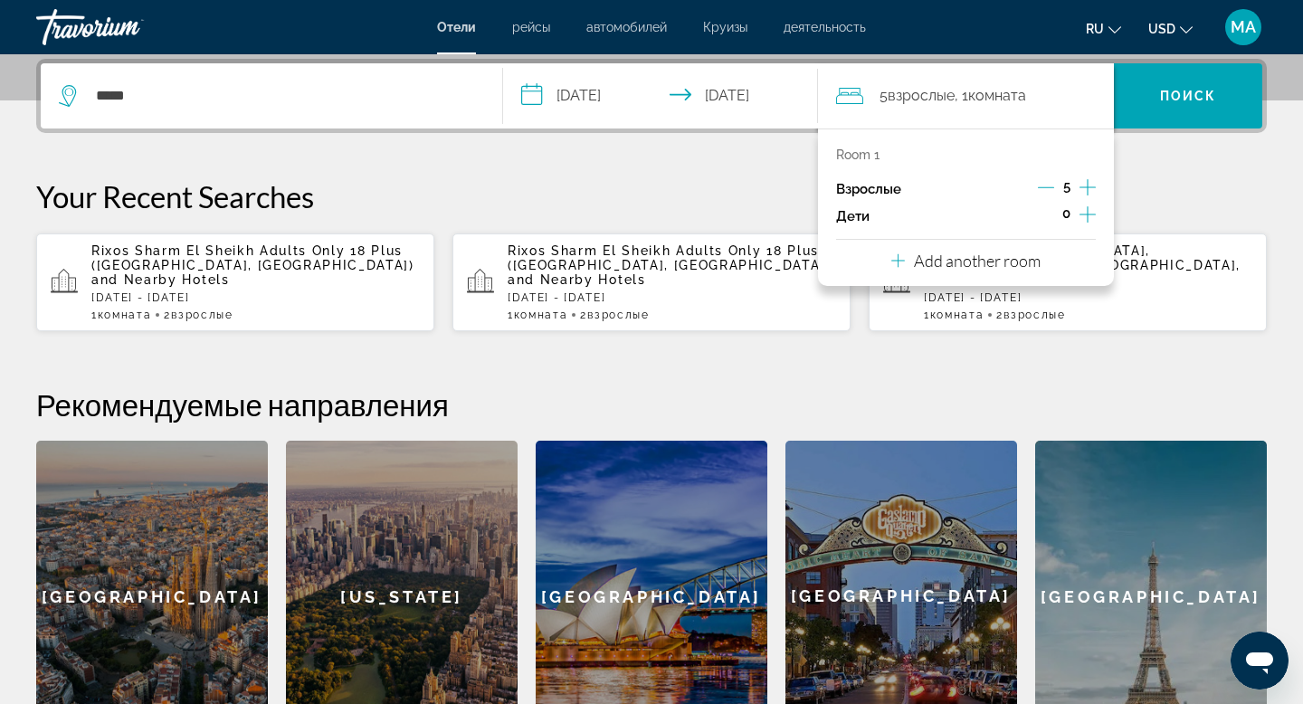
click at [1041, 188] on icon "Decrement adults" at bounding box center [1046, 187] width 16 height 16
click at [1083, 213] on icon "Increment children" at bounding box center [1087, 215] width 16 height 22
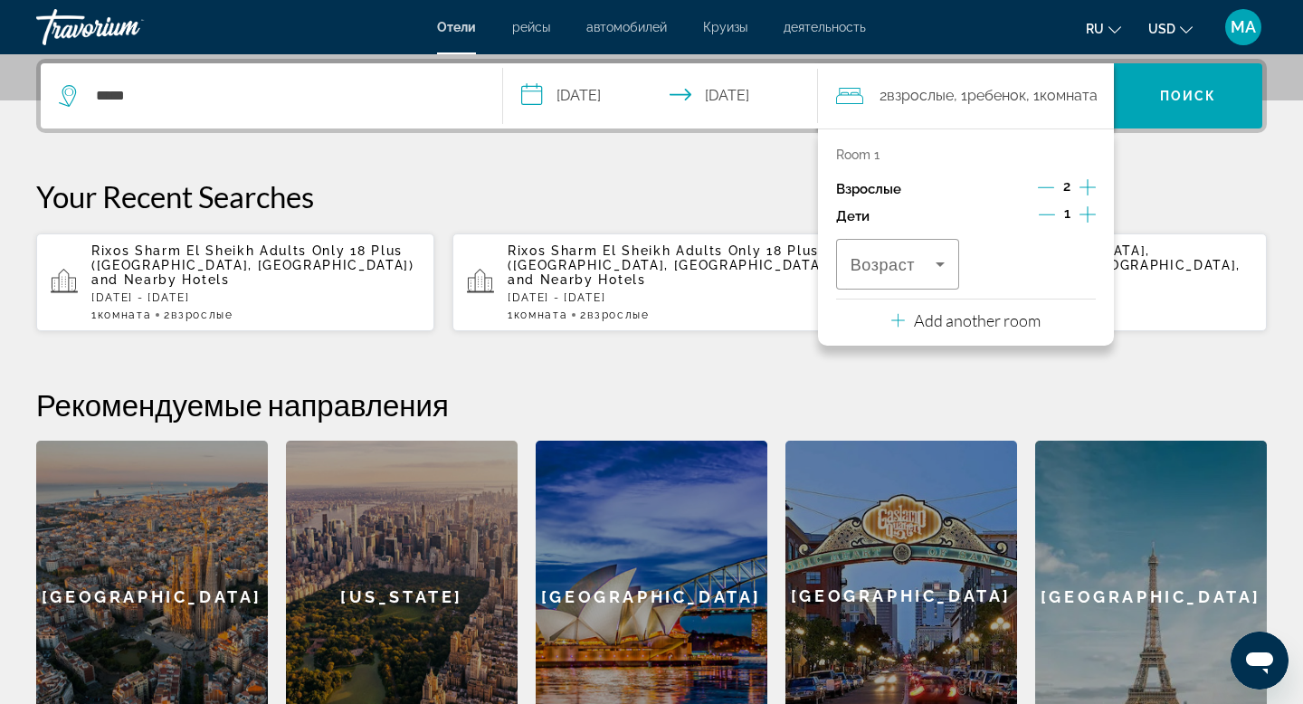
click at [1084, 213] on icon "Increment children" at bounding box center [1087, 215] width 16 height 22
click at [934, 265] on icon "Travelers: 2 adults, 2 children" at bounding box center [940, 264] width 22 height 22
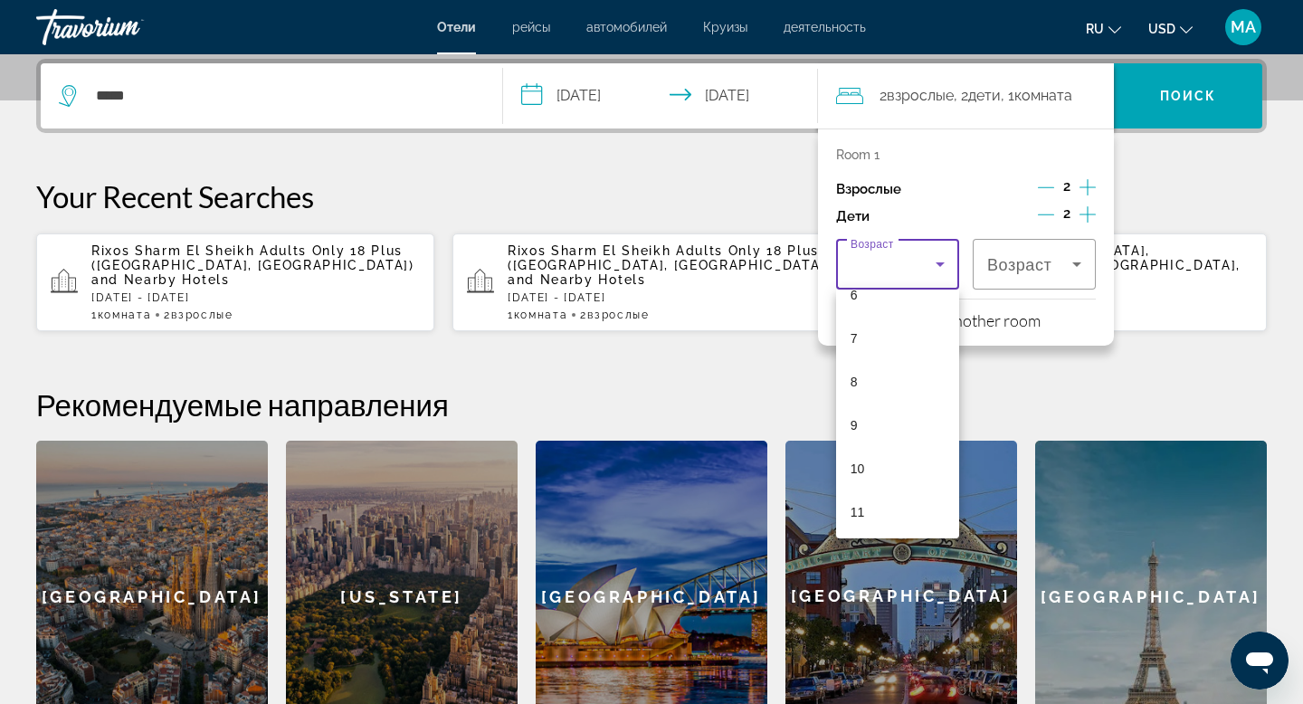
scroll to position [287, 0]
click at [891, 472] on mat-option "10" at bounding box center [897, 465] width 123 height 43
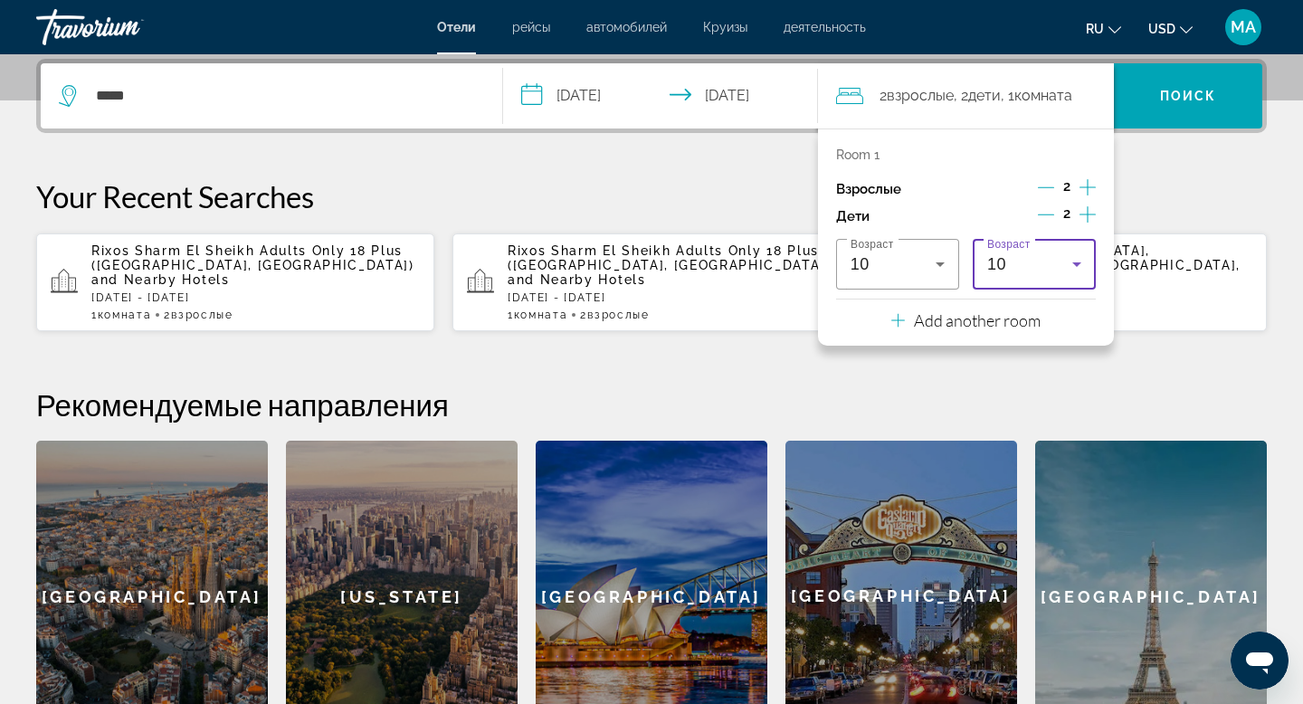
click at [1080, 266] on icon "Travelers: 2 adults, 2 children" at bounding box center [1077, 264] width 22 height 22
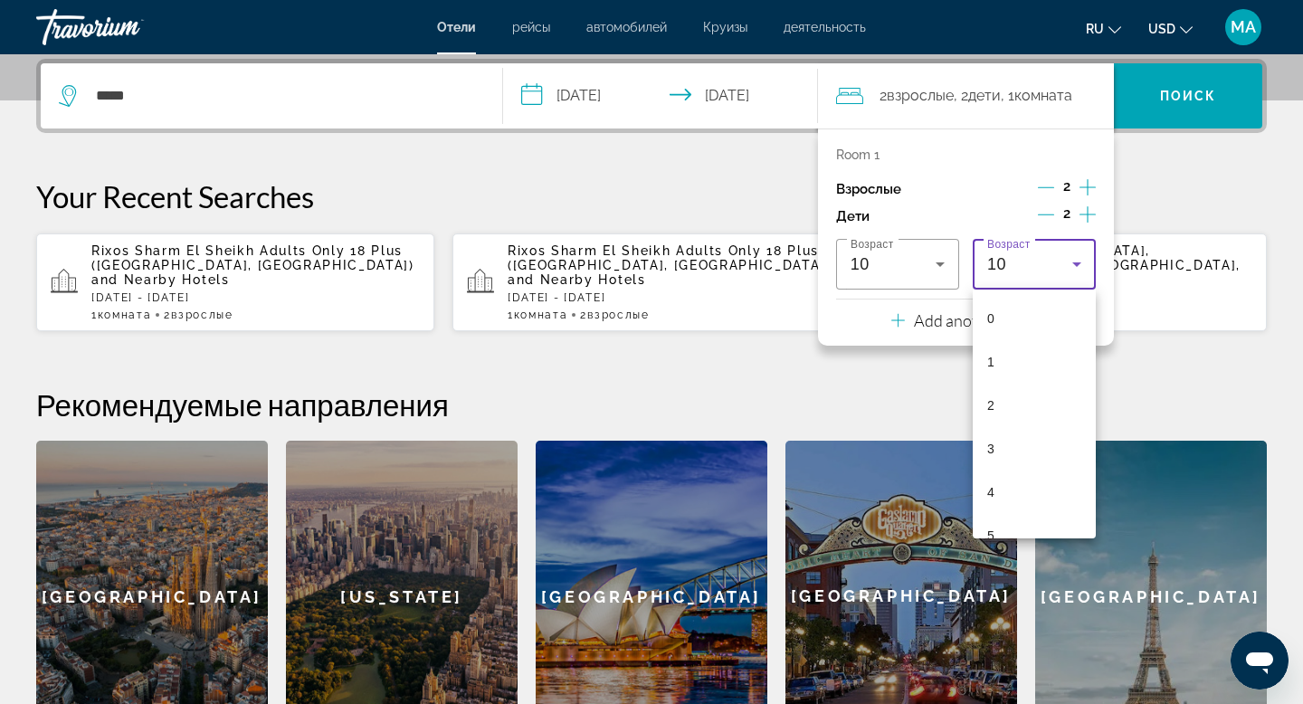
scroll to position [236, 0]
click at [1014, 431] on mat-option "8" at bounding box center [1033, 429] width 123 height 43
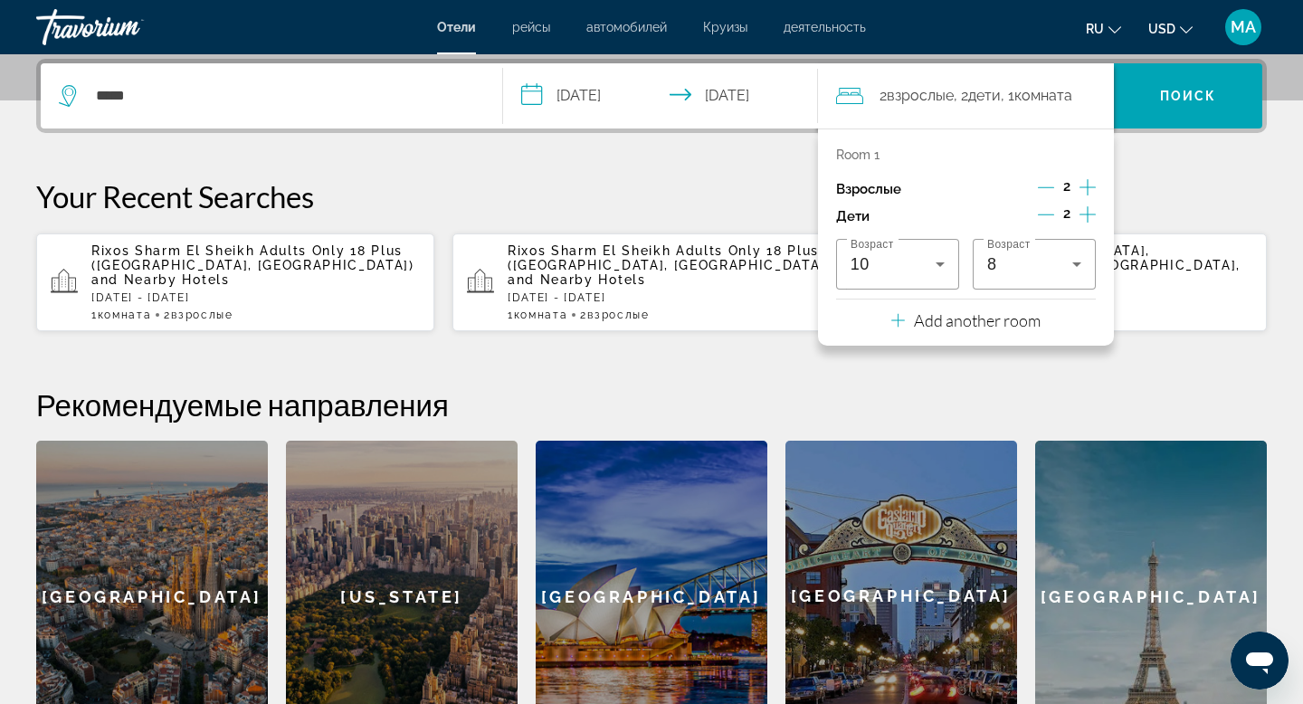
click at [1069, 100] on span "Комната" at bounding box center [1043, 95] width 58 height 17
click at [1180, 90] on span "Поиск" at bounding box center [1188, 96] width 57 height 14
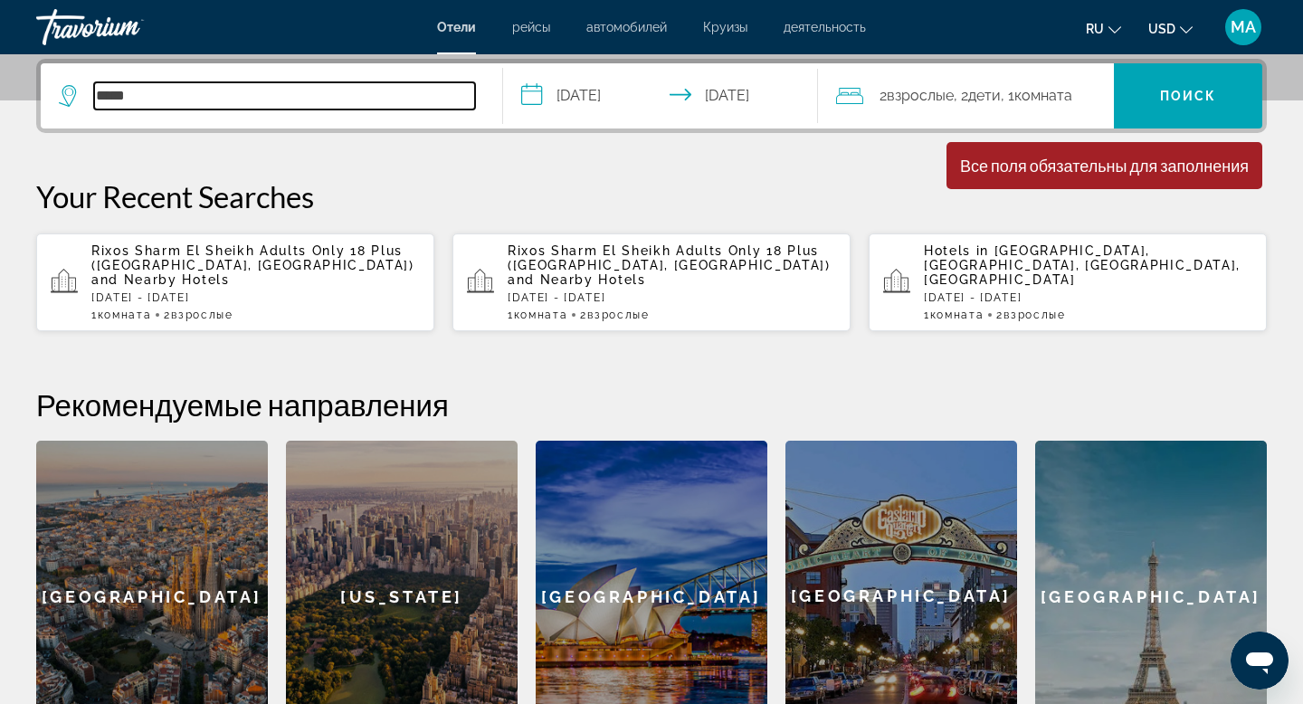
click at [374, 102] on input "*****" at bounding box center [284, 95] width 381 height 27
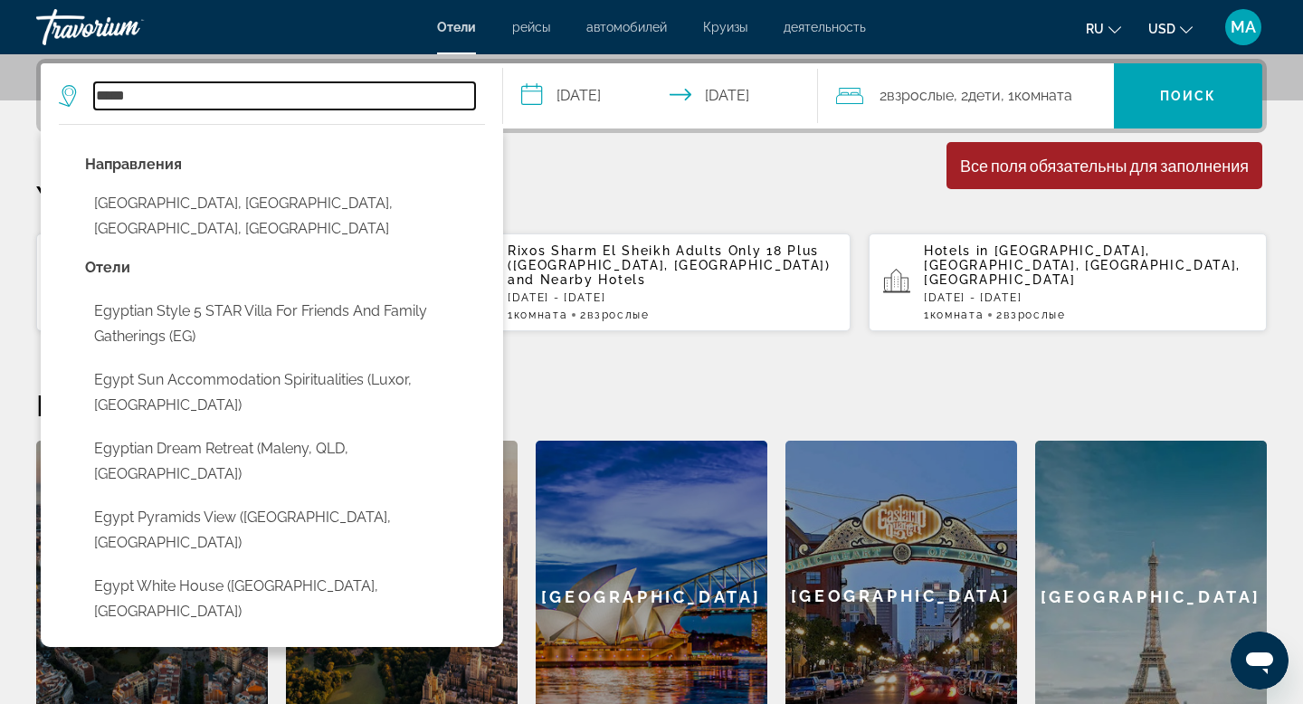
click at [374, 101] on input "*****" at bounding box center [284, 95] width 381 height 27
type input "*"
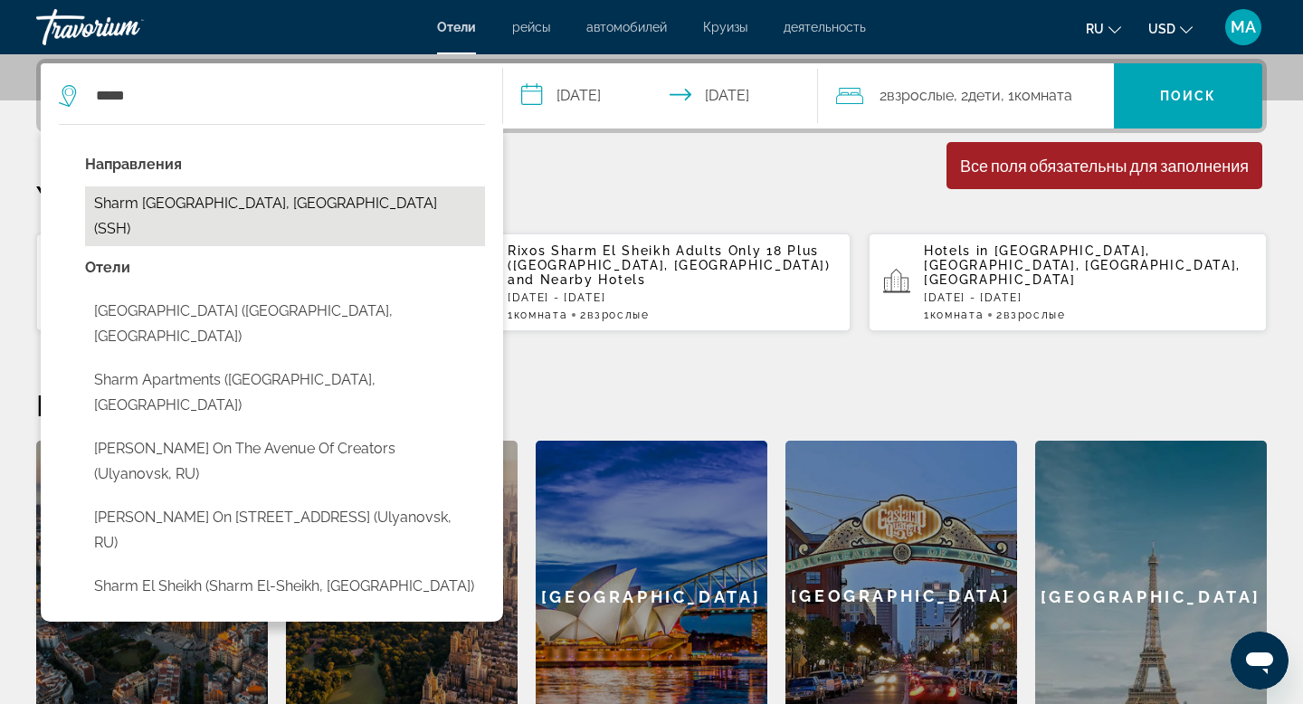
click at [220, 209] on button "Sharm El Sheikh, Egypt (SSH)" at bounding box center [285, 216] width 400 height 60
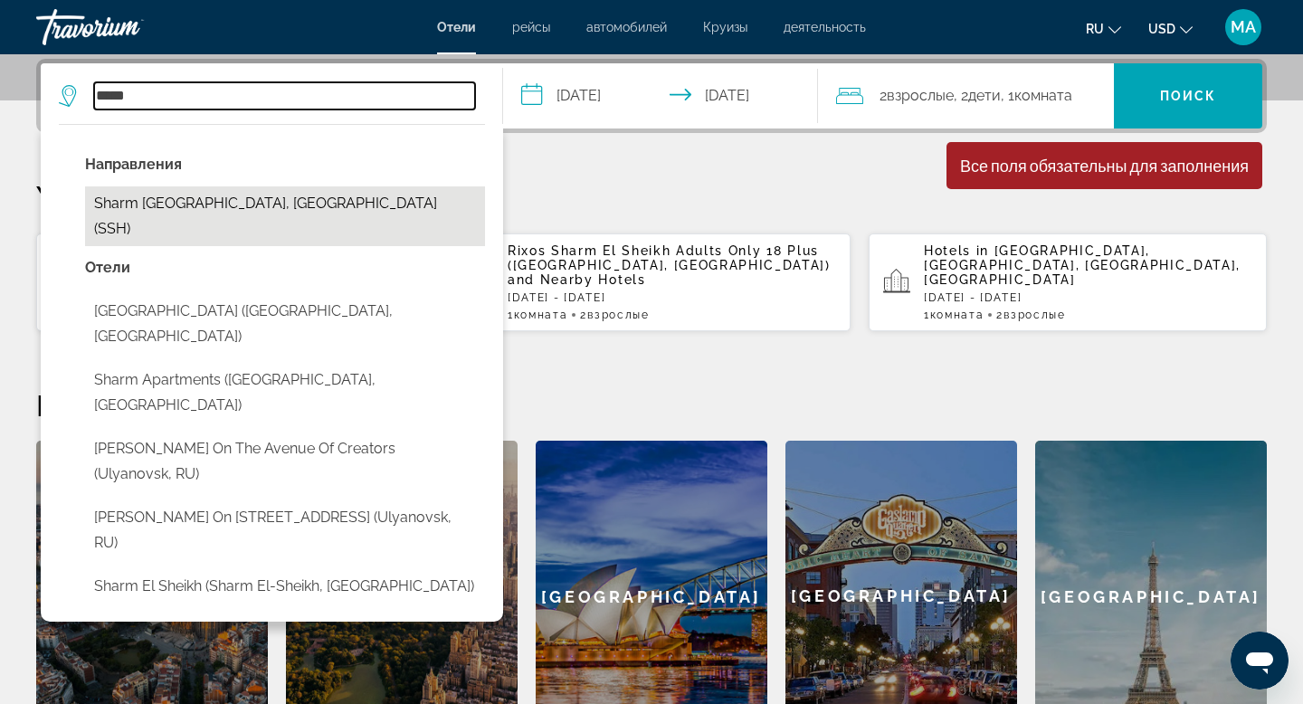
type input "**********"
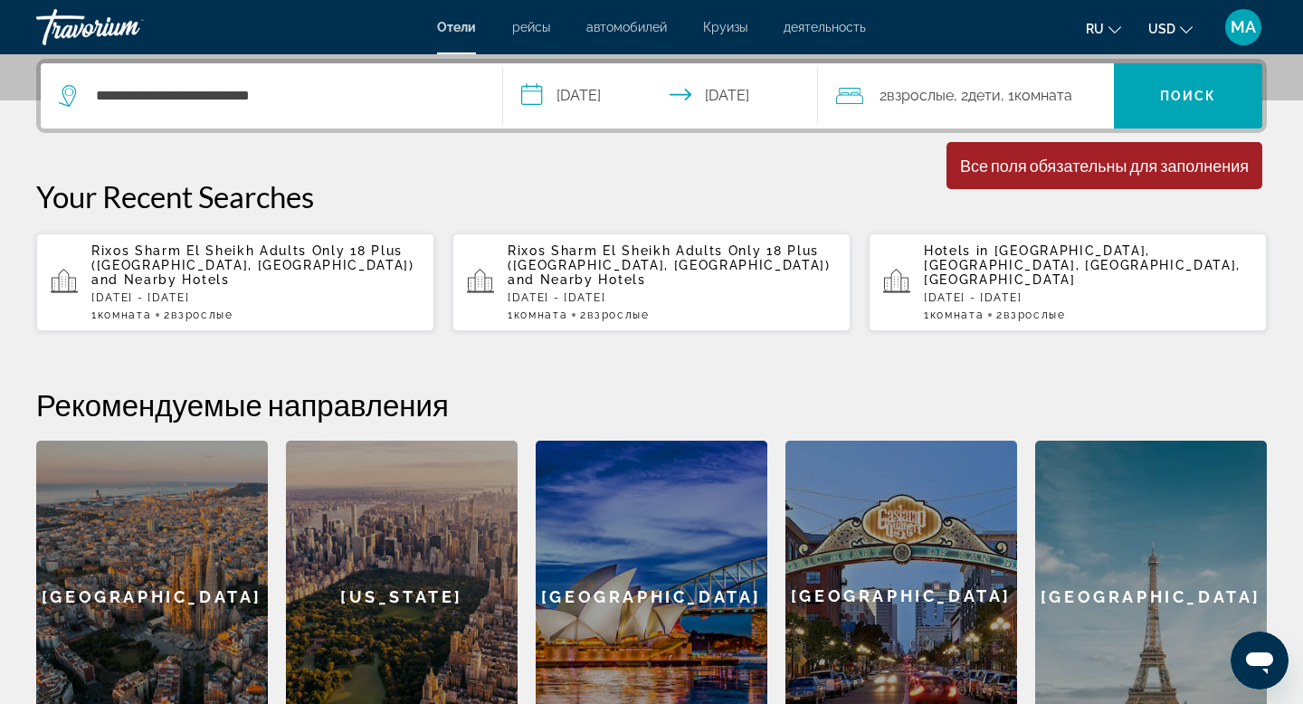
click at [1010, 175] on div "Все поля обязательны для заполнения" at bounding box center [1104, 166] width 289 height 20
click at [1178, 105] on span "Search" at bounding box center [1187, 95] width 148 height 43
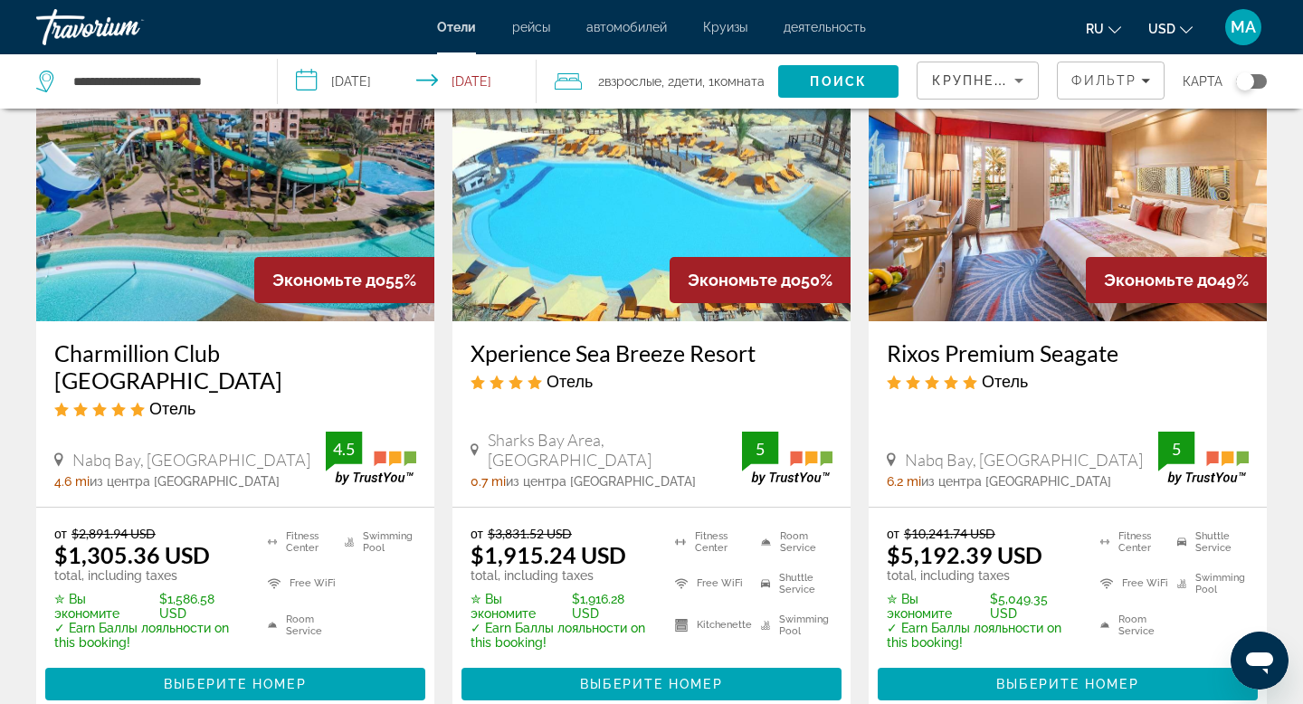
scroll to position [847, 0]
